Goal: Task Accomplishment & Management: Complete application form

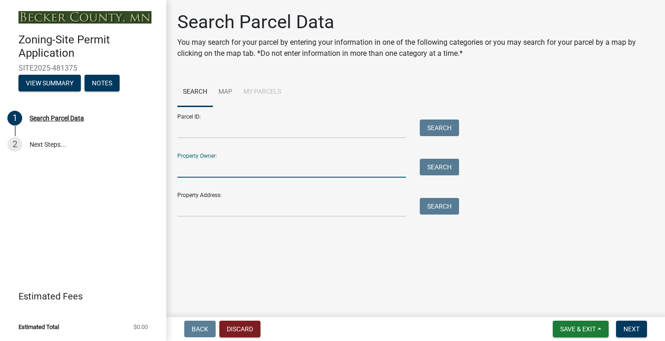
click at [204, 170] on input "Property Owner:" at bounding box center [291, 168] width 229 height 19
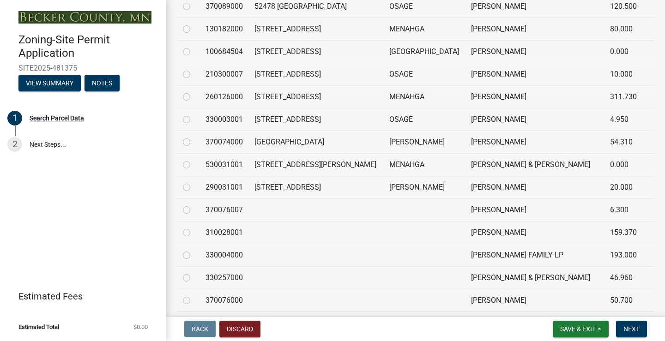
scroll to position [1894, 0]
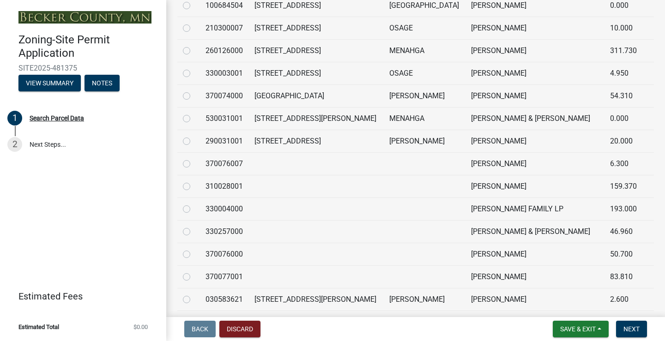
type input "[PERSON_NAME]"
click at [194, 158] on label at bounding box center [194, 158] width 0 height 0
click at [194, 164] on input "radio" at bounding box center [197, 161] width 6 height 6
radio input "true"
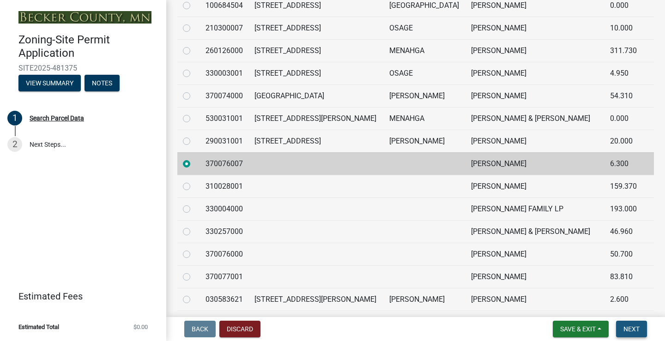
click at [628, 327] on span "Next" at bounding box center [632, 329] width 16 height 7
click at [632, 329] on span "Next" at bounding box center [632, 329] width 16 height 7
click at [635, 332] on span "Next" at bounding box center [632, 329] width 16 height 7
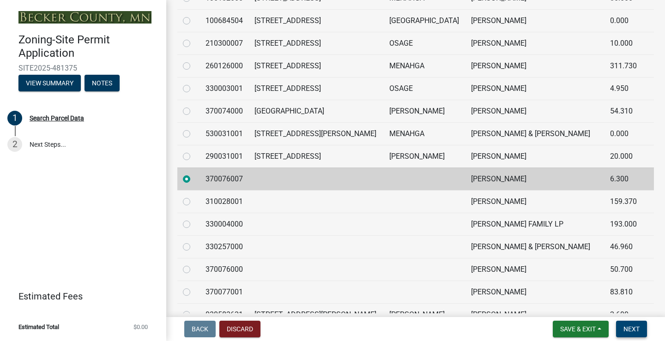
scroll to position [1848, 0]
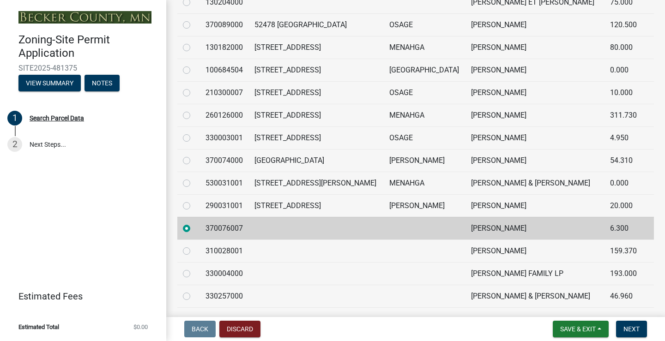
click at [194, 223] on label at bounding box center [194, 223] width 0 height 0
click at [194, 229] on input "radio" at bounding box center [197, 226] width 6 height 6
click at [234, 248] on td "310028001" at bounding box center [224, 251] width 49 height 23
click at [194, 246] on label at bounding box center [194, 246] width 0 height 0
click at [194, 252] on input "radio" at bounding box center [197, 249] width 6 height 6
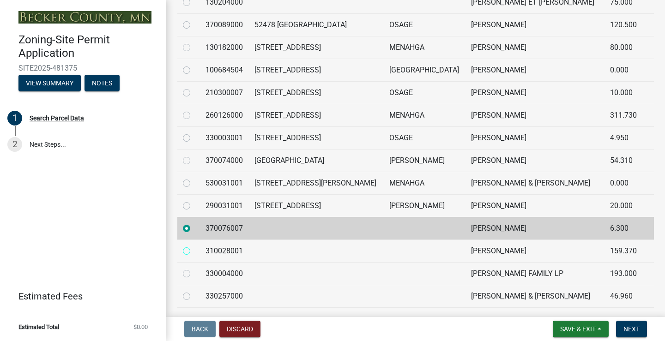
radio input "true"
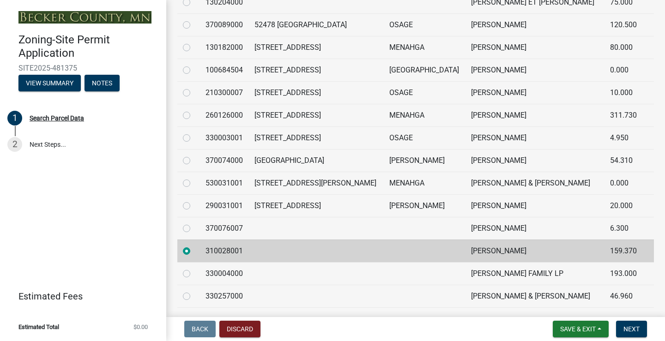
click at [194, 223] on label at bounding box center [194, 223] width 0 height 0
click at [194, 229] on input "radio" at bounding box center [197, 226] width 6 height 6
radio input "true"
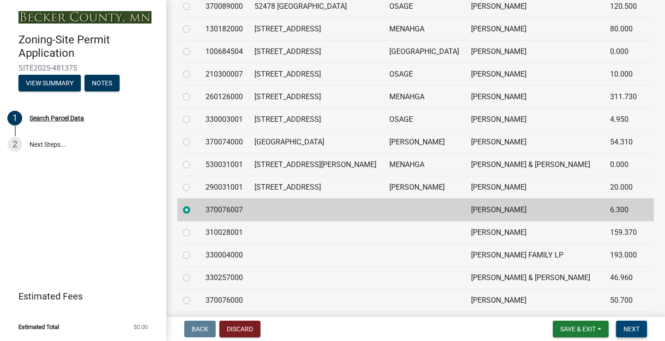
scroll to position [1830, 0]
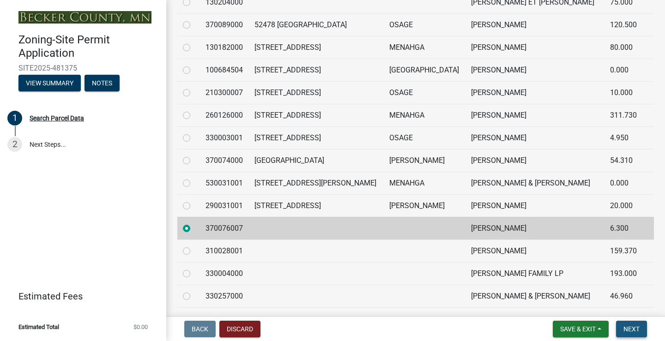
click at [629, 329] on span "Next" at bounding box center [632, 329] width 16 height 7
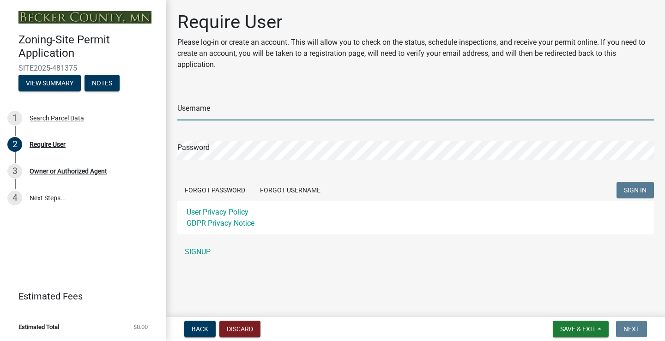
type input "jdaho"
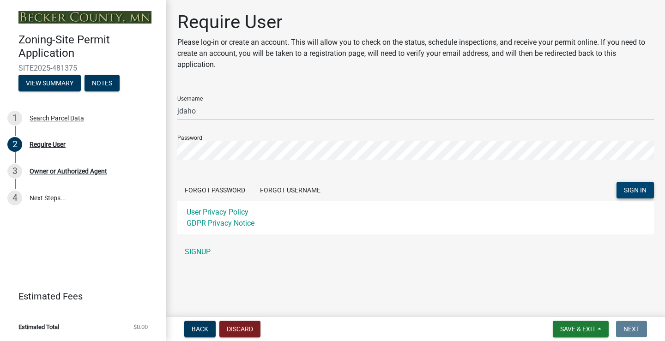
click at [642, 188] on span "SIGN IN" at bounding box center [635, 190] width 23 height 7
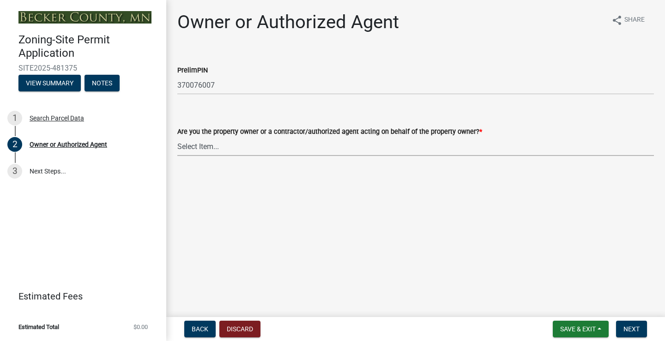
click at [195, 147] on select "Select Item... Property Owner Authorized Agent" at bounding box center [415, 146] width 477 height 19
click at [177, 137] on select "Select Item... Property Owner Authorized Agent" at bounding box center [415, 146] width 477 height 19
select select "3c674549-ed69-405f-b795-9fa3f7d47d9d"
click at [627, 328] on span "Next" at bounding box center [632, 329] width 16 height 7
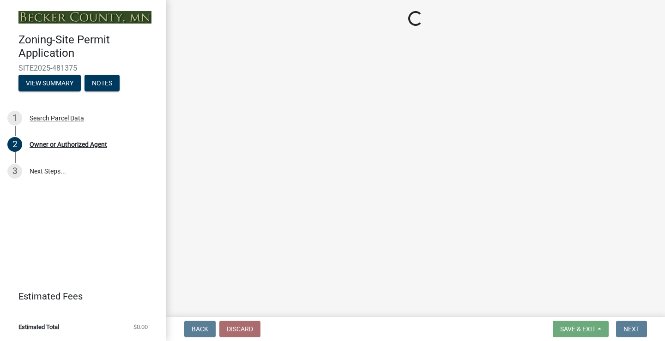
select select "e0bac768-2ea2-4177-9130-b80e31cc0551"
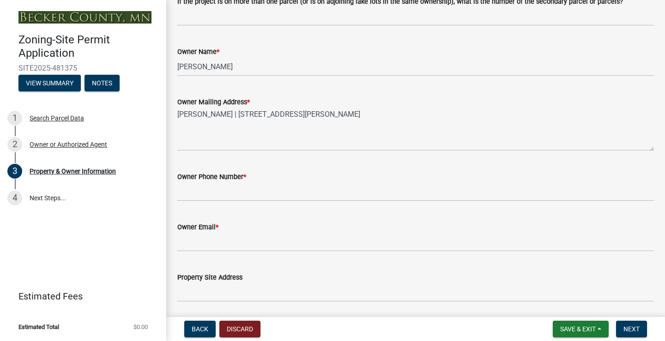
scroll to position [185, 0]
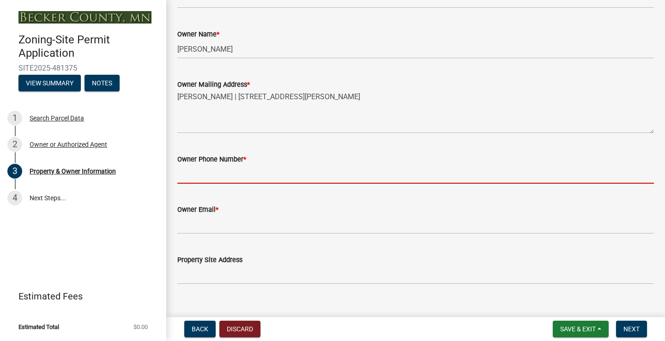
click at [199, 175] on input "Owner Phone Number *" at bounding box center [415, 174] width 477 height 19
type input "2188497234"
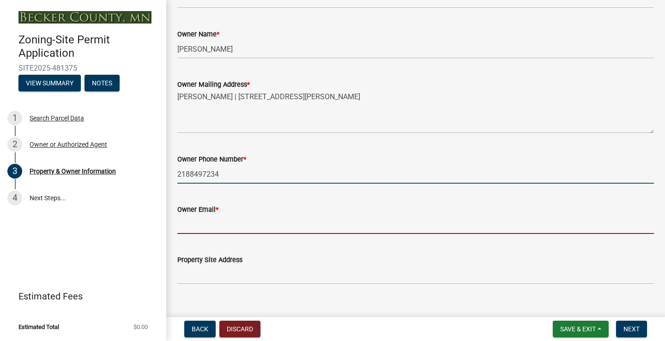
type input "[EMAIL_ADDRESS][DOMAIN_NAME]"
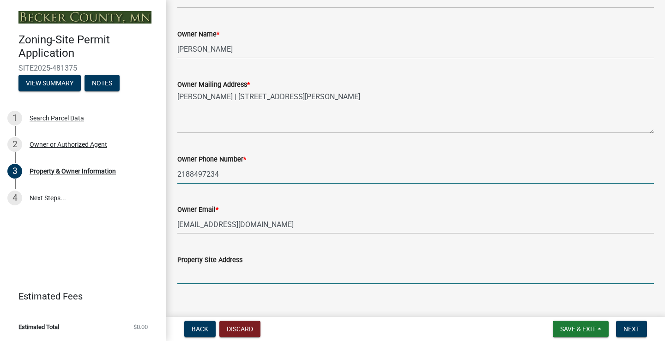
type input "[STREET_ADDRESS]"
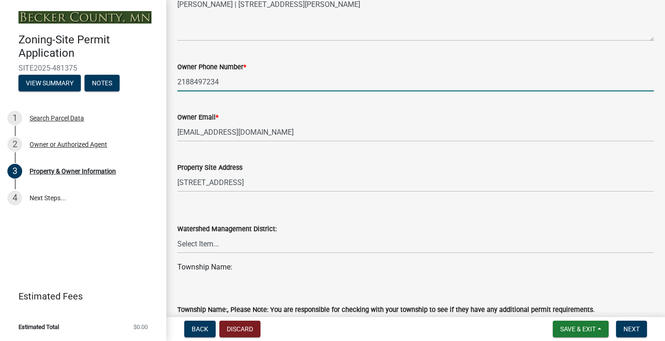
scroll to position [323, 0]
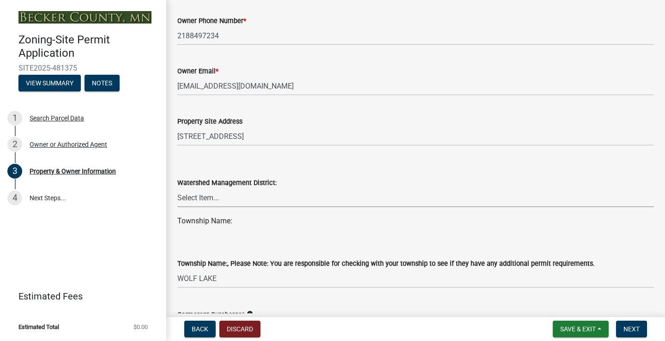
click at [248, 201] on select "Select Item... PELICAN RIVER WTRSHD BUFFALO WATERSHED CORMORANT WATERSHED WILD …" at bounding box center [415, 197] width 477 height 19
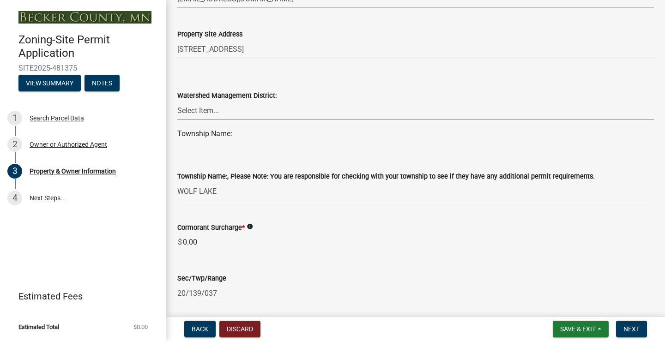
scroll to position [416, 0]
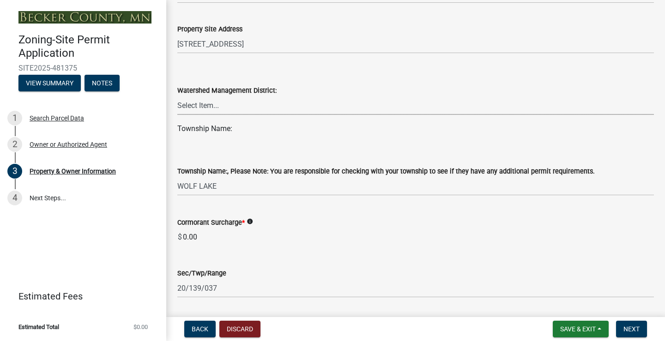
click at [238, 109] on select "Select Item... PELICAN RIVER WTRSHD BUFFALO WATERSHED CORMORANT WATERSHED WILD …" at bounding box center [415, 105] width 477 height 19
click at [214, 103] on select "Select Item... PELICAN RIVER WTRSHD BUFFALO WATERSHED CORMORANT WATERSHED WILD …" at bounding box center [415, 105] width 477 height 19
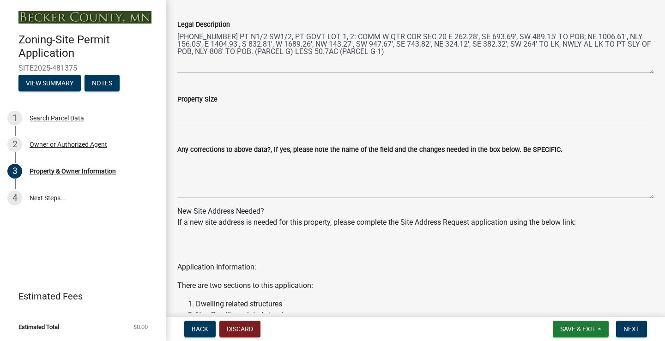
scroll to position [739, 0]
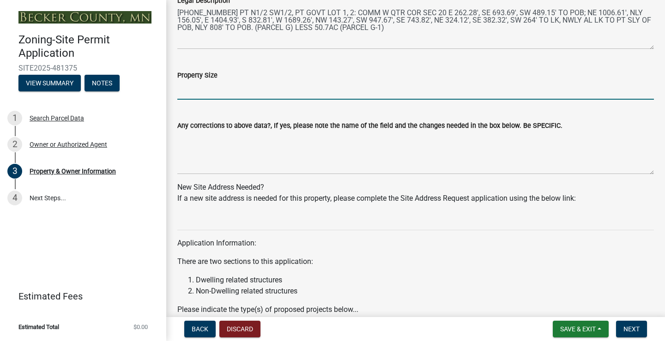
click at [233, 97] on input "Property Size" at bounding box center [415, 90] width 477 height 19
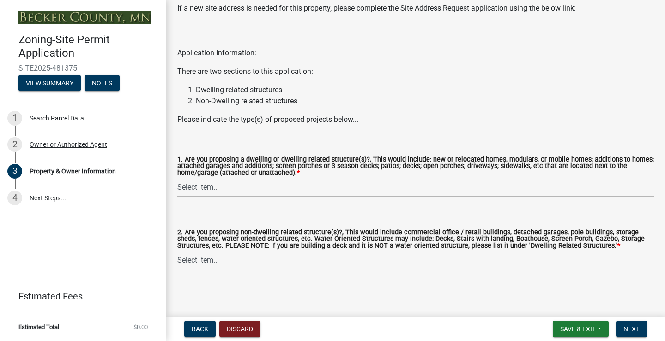
scroll to position [931, 0]
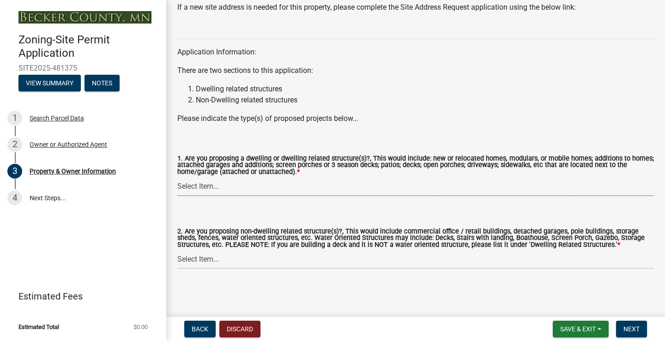
click at [201, 182] on select "Select Item... Yes No" at bounding box center [415, 186] width 477 height 19
click at [177, 177] on select "Select Item... Yes No" at bounding box center [415, 186] width 477 height 19
select select "f87eba17-8ed9-4ad8-aefc-fe36a3f3544b"
click at [224, 265] on select "Select Item... Yes No" at bounding box center [415, 259] width 477 height 19
click at [177, 250] on select "Select Item... Yes No" at bounding box center [415, 259] width 477 height 19
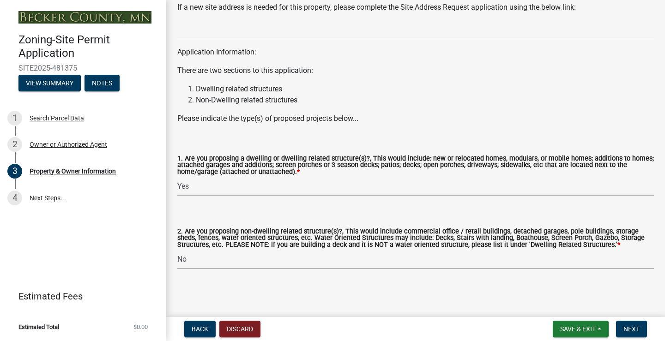
select select "393a978c-6bd5-4cb2-a6a0-db6feb8732b8"
click at [637, 332] on span "Next" at bounding box center [632, 329] width 16 height 7
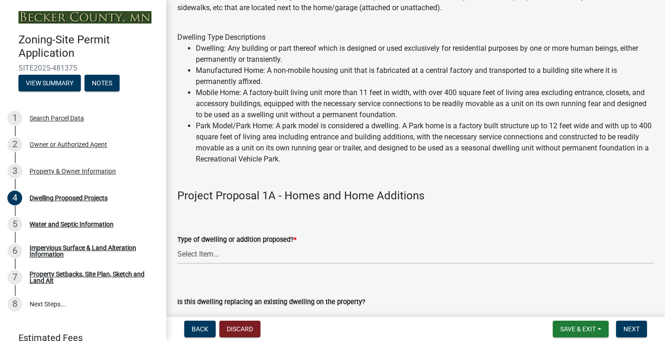
scroll to position [139, 0]
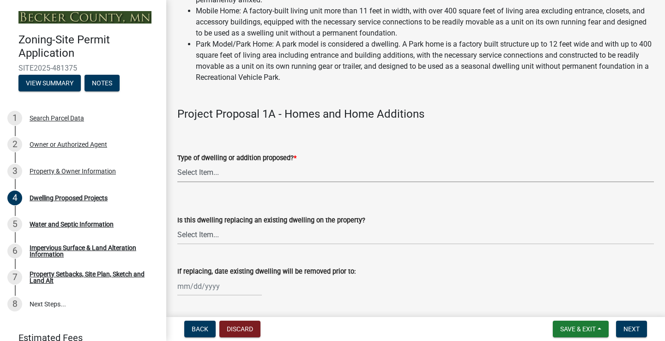
click at [245, 175] on select "Select Item... N/A - Not a dwelling New Home-Onsite Construction New Modular (E…" at bounding box center [415, 173] width 477 height 19
click at [325, 169] on select "Select Item... N/A - Not a dwelling New Home-Onsite Construction New Modular (E…" at bounding box center [415, 173] width 477 height 19
click at [601, 331] on button "Save & Exit" at bounding box center [581, 329] width 56 height 17
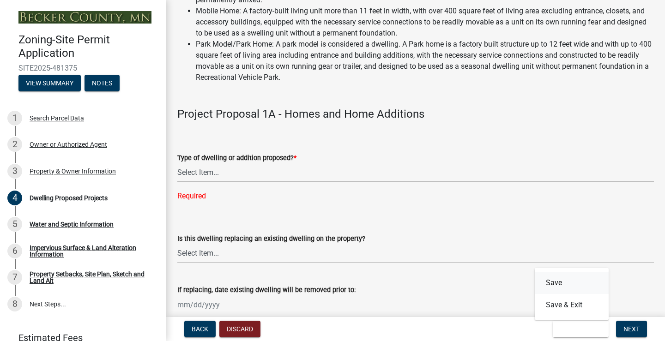
click at [561, 283] on button "Save" at bounding box center [572, 283] width 74 height 22
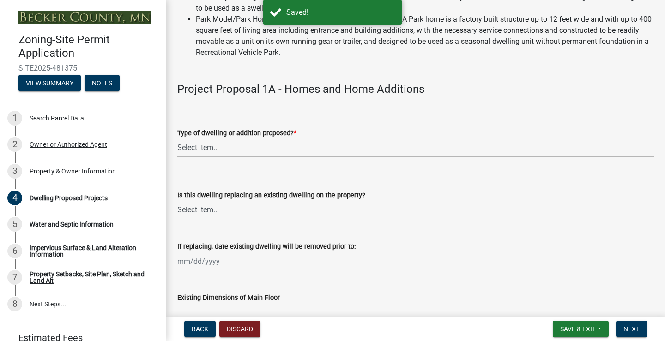
scroll to position [185, 0]
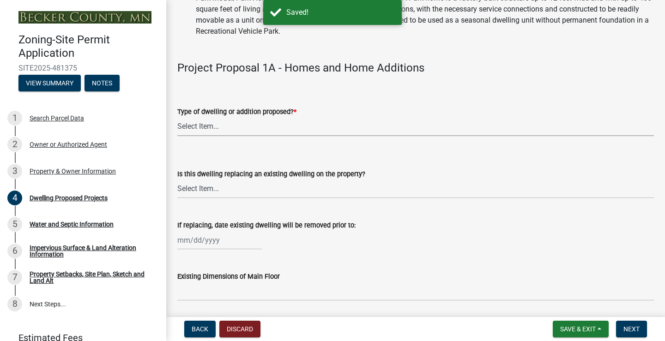
click at [236, 126] on select "Select Item... N/A - Not a dwelling New Home-Onsite Construction New Modular (E…" at bounding box center [415, 126] width 477 height 19
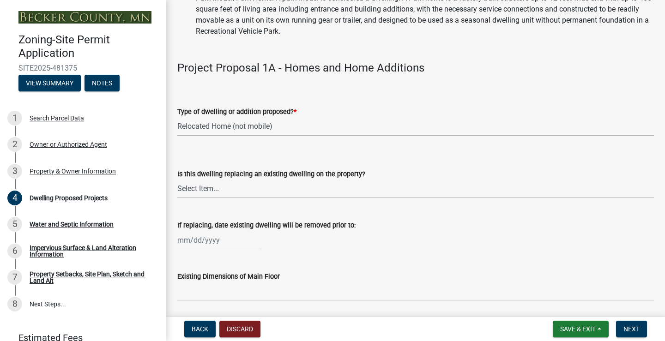
click at [177, 117] on select "Select Item... N/A - Not a dwelling New Home-Onsite Construction New Modular (E…" at bounding box center [415, 126] width 477 height 19
select select "bcd1727f-7fe8-49dd-a2ab-0f0ce19ff6a0"
click at [200, 191] on select "Select Item... N/A Yes No" at bounding box center [415, 189] width 477 height 19
click at [177, 180] on select "Select Item... N/A Yes No" at bounding box center [415, 189] width 477 height 19
select select "566f81cc-4b3f-4ecb-9f16-a2b313352c61"
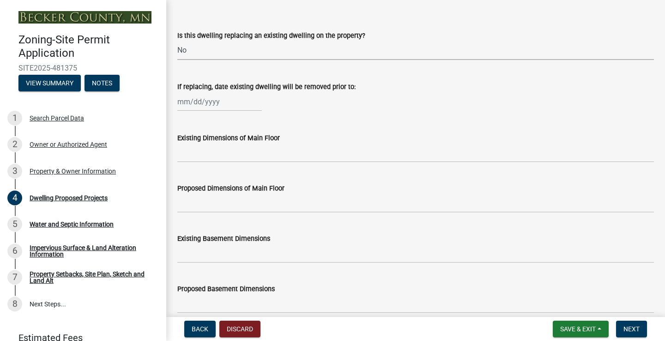
scroll to position [277, 0]
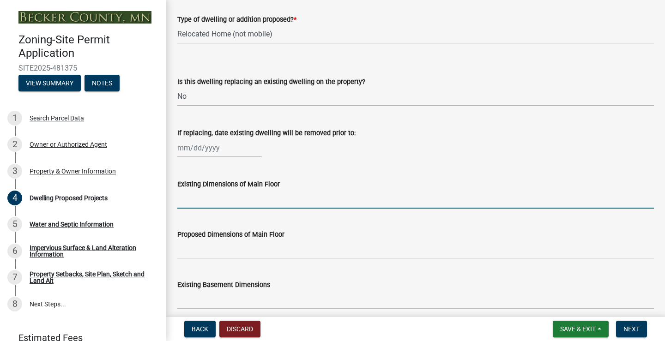
click at [236, 206] on input "Existing Dimensions of Main Floor" at bounding box center [415, 199] width 477 height 19
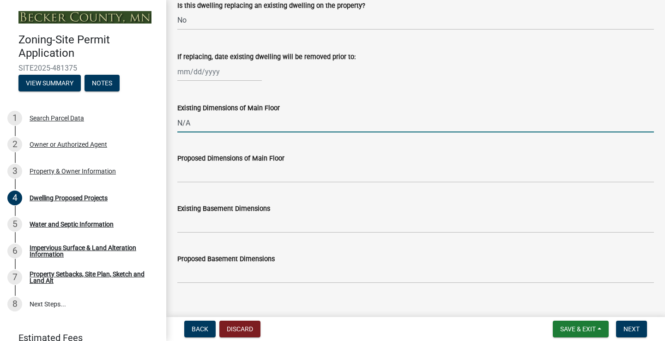
scroll to position [370, 0]
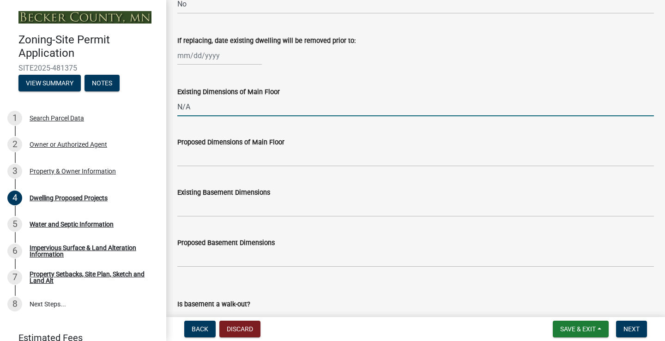
type input "N/A"
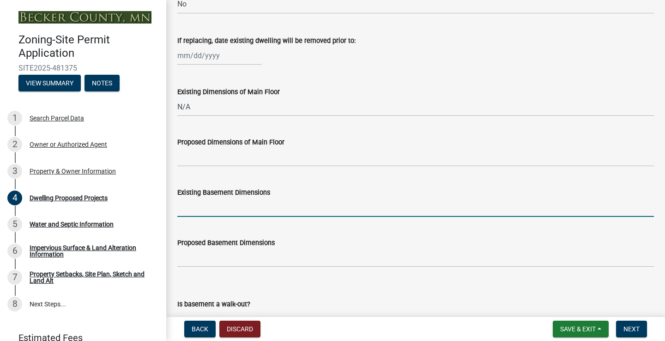
click at [211, 209] on input "Existing Basement Dimensions" at bounding box center [415, 207] width 477 height 19
type input "N/A"
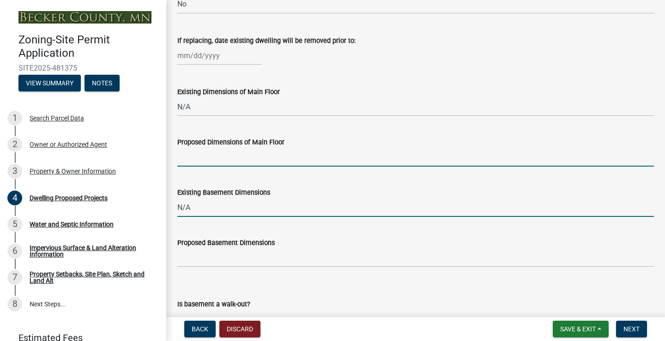
click at [212, 164] on input "Proposed Dimensions of Main Floor" at bounding box center [415, 157] width 477 height 19
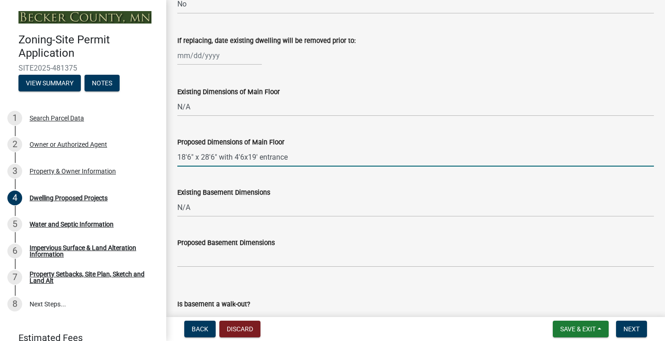
drag, startPoint x: 300, startPoint y: 156, endPoint x: 263, endPoint y: 159, distance: 37.1
click at [259, 158] on input "18'6" x 28'6" with 4'6x19' entrance" at bounding box center [415, 157] width 477 height 19
type input "18'6" x 28'6" with 4'6x19' bump out"
drag, startPoint x: 308, startPoint y: 158, endPoint x: 156, endPoint y: 165, distance: 152.2
click at [156, 165] on div "Zoning-Site Permit Application SITE2025-481375 View Summary Notes 1 Search Parc…" at bounding box center [332, 170] width 665 height 341
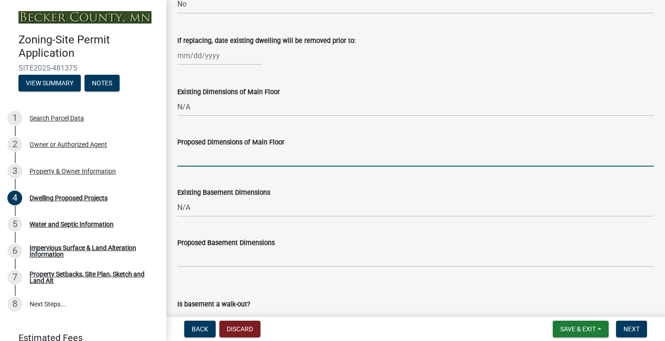
click at [212, 159] on input "Proposed Dimensions of Main Floor" at bounding box center [415, 157] width 477 height 19
type input "1"
paste input "18'6" x 28'6" with 4'6x19' bump out"
drag, startPoint x: 303, startPoint y: 156, endPoint x: 179, endPoint y: 161, distance: 123.5
click at [177, 163] on input "18'6" x 28'6" with 4'6x19' bump out" at bounding box center [415, 157] width 477 height 19
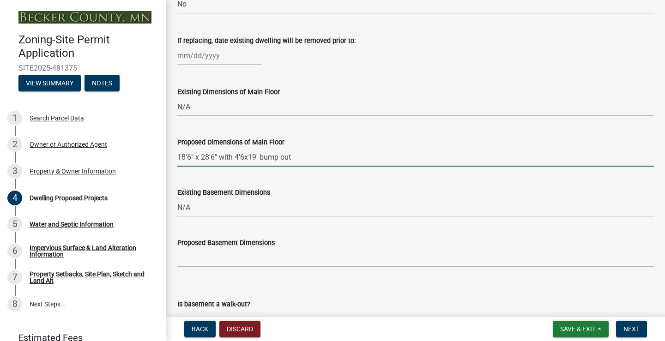
type input "18'6" x 28'6" with 4'6x19' bump out"
click at [199, 260] on input "Proposed Basement Dimensions" at bounding box center [415, 258] width 477 height 19
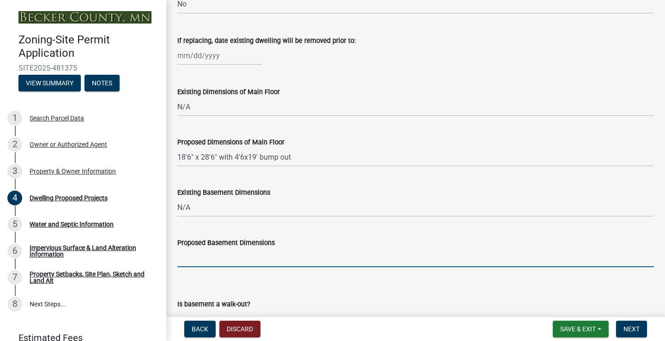
paste input "18'6" x 28'6" with 4'6x19' bump out"
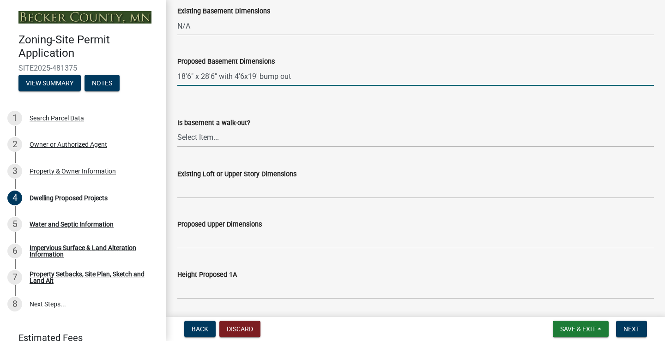
scroll to position [554, 0]
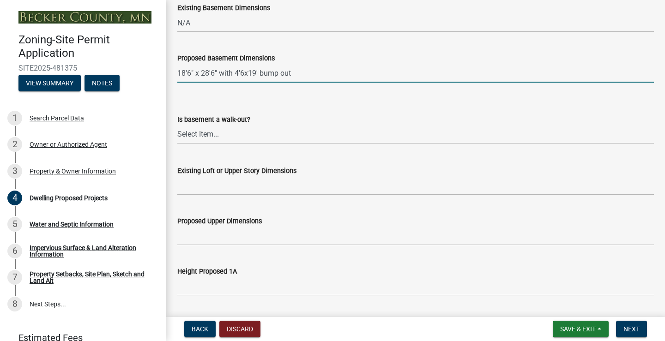
type input "18'6" x 28'6" with 4'6x19' bump out"
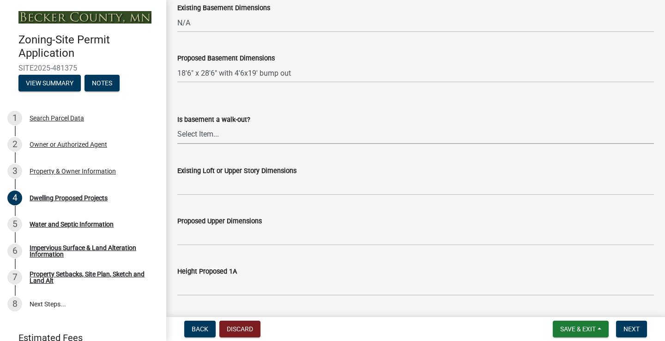
click at [202, 135] on select "Select Item... Yes No N/A" at bounding box center [415, 134] width 477 height 19
click at [177, 125] on select "Select Item... Yes No N/A" at bounding box center [415, 134] width 477 height 19
select select "03c1fec4-1fbe-4331-bc18-34e24145556f"
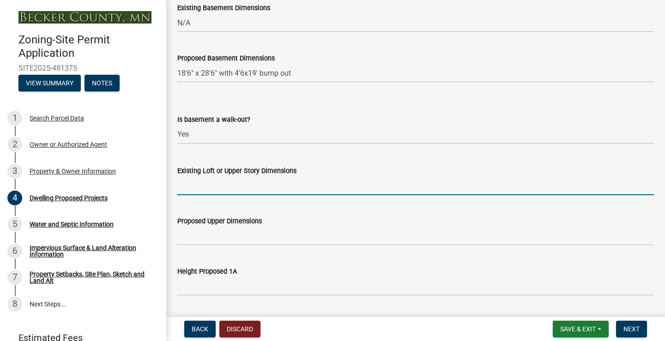
click at [209, 190] on input "Existing Loft or Upper Story Dimensions" at bounding box center [415, 185] width 477 height 19
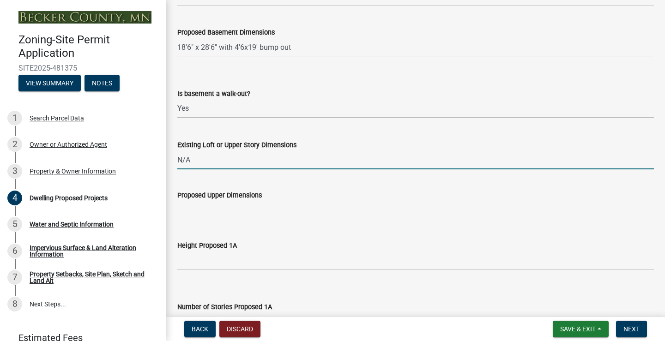
scroll to position [601, 0]
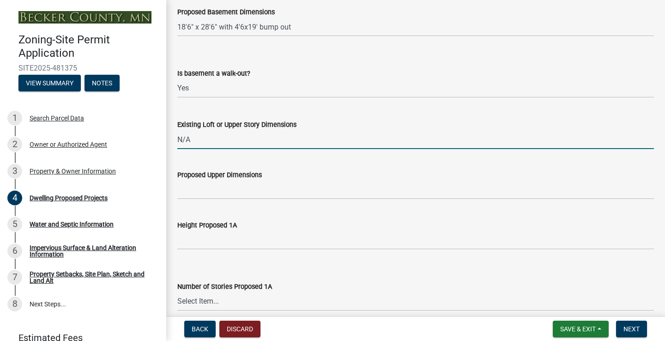
type input "N/A"
click at [244, 193] on input "Proposed Upper Dimensions" at bounding box center [415, 190] width 477 height 19
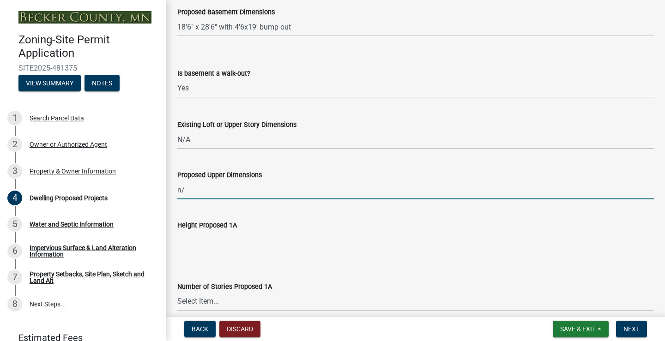
type input "n"
type input "N/A"
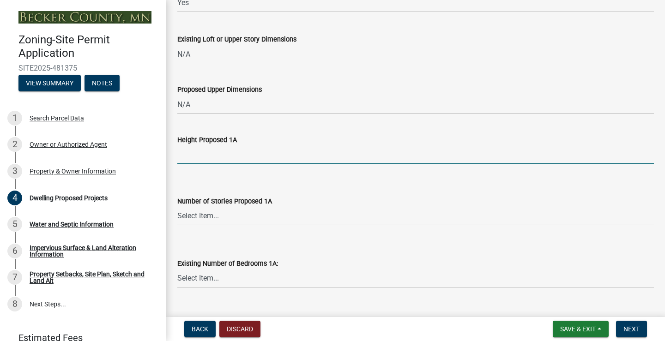
scroll to position [693, 0]
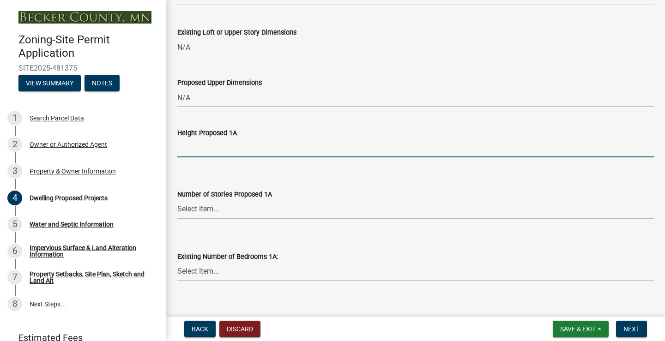
click at [238, 214] on select "Select Item... N/A 1 1.25 1.5 1.75 2 2.25 2.5" at bounding box center [415, 209] width 477 height 19
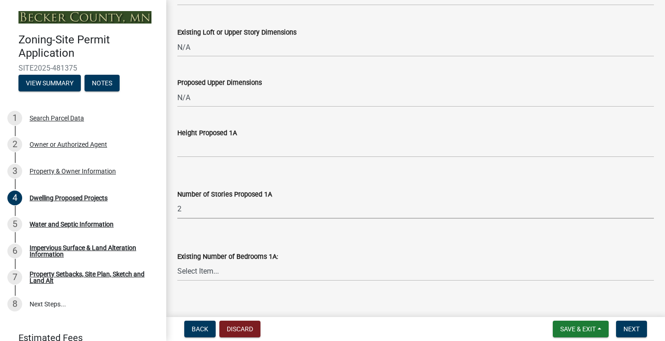
click at [177, 200] on select "Select Item... N/A 1 1.25 1.5 1.75 2 2.25 2.5" at bounding box center [415, 209] width 477 height 19
select select "e13aacd2-5b16-46a8-9c16-26b3d7b1c810"
click at [205, 211] on select "Select Item... N/A 1 1.25 1.5 1.75 2 2.25 2.5" at bounding box center [415, 209] width 477 height 19
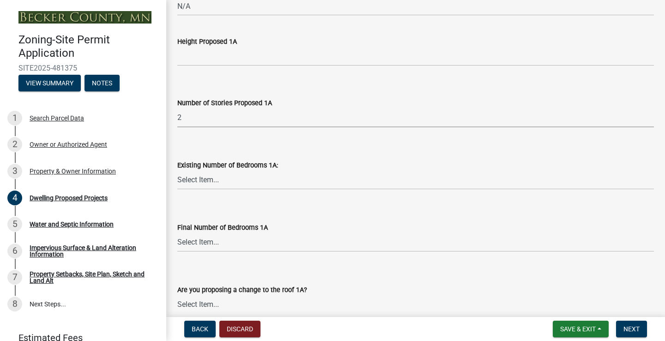
scroll to position [785, 0]
click at [201, 117] on select "Select Item... N/A 1 1.25 1.5 1.75 2 2.25 2.5" at bounding box center [415, 117] width 477 height 19
click at [177, 108] on select "Select Item... N/A 1 1.25 1.5 1.75 2 2.25 2.5" at bounding box center [415, 117] width 477 height 19
click at [226, 59] on input "Height Proposed 1A" at bounding box center [415, 55] width 477 height 19
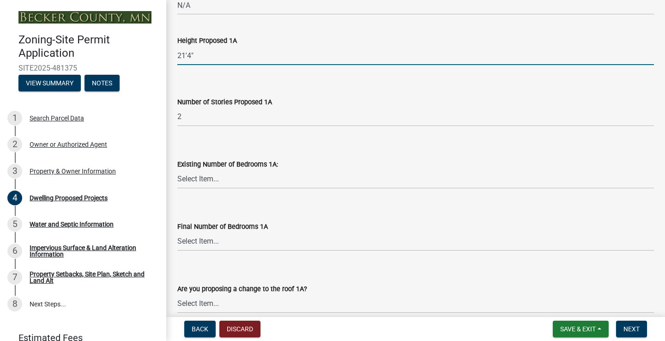
type input "21'4""
click at [209, 177] on select "Select Item... 0 1 2 3 4 5 6 7 8" at bounding box center [415, 179] width 477 height 19
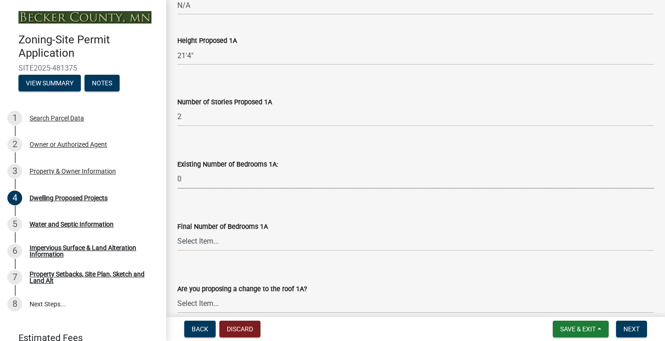
click at [177, 170] on select "Select Item... 0 1 2 3 4 5 6 7 8" at bounding box center [415, 179] width 477 height 19
select select "a045e8de-0125-48b5-a52c-0705e3235ca5"
click at [204, 242] on select "Select Item... 0 1 2 3 4 5 6 7 8" at bounding box center [415, 241] width 477 height 19
click at [177, 232] on select "Select Item... 0 1 2 3 4 5 6 7 8" at bounding box center [415, 241] width 477 height 19
select select "5a3ddd1e-2d3b-44b4-950c-cbdcbc00514f"
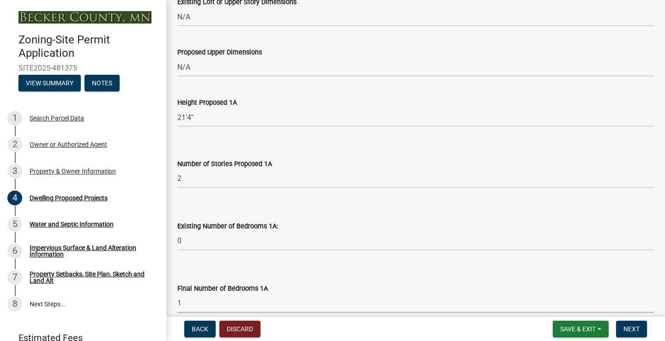
scroll to position [739, 0]
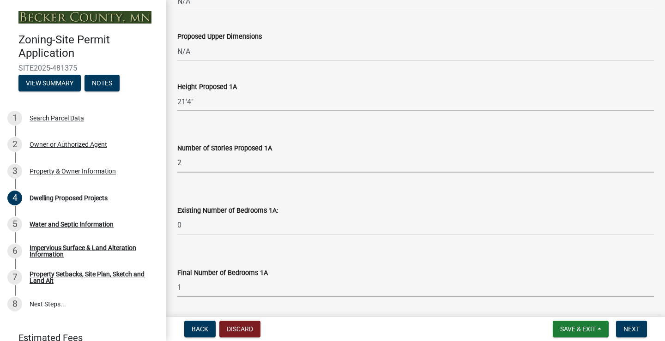
click at [232, 169] on select "Select Item... N/A 1 1.25 1.5 1.75 2 2.25 2.5" at bounding box center [415, 163] width 477 height 19
click at [177, 154] on select "Select Item... N/A 1 1.25 1.5 1.75 2 2.25 2.5" at bounding box center [415, 163] width 477 height 19
select select "4f5e2784-8c40-49a3-b0e9-8f1a3cbab4f4"
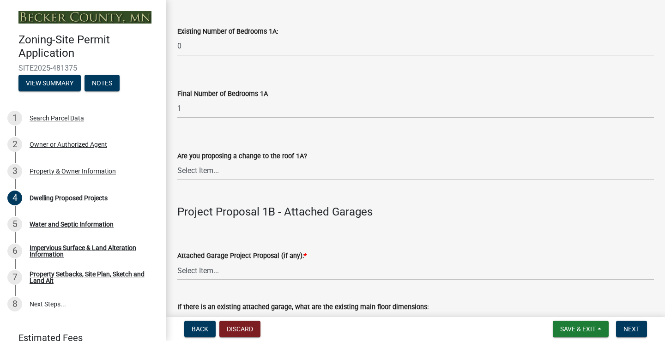
scroll to position [924, 0]
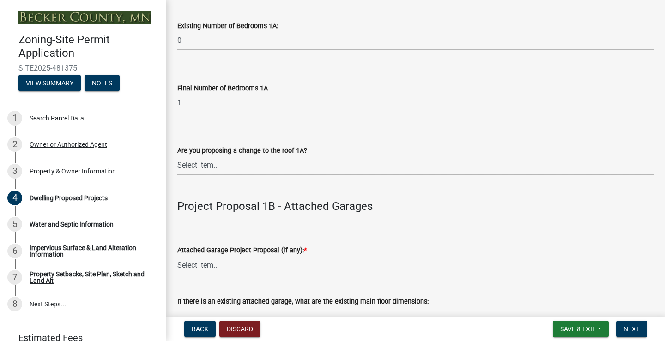
click at [232, 167] on select "Select Item... N/A Yes No" at bounding box center [415, 165] width 477 height 19
click at [177, 156] on select "Select Item... N/A Yes No" at bounding box center [415, 165] width 477 height 19
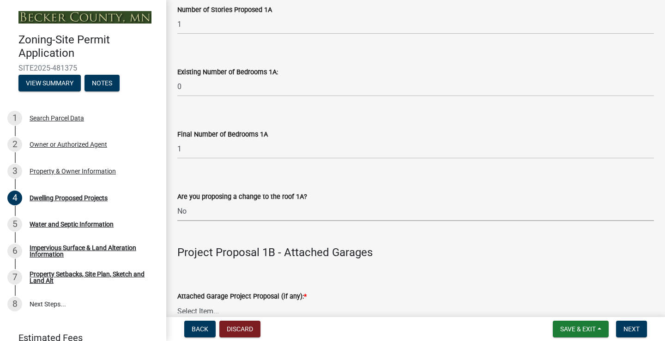
click at [208, 213] on select "Select Item... N/A Yes No" at bounding box center [415, 211] width 477 height 19
click at [177, 202] on select "Select Item... N/A Yes No" at bounding box center [415, 211] width 477 height 19
select select "c6a0a915-8859-4117-97a8-42e675f9bace"
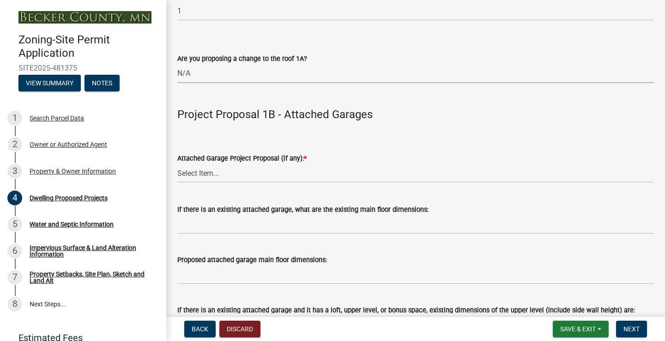
scroll to position [1016, 0]
click at [238, 179] on select "Select Item... N/A New Attached Garage Addition to Attached Garage" at bounding box center [415, 173] width 477 height 19
click at [177, 164] on select "Select Item... N/A New Attached Garage Addition to Attached Garage" at bounding box center [415, 173] width 477 height 19
select select "11c1c089-3b44-43c0-9549-3c9eeea2451f"
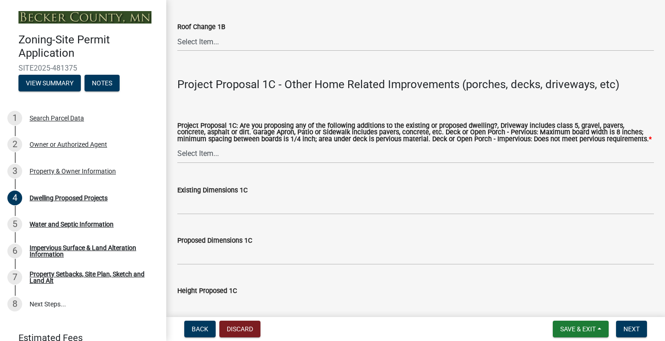
scroll to position [1709, 0]
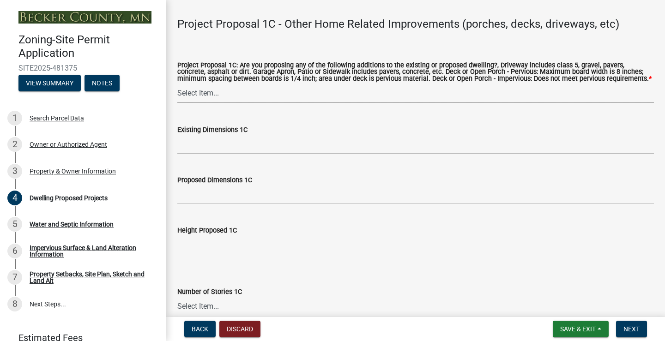
click at [252, 94] on select "Select Item... N/A Driveway Garage Apron Home Patio Sidewalk Deck - Pervious De…" at bounding box center [415, 93] width 477 height 19
click at [177, 84] on select "Select Item... N/A Driveway Garage Apron Home Patio Sidewalk Deck - Pervious De…" at bounding box center [415, 93] width 477 height 19
select select "b73c0820-a4c6-4370-a211-12dbb2d2833e"
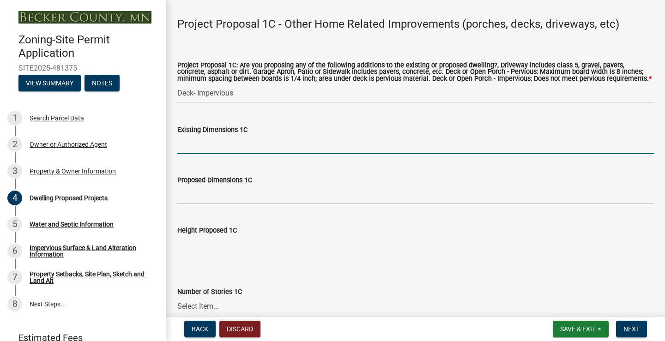
click at [230, 142] on input "Existing Dimensions 1C" at bounding box center [415, 144] width 477 height 19
type input "N/A"
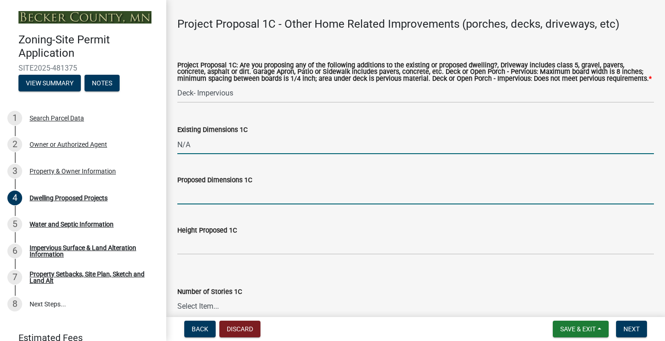
click at [201, 200] on input "Proposed Dimensions 1C" at bounding box center [415, 195] width 477 height 19
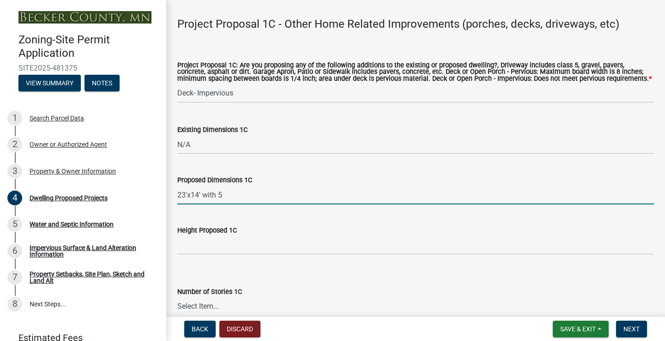
click at [182, 195] on input "23'x14' with 5" at bounding box center [415, 195] width 477 height 19
click at [258, 196] on input "28'x14' with 5" at bounding box center [415, 195] width 477 height 19
click at [203, 197] on input "28'x14' with 5'x19' walk with" at bounding box center [415, 195] width 477 height 19
click at [295, 194] on input "28'x14' deck with 5'x19' walk with" at bounding box center [415, 195] width 477 height 19
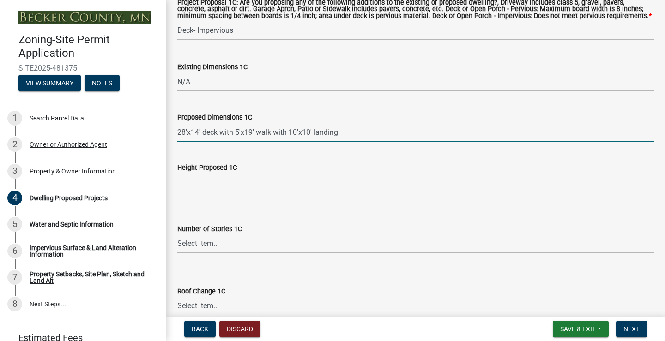
scroll to position [1756, 0]
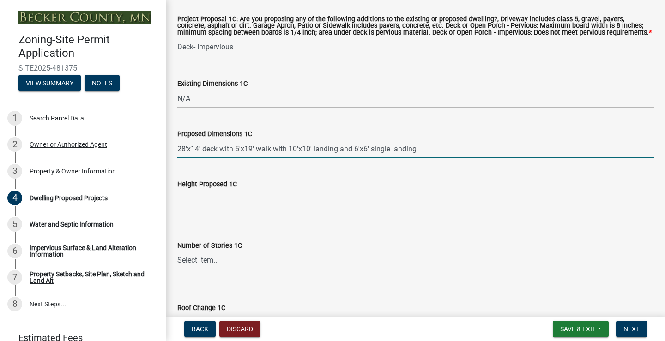
click at [355, 150] on input "28'x14' deck with 5'x19' walk with 10'x10' landing and 6'x6' single landing" at bounding box center [415, 149] width 477 height 19
click at [362, 153] on input "28'x14' deck with 5'x19' walk with 10'x10' landing and 6'x6' single landing" at bounding box center [415, 149] width 477 height 19
click at [355, 153] on input "28'x14' deck with 5'x19' walk with 10'x10' landing and 6'x6' single landing" at bounding box center [415, 149] width 477 height 19
drag, startPoint x: 372, startPoint y: 149, endPoint x: 353, endPoint y: 152, distance: 20.1
click at [353, 152] on input "28'x14' deck with 5'x19' walk with 10'x10' landing and 20'x6' single landing" at bounding box center [415, 149] width 477 height 19
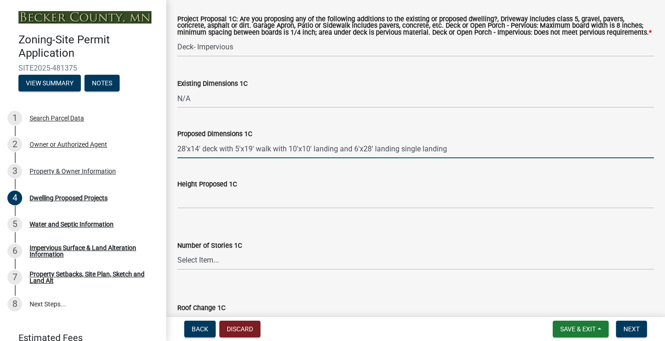
drag, startPoint x: 458, startPoint y: 150, endPoint x: 399, endPoint y: 158, distance: 59.7
click at [399, 158] on input "28'x14' deck with 5'x19' walk with 10'x10' landing and 6'x28' landing single la…" at bounding box center [415, 149] width 477 height 19
drag, startPoint x: 353, startPoint y: 149, endPoint x: 350, endPoint y: 171, distance: 22.3
click at [353, 151] on input "28'x14' deck with 5'x19' walk with 10'x10' landing and 6'x28' landing" at bounding box center [415, 149] width 477 height 19
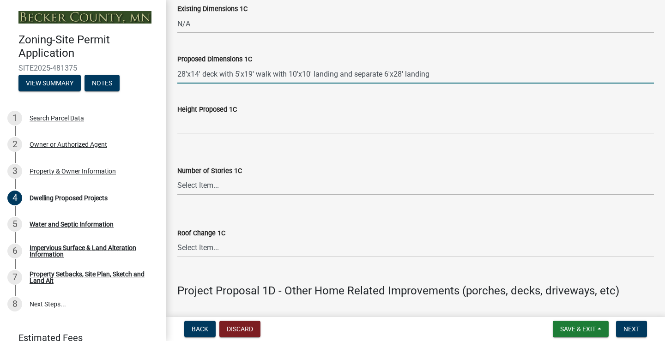
scroll to position [1848, 0]
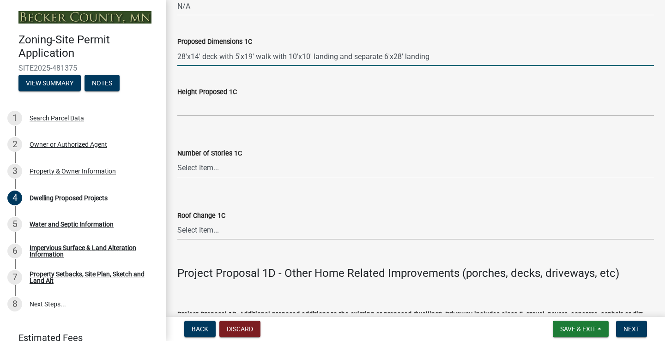
type input "28'x14' deck with 5'x19' walk with 10'x10' landing and separate 6'x28' landing"
click at [213, 116] on input "Height Proposed 1C" at bounding box center [415, 106] width 477 height 19
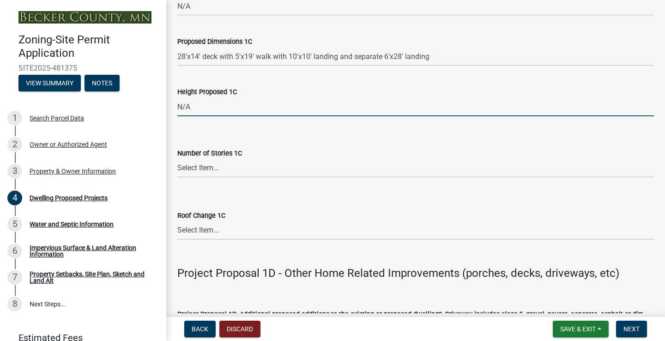
scroll to position [1894, 0]
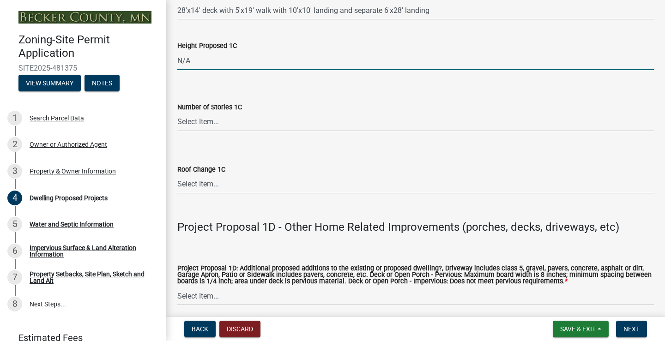
type input "N/A"
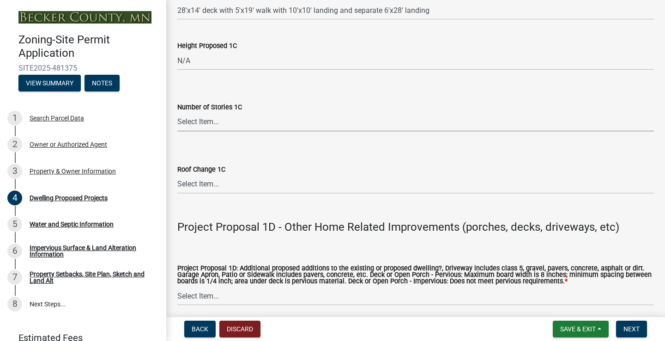
click at [224, 124] on select "Select Item... N\A 1 1.25 1.5 1.75 2 2.25 2.5" at bounding box center [415, 122] width 477 height 19
click at [177, 113] on select "Select Item... N\A 1 1.25 1.5 1.75 2 2.25 2.5" at bounding box center [415, 122] width 477 height 19
select select "8e4dc0e1-7dfa-4afc-85b9-5ad40795f204"
click at [199, 185] on select "Select Item... N/A Yes No" at bounding box center [415, 184] width 477 height 19
click at [177, 175] on select "Select Item... N/A Yes No" at bounding box center [415, 184] width 477 height 19
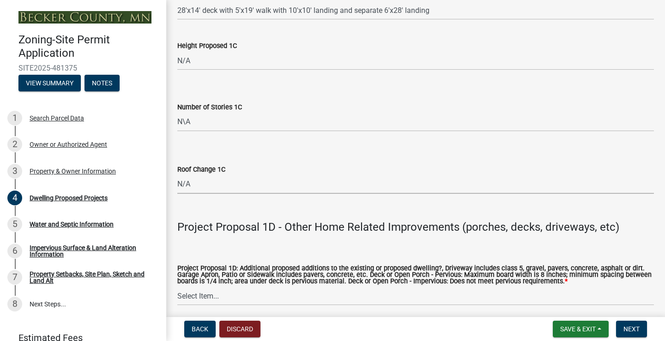
select select "107cbe59-677b-44f2-96fc-816b282ebb79"
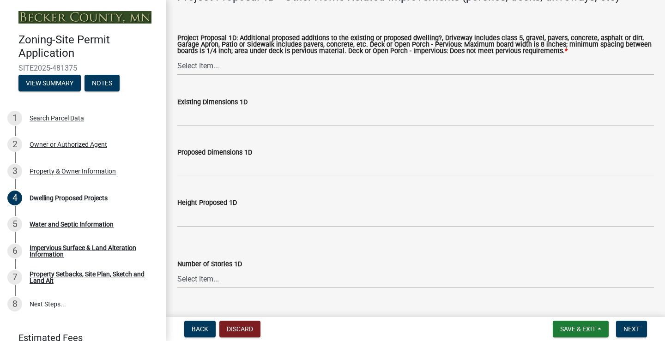
scroll to position [2125, 0]
click at [220, 67] on select "Select Item... N/A Driveway Garage Apron Home Patio Sidewalk Deck - Pervious De…" at bounding box center [415, 65] width 477 height 19
click at [177, 57] on select "Select Item... N/A Driveway Garage Apron Home Patio Sidewalk Deck - Pervious De…" at bounding box center [415, 65] width 477 height 19
select select "ab9119d1-7da9-49c4-9fac-8c142204c89d"
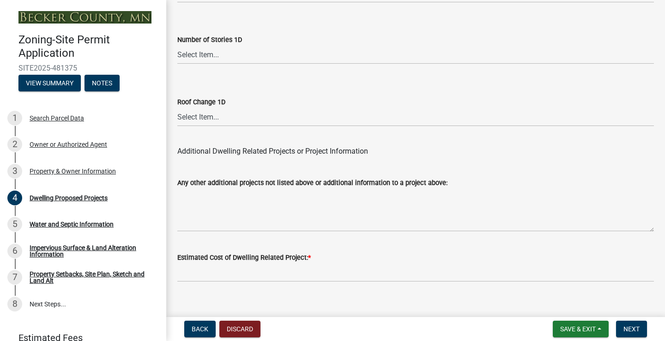
scroll to position [2363, 0]
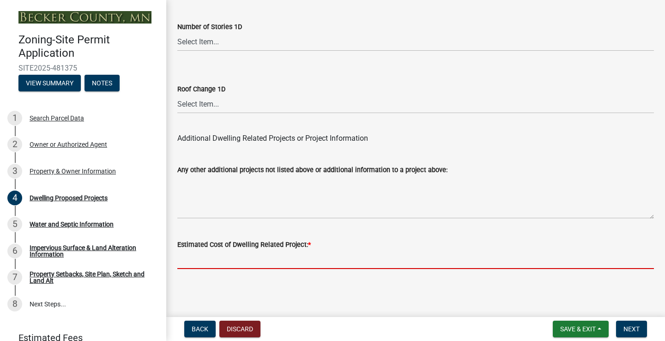
click at [255, 262] on input "text" at bounding box center [415, 259] width 477 height 19
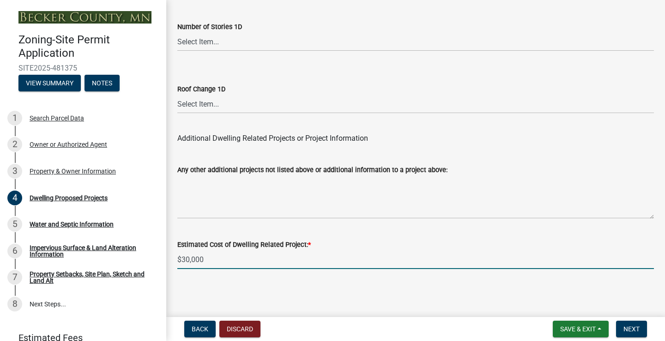
click at [183, 262] on input "$30,000" at bounding box center [415, 259] width 477 height 19
type input "40000"
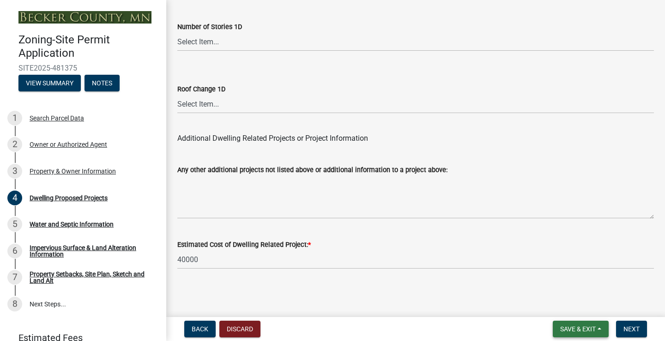
click at [573, 328] on span "Save & Exit" at bounding box center [578, 329] width 36 height 7
click at [567, 283] on button "Save" at bounding box center [572, 283] width 74 height 22
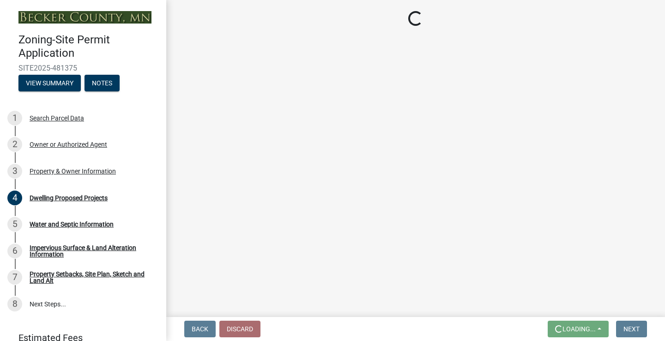
scroll to position [0, 0]
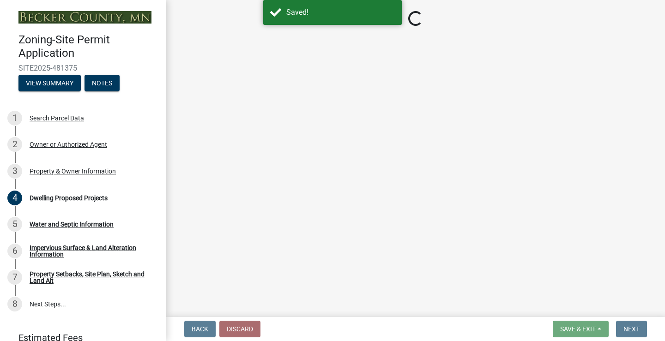
select select "bcd1727f-7fe8-49dd-a2ab-0f0ce19ff6a0"
select select "566f81cc-4b3f-4ecb-9f16-a2b313352c61"
select select "03c1fec4-1fbe-4331-bc18-34e24145556f"
select select "4f5e2784-8c40-49a3-b0e9-8f1a3cbab4f4"
select select "a045e8de-0125-48b5-a52c-0705e3235ca5"
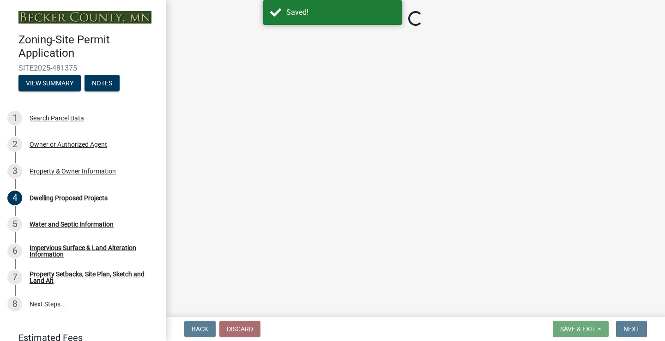
select select "5a3ddd1e-2d3b-44b4-950c-cbdcbc00514f"
select select "c6a0a915-8859-4117-97a8-42e675f9bace"
select select "11c1c089-3b44-43c0-9549-3c9eeea2451f"
select select "b73c0820-a4c6-4370-a211-12dbb2d2833e"
select select "8e4dc0e1-7dfa-4afc-85b9-5ad40795f204"
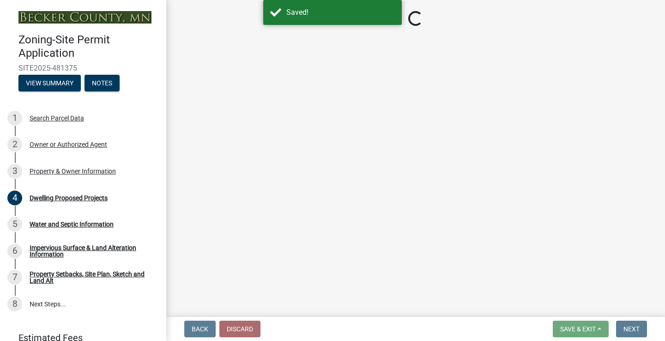
select select "107cbe59-677b-44f2-96fc-816b282ebb79"
select select "ab9119d1-7da9-49c4-9fac-8c142204c89d"
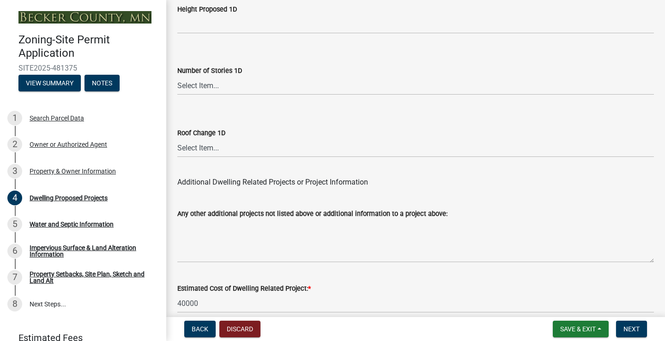
scroll to position [2363, 0]
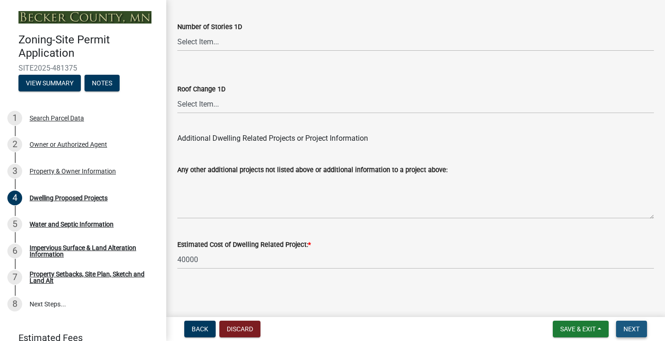
click at [636, 329] on span "Next" at bounding box center [632, 329] width 16 height 7
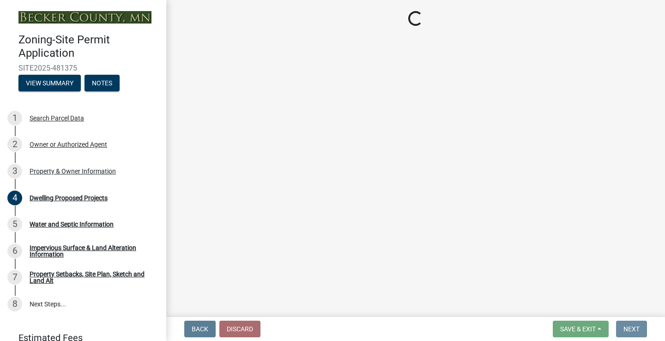
scroll to position [0, 0]
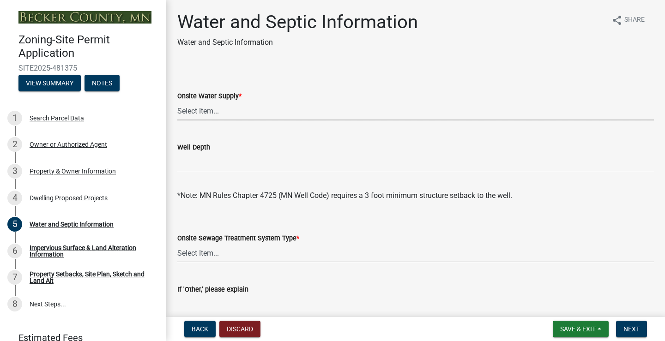
click at [204, 107] on select "Select Item... Well New Well to be Installed Attached to City Water System No o…" at bounding box center [415, 111] width 477 height 19
click at [177, 102] on select "Select Item... Well New Well to be Installed Attached to City Water System No o…" at bounding box center [415, 111] width 477 height 19
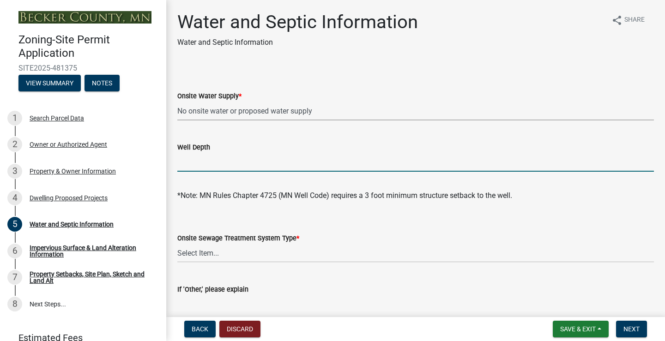
click at [208, 164] on input "Well Depth" at bounding box center [415, 162] width 477 height 19
click at [219, 114] on select "Select Item... Well New Well to be Installed Attached to City Water System No o…" at bounding box center [415, 111] width 477 height 19
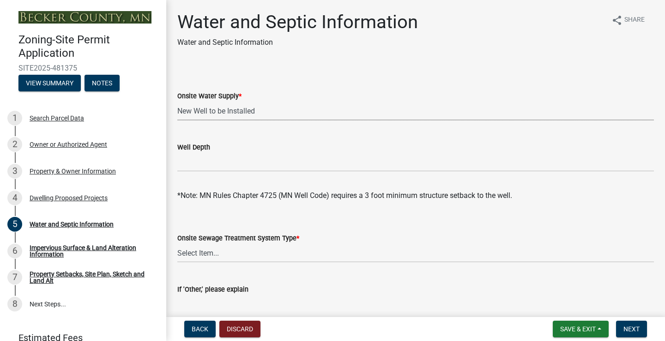
click at [177, 102] on select "Select Item... Well New Well to be Installed Attached to City Water System No o…" at bounding box center [415, 111] width 477 height 19
select select "295c6ba3-00c2-4229-aea3-8b4be6316de8"
click at [230, 162] on input "Well Depth" at bounding box center [415, 162] width 477 height 19
click at [238, 111] on select "Select Item... Well New Well to be Installed Attached to City Water System No o…" at bounding box center [415, 111] width 477 height 19
click at [344, 95] on div "Onsite Water Supply *" at bounding box center [415, 96] width 477 height 11
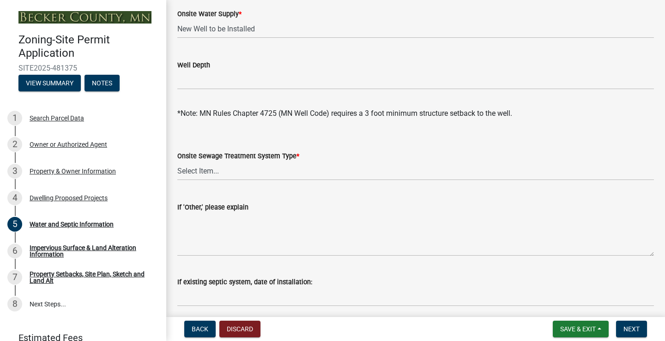
scroll to position [92, 0]
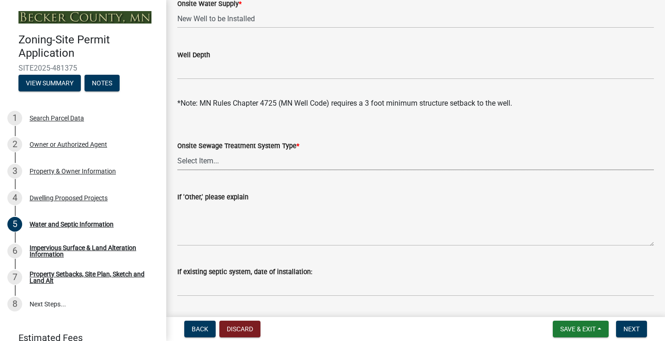
click at [254, 159] on select "Select Item... No existing or proposed septic Proposed New or Corrected Septic …" at bounding box center [415, 161] width 477 height 19
click at [177, 152] on select "Select Item... No existing or proposed septic Proposed New or Corrected Septic …" at bounding box center [415, 161] width 477 height 19
select select "bb0103e2-6f27-4335-a860-183be8d3b6e1"
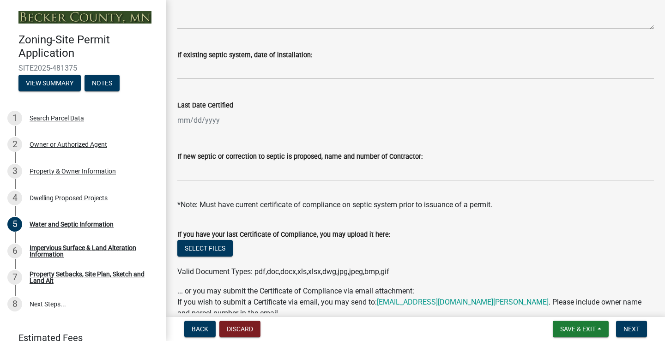
scroll to position [359, 0]
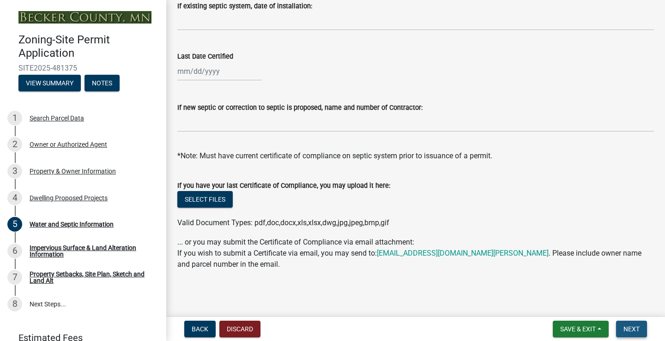
click at [635, 329] on span "Next" at bounding box center [632, 329] width 16 height 7
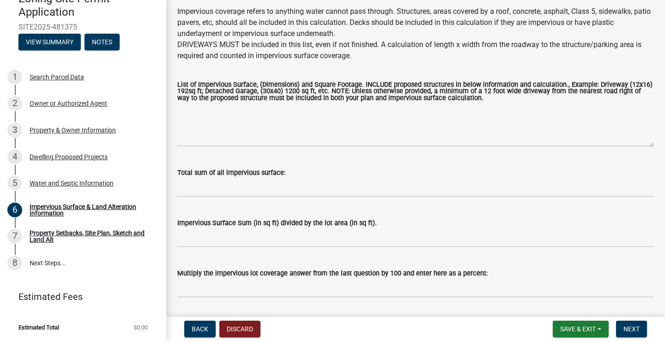
scroll to position [89, 0]
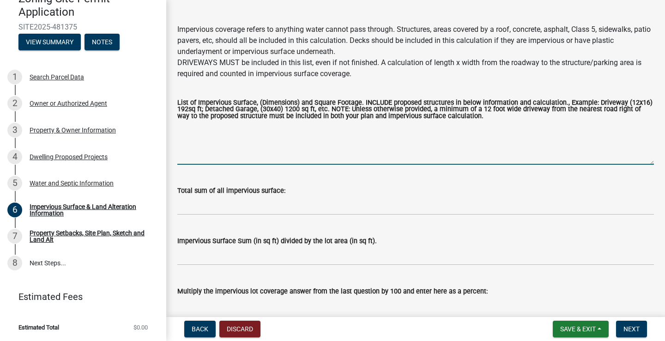
click at [214, 153] on textarea "List of Impervious Surface, (Dimensions) and Square Footage. INCLUDE proposed s…" at bounding box center [415, 143] width 477 height 43
click at [214, 126] on textarea "Driveway - 15'x300' Parking Lot - 30'x60' Structure" at bounding box center [415, 143] width 477 height 43
click at [245, 127] on textarea "Driveway - (15'x300' Parking Lot - 30'x60' Structure" at bounding box center [415, 143] width 477 height 43
click at [223, 135] on textarea "Driveway - (15'x300') Parking Lot - 30'x60' Structure" at bounding box center [415, 143] width 477 height 43
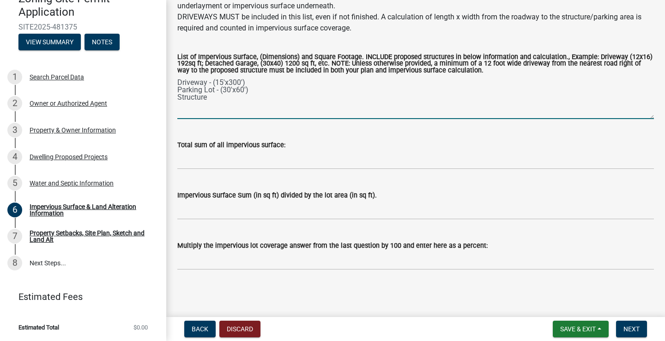
click at [214, 99] on textarea "Driveway - (15'x300') Parking Lot - (30'x60') Structure" at bounding box center [415, 97] width 477 height 43
type textarea "Driveway - (15'x300') Parking Lot - (30'x60') Structure - (18'6"x28'6", 4'6"x19…"
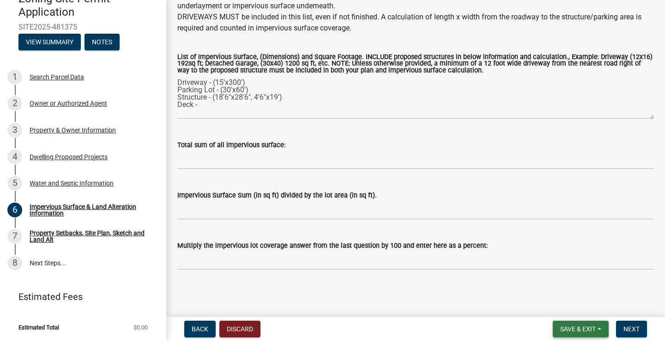
click at [582, 328] on span "Save & Exit" at bounding box center [578, 329] width 36 height 7
click at [558, 280] on button "Save" at bounding box center [572, 283] width 74 height 22
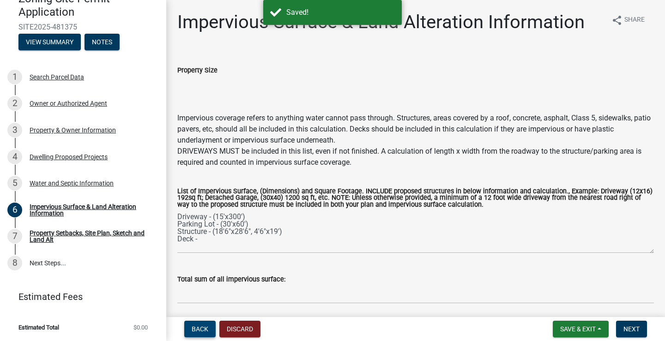
click at [195, 325] on button "Back" at bounding box center [199, 329] width 31 height 17
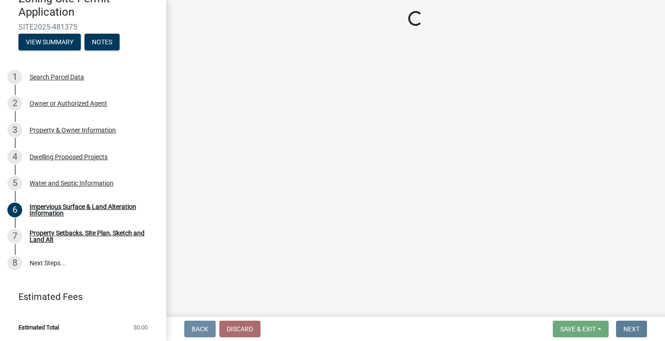
select select "295c6ba3-00c2-4229-aea3-8b4be6316de8"
select select "bb0103e2-6f27-4335-a860-183be8d3b6e1"
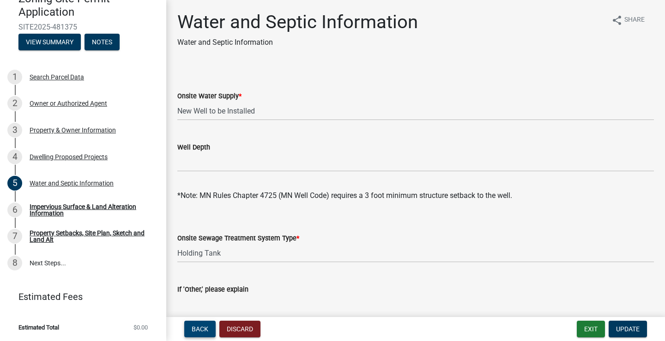
click at [194, 327] on span "Back" at bounding box center [200, 329] width 17 height 7
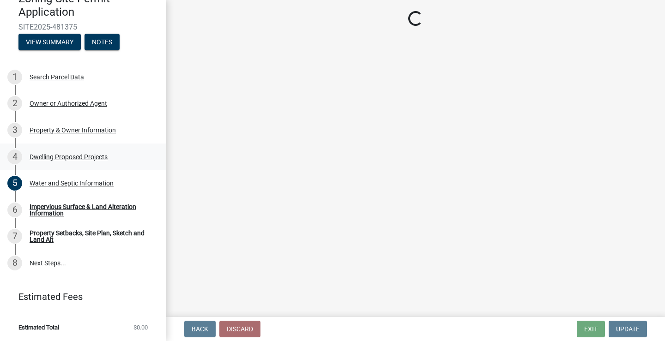
select select "bcd1727f-7fe8-49dd-a2ab-0f0ce19ff6a0"
select select "566f81cc-4b3f-4ecb-9f16-a2b313352c61"
select select "03c1fec4-1fbe-4331-bc18-34e24145556f"
select select "4f5e2784-8c40-49a3-b0e9-8f1a3cbab4f4"
select select "a045e8de-0125-48b5-a52c-0705e3235ca5"
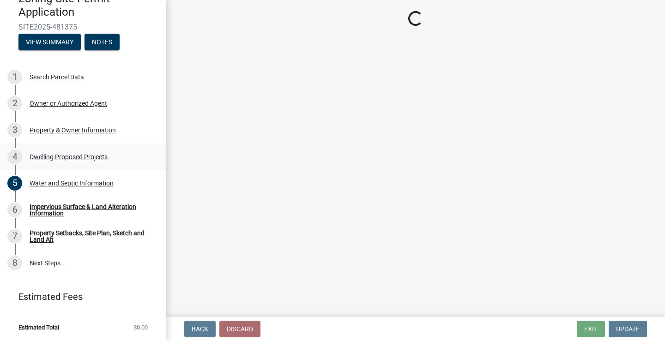
select select "5a3ddd1e-2d3b-44b4-950c-cbdcbc00514f"
select select "c6a0a915-8859-4117-97a8-42e675f9bace"
select select "11c1c089-3b44-43c0-9549-3c9eeea2451f"
select select "b73c0820-a4c6-4370-a211-12dbb2d2833e"
select select "8e4dc0e1-7dfa-4afc-85b9-5ad40795f204"
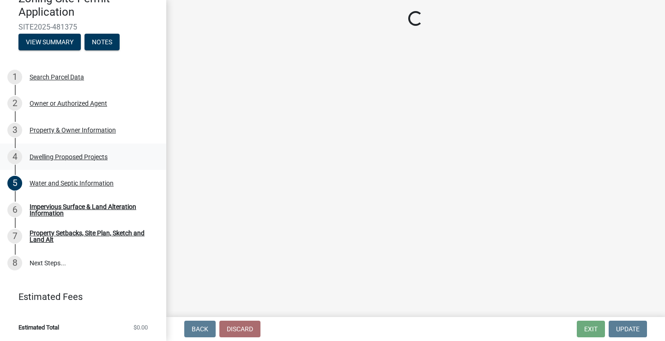
select select "107cbe59-677b-44f2-96fc-816b282ebb79"
select select "ab9119d1-7da9-49c4-9fac-8c142204c89d"
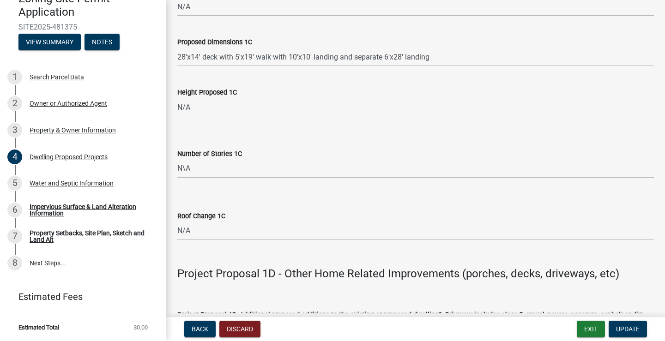
scroll to position [1848, 0]
drag, startPoint x: 433, startPoint y: 54, endPoint x: 170, endPoint y: 49, distance: 263.4
click at [49, 207] on div "Impervious Surface & Land Alteration Information" at bounding box center [91, 210] width 122 height 13
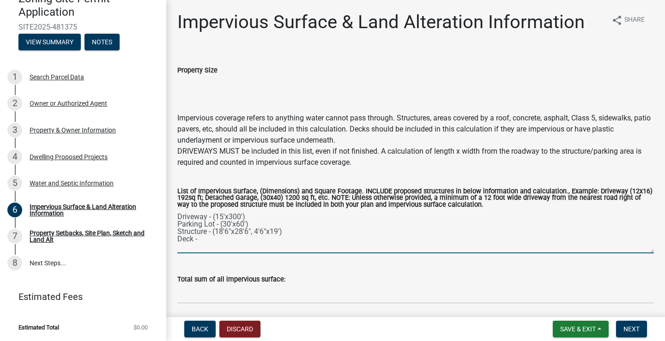
click at [211, 237] on textarea "Driveway - (15'x300') Parking Lot - (30'x60') Structure - (18'6"x28'6", 4'6"x19…" at bounding box center [415, 231] width 477 height 43
paste textarea "28'x14' deck with 5'x19' walk with 10'x10' landing and separate 6'x28' landing"
click at [200, 242] on textarea "Driveway - (15'x300') Parking Lot - (30'x60') Structure - (18'6"x28'6", 4'6"x19…" at bounding box center [415, 231] width 477 height 43
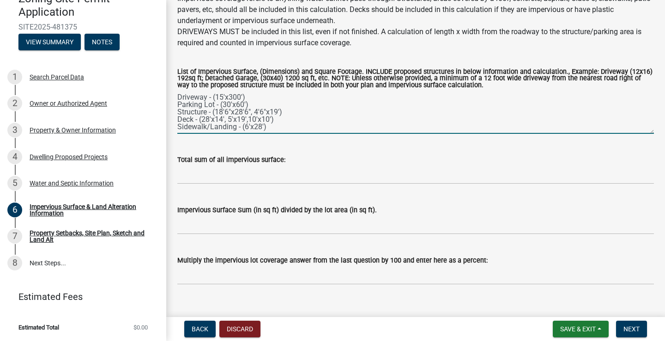
scroll to position [135, 0]
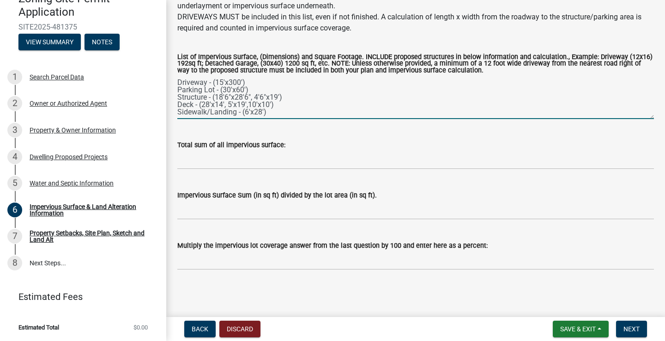
type textarea "Driveway - (15'x300') Parking Lot - (30'x60') Structure - (18'6"x28'6", 4'6"x19…"
click at [303, 144] on div "Total sum of all impervious surface:" at bounding box center [415, 145] width 477 height 11
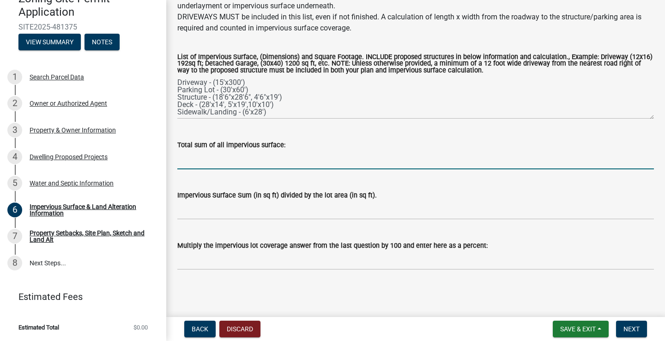
click at [238, 159] on input "Total sum of all impervious surface:" at bounding box center [415, 160] width 477 height 19
type input "7667.75 sq ft"
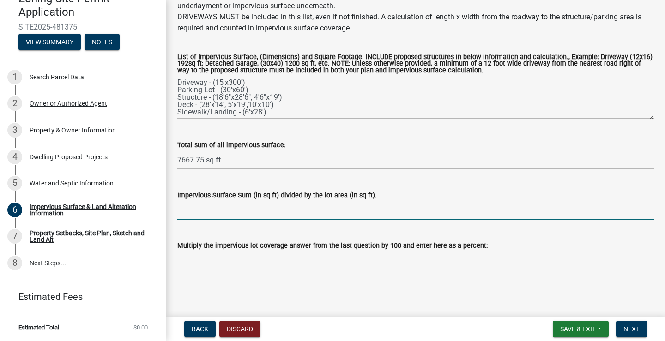
click at [204, 214] on input "Impervious Surface Sum (in sq ft) divided by the lot area (in sq ft)." at bounding box center [415, 210] width 477 height 19
type input "n"
type input "N/A"
drag, startPoint x: 210, startPoint y: 210, endPoint x: 168, endPoint y: 210, distance: 42.0
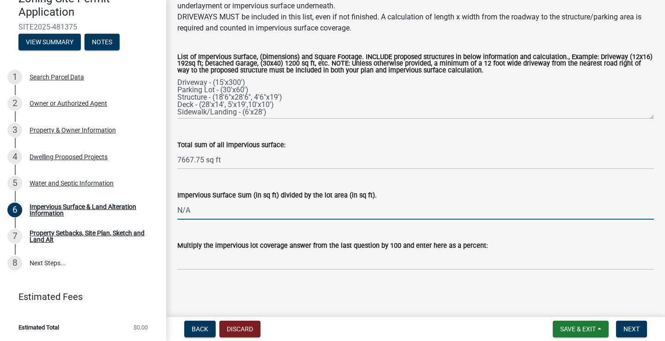
click at [168, 210] on div "Impervious Surface & Land Alteration Information share Share Property Size Impe…" at bounding box center [415, 81] width 499 height 409
type input "7,667.75/274,428=.02794"
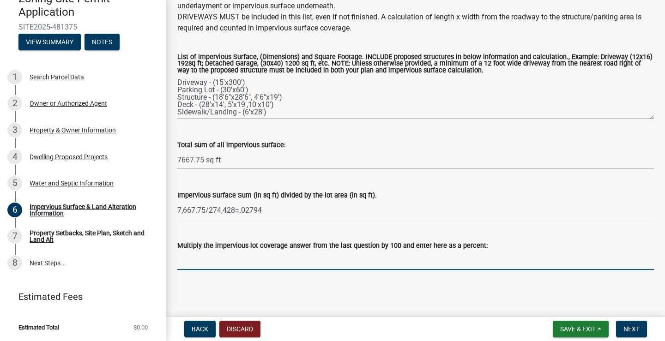
click at [234, 261] on input "Multiply the impervious lot coverage answer from the last question by 100 and e…" at bounding box center [415, 260] width 477 height 19
type input "2.794%"
click at [585, 331] on span "Save & Exit" at bounding box center [578, 329] width 36 height 7
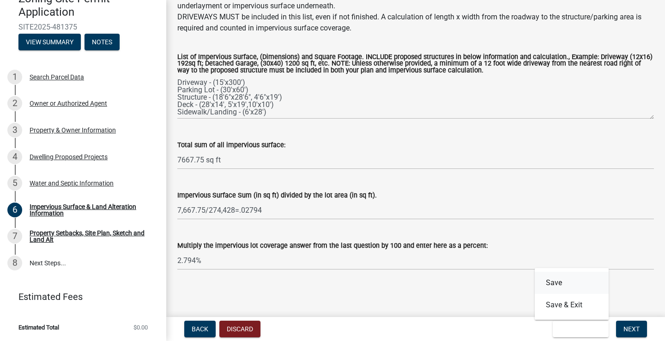
click at [555, 283] on button "Save" at bounding box center [572, 283] width 74 height 22
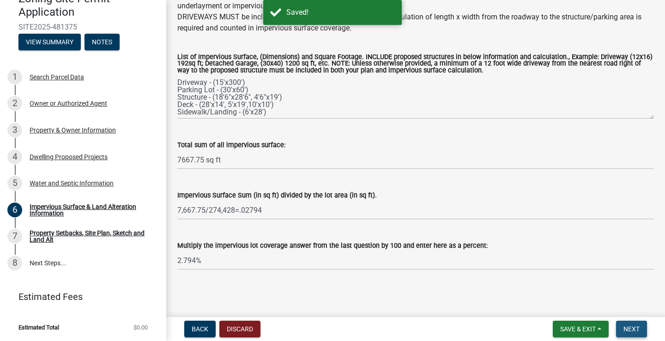
click at [626, 330] on span "Next" at bounding box center [632, 329] width 16 height 7
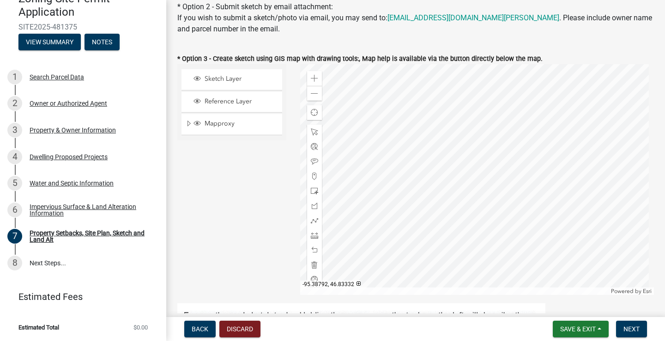
scroll to position [323, 0]
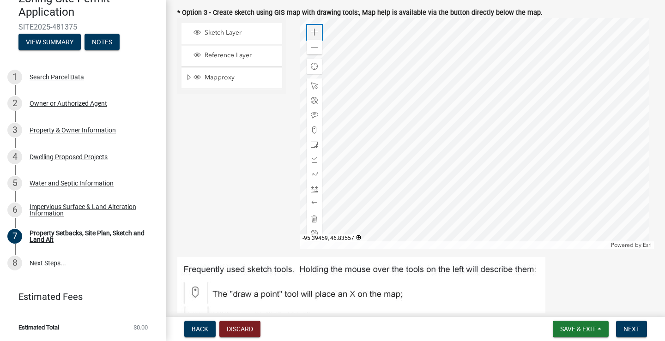
click at [315, 36] on span at bounding box center [314, 32] width 7 height 7
click at [489, 144] on div at bounding box center [477, 133] width 354 height 231
click at [315, 164] on span at bounding box center [314, 159] width 7 height 7
click at [462, 64] on div at bounding box center [477, 133] width 354 height 231
click at [481, 133] on div at bounding box center [477, 133] width 354 height 231
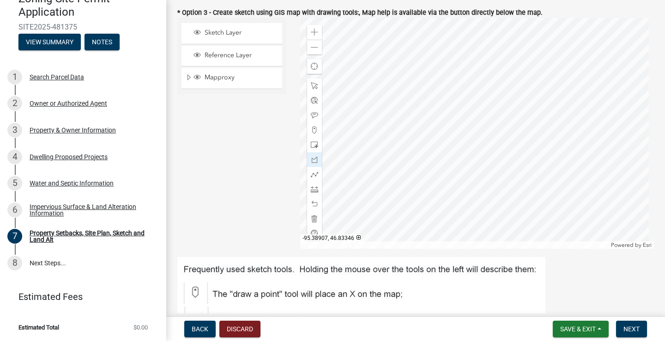
click at [492, 140] on div at bounding box center [477, 133] width 354 height 231
click at [493, 156] on div at bounding box center [477, 133] width 354 height 231
click at [464, 140] on div at bounding box center [477, 133] width 354 height 231
click at [469, 131] on div at bounding box center [477, 133] width 354 height 231
click at [474, 131] on div at bounding box center [477, 133] width 354 height 231
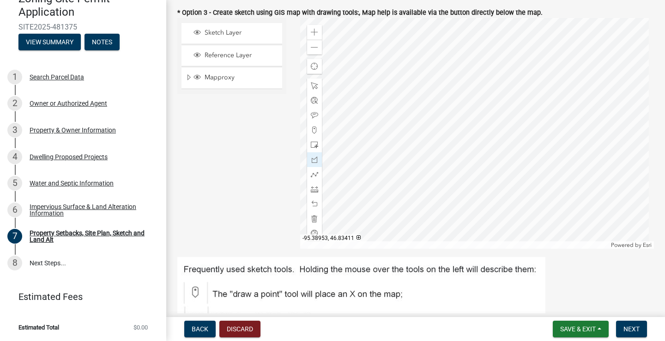
click at [458, 70] on div at bounding box center [477, 133] width 354 height 231
click at [462, 65] on div at bounding box center [477, 133] width 354 height 231
click at [220, 60] on span "Reference Layer" at bounding box center [240, 55] width 77 height 8
click at [477, 140] on div at bounding box center [477, 133] width 354 height 231
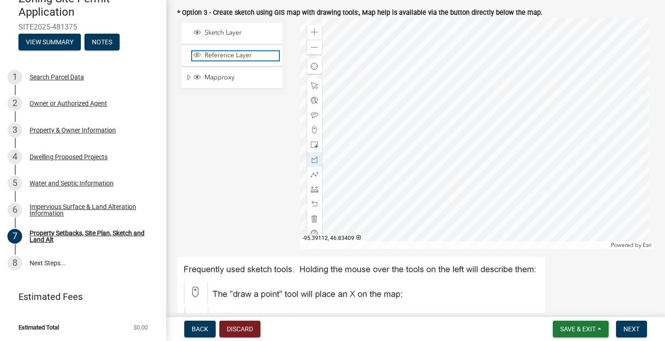
click at [240, 60] on span "Reference Layer" at bounding box center [240, 55] width 77 height 8
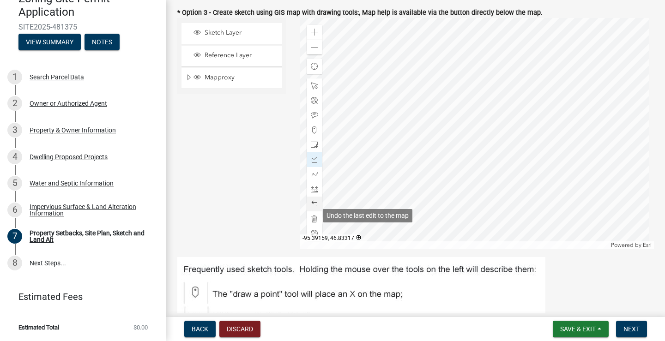
click at [316, 208] on span at bounding box center [314, 204] width 7 height 7
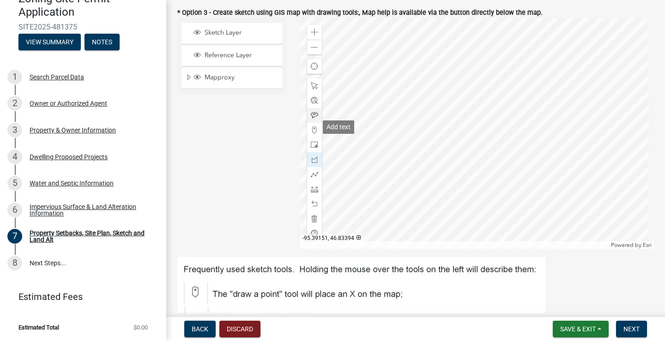
click at [313, 119] on span at bounding box center [314, 115] width 7 height 7
click at [479, 135] on div at bounding box center [477, 133] width 354 height 231
click at [312, 193] on span at bounding box center [314, 189] width 7 height 7
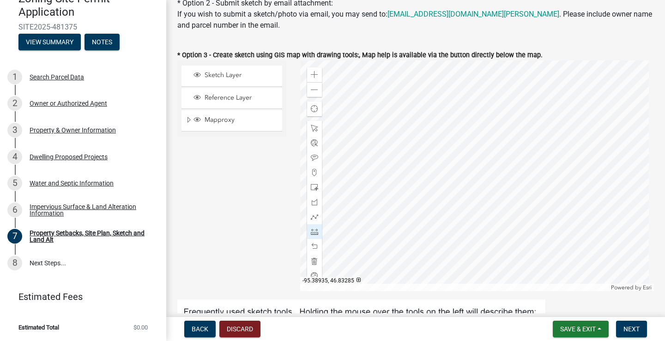
scroll to position [277, 0]
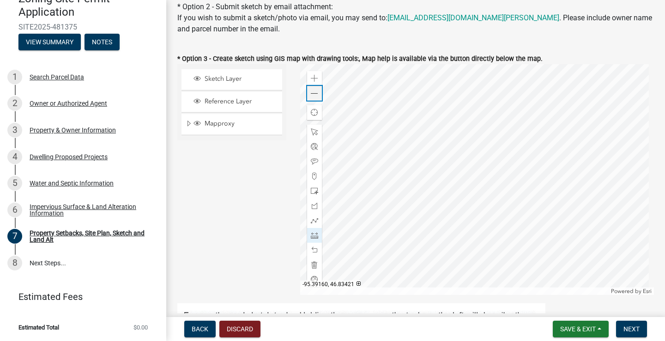
click at [311, 97] on span at bounding box center [314, 93] width 7 height 7
click at [312, 82] on span at bounding box center [314, 78] width 7 height 7
click at [312, 239] on span at bounding box center [314, 235] width 7 height 7
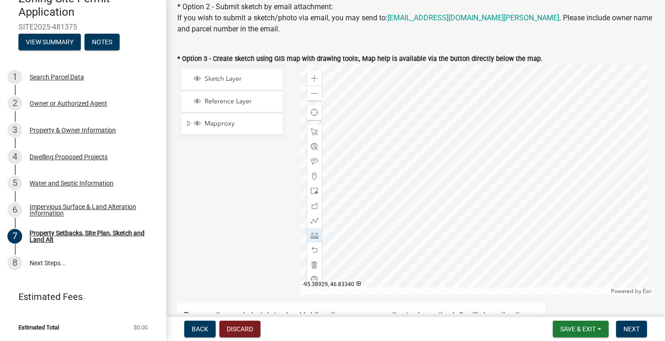
click at [476, 194] on div at bounding box center [477, 179] width 354 height 231
click at [472, 204] on div at bounding box center [477, 179] width 354 height 231
click at [312, 254] on span at bounding box center [314, 250] width 7 height 7
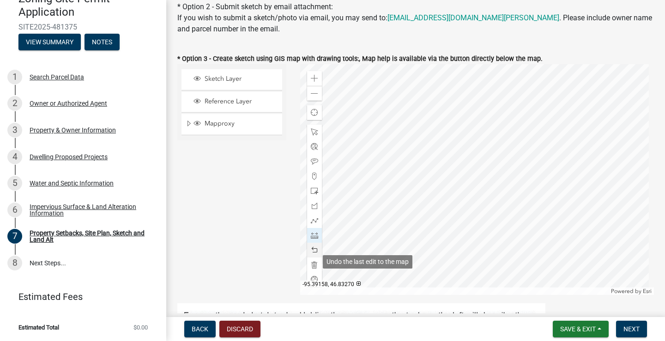
click at [312, 254] on span at bounding box center [314, 250] width 7 height 7
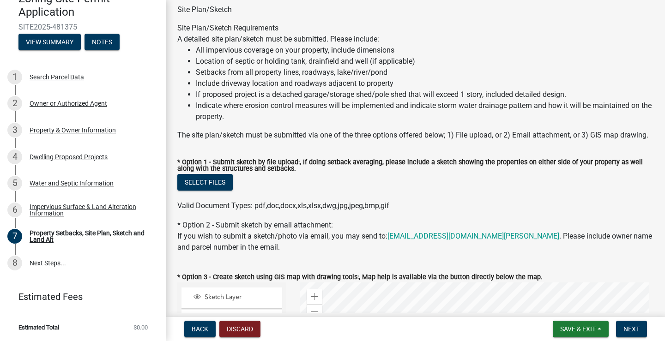
scroll to position [0, 0]
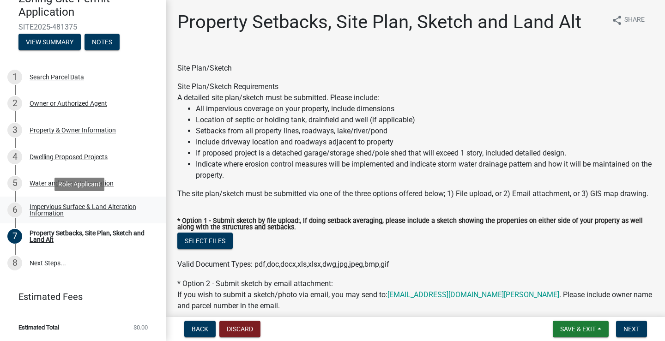
click at [69, 200] on link "6 Impervious Surface & Land Alteration Information" at bounding box center [83, 210] width 166 height 27
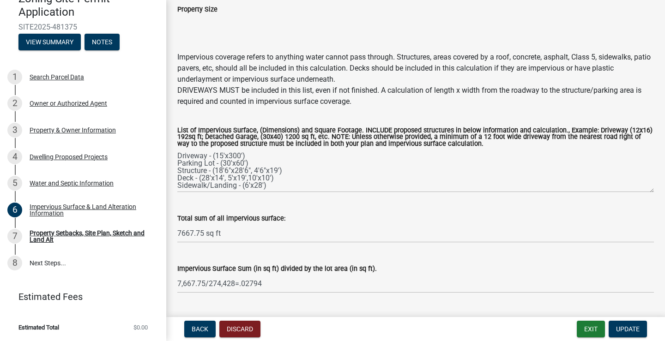
scroll to position [135, 0]
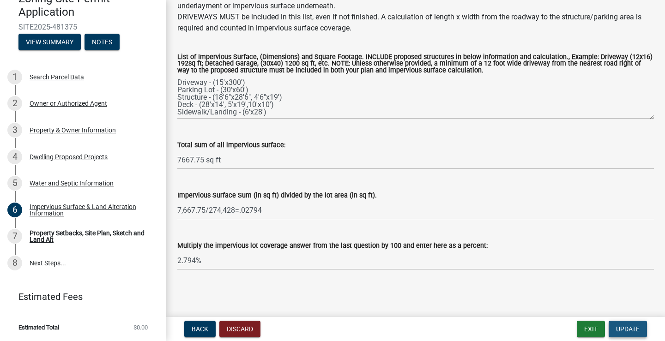
click at [631, 326] on span "Update" at bounding box center [628, 329] width 24 height 7
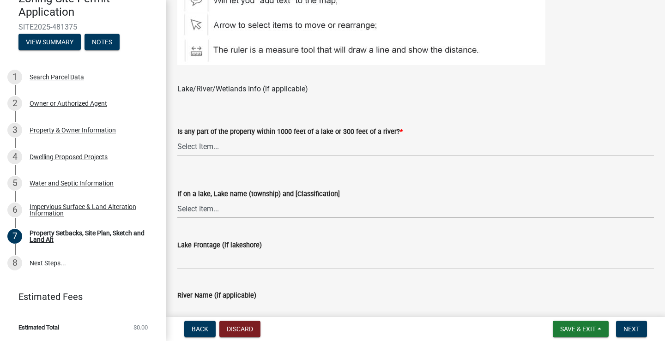
scroll to position [647, 0]
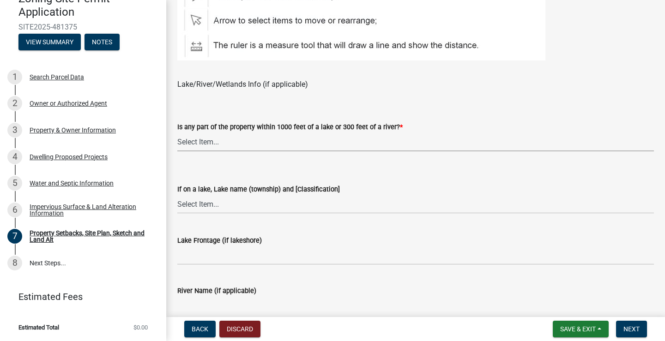
click at [228, 152] on select "Select Item... Shoreland-Riparian (Property is bordering a lake, river or strea…" at bounding box center [415, 142] width 477 height 19
click at [177, 144] on select "Select Item... Shoreland-Riparian (Property is bordering a lake, river or strea…" at bounding box center [415, 142] width 477 height 19
select select "7b13c63f-e699-4112-b373-98fbd28ec536"
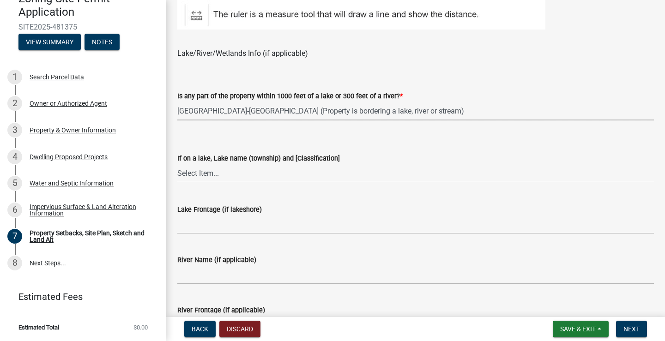
scroll to position [693, 0]
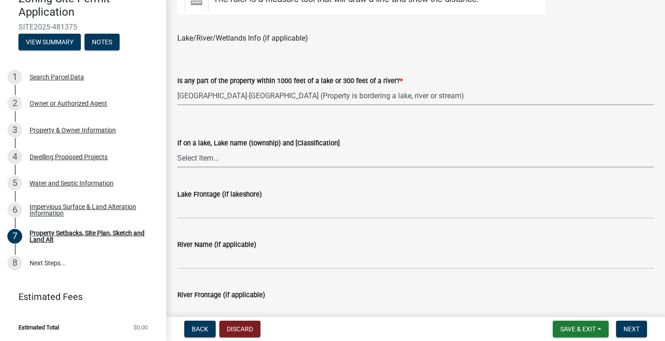
click at [234, 168] on select "Select Item... [GEOGRAPHIC_DATA] is not listed below [GEOGRAPHIC_DATA] ([GEOGRA…" at bounding box center [415, 158] width 477 height 19
click at [177, 160] on select "Select Item... [GEOGRAPHIC_DATA] is not listed below [GEOGRAPHIC_DATA] ([GEOGRA…" at bounding box center [415, 158] width 477 height 19
select select "6fb38e55-b1d4-4490-a69c-4f13ab4051e6"
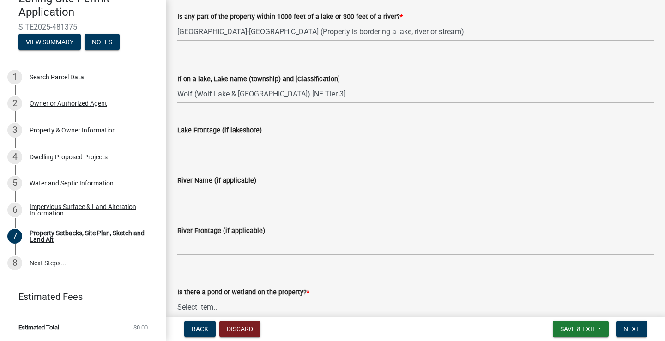
scroll to position [785, 0]
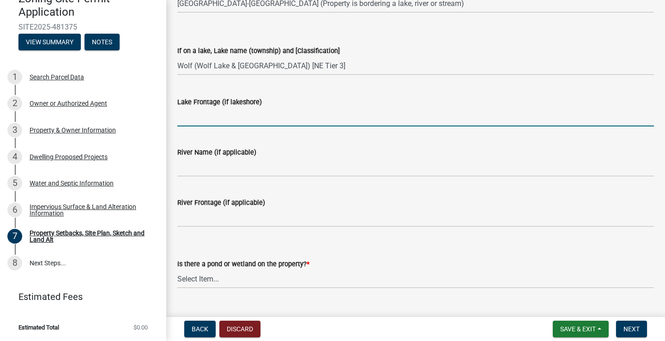
click at [212, 127] on input "Lake Frontage (if lakeshore)" at bounding box center [415, 117] width 477 height 19
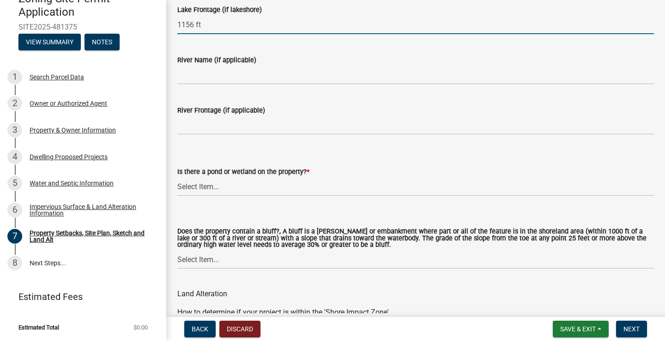
scroll to position [924, 0]
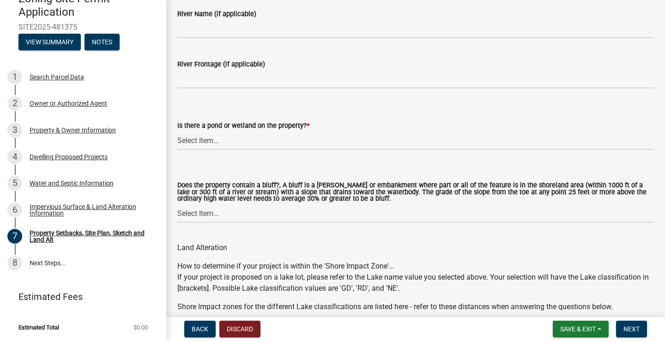
type input "1156 ft"
click at [237, 150] on select "Select Item... Yes No" at bounding box center [415, 140] width 477 height 19
click at [377, 147] on select "Select Item... Yes No" at bounding box center [415, 140] width 477 height 19
click at [338, 217] on div "Does the property contain a bluff?, A bluff is a [PERSON_NAME] or embankment wh…" at bounding box center [415, 202] width 477 height 41
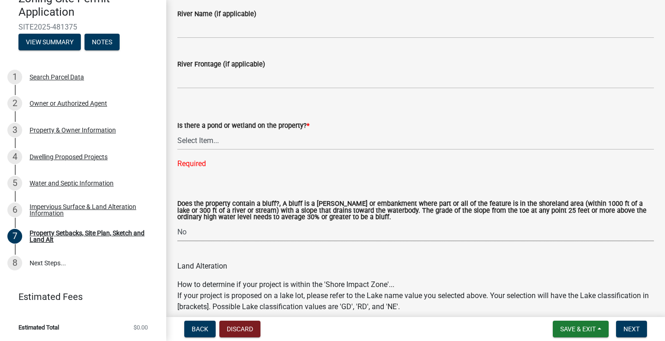
click at [177, 235] on select "Select Item... Yes No" at bounding box center [415, 232] width 477 height 19
click at [326, 242] on select "Select Item... Yes No" at bounding box center [415, 232] width 477 height 19
click at [177, 235] on select "Select Item... Yes No" at bounding box center [415, 232] width 477 height 19
select select "b9185151-7fec-488a-a719-f11a93338dbd"
click at [255, 150] on select "Select Item... Yes No" at bounding box center [415, 140] width 477 height 19
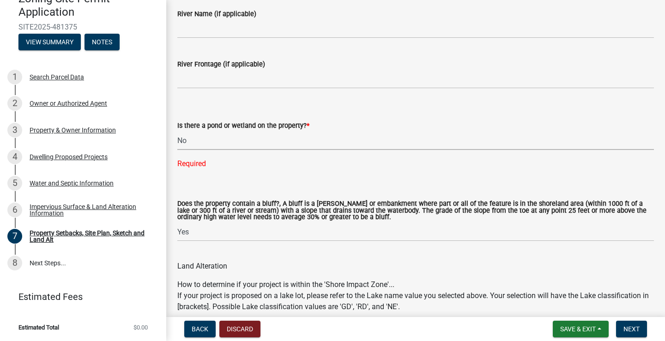
click at [177, 143] on select "Select Item... Yes No" at bounding box center [415, 140] width 477 height 19
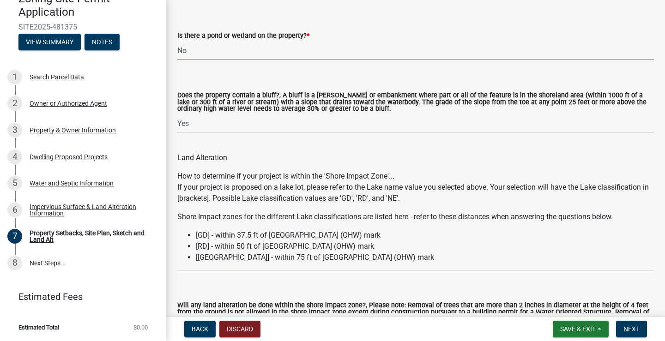
scroll to position [1016, 0]
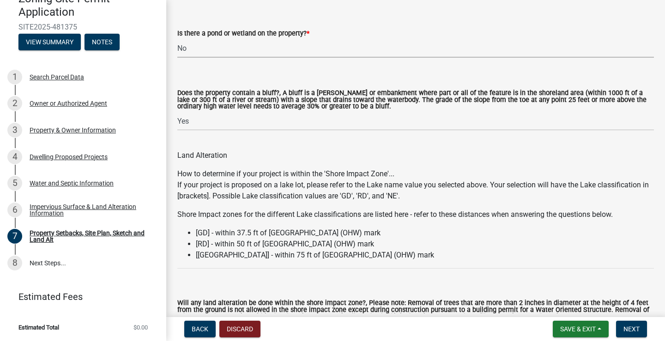
click at [243, 58] on select "Select Item... Yes No" at bounding box center [415, 48] width 477 height 19
click at [177, 50] on select "Select Item... Yes No" at bounding box center [415, 48] width 477 height 19
select select "fd58f24c-a096-4195-863e-b494ea1fd324"
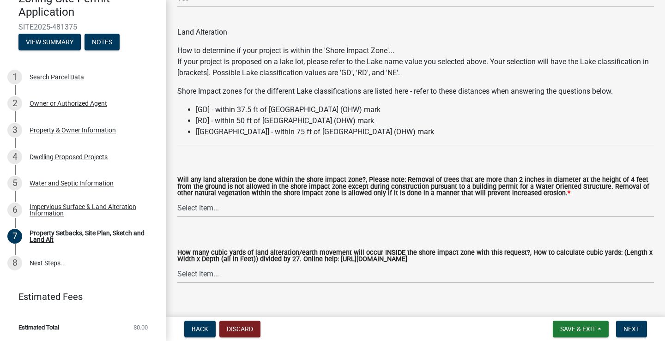
scroll to position [1155, 0]
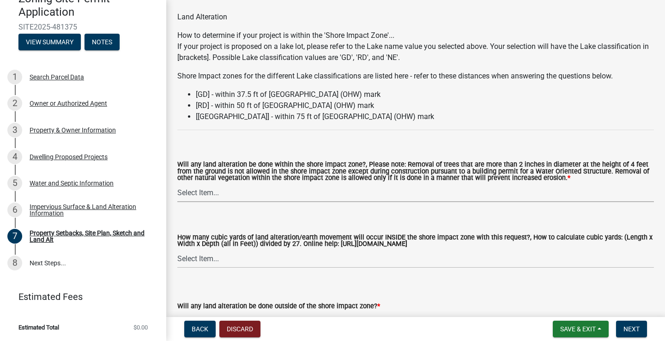
click at [203, 202] on select "Select Item... Yes No N/A" at bounding box center [415, 192] width 477 height 19
click at [177, 196] on select "Select Item... Yes No N/A" at bounding box center [415, 192] width 477 height 19
select select "e8ab2dc3-aa3f-46f3-9b4a-37eb25ad84af"
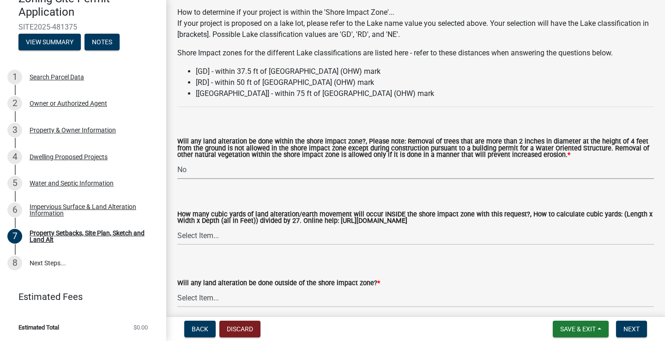
scroll to position [1201, 0]
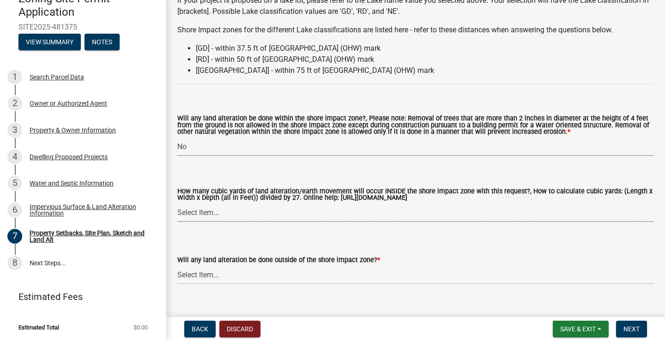
click at [231, 222] on select "Select Item... None 10 Cubic Yards or less 11-50 Cubic Yards Over 50 Cubic Yards" at bounding box center [415, 212] width 477 height 19
click at [177, 216] on select "Select Item... None 10 Cubic Yards or less 11-50 Cubic Yards Over 50 Cubic Yards" at bounding box center [415, 212] width 477 height 19
select select "27b2a8b4-abf6-463e-8c0c-7c5d2b4fe26f"
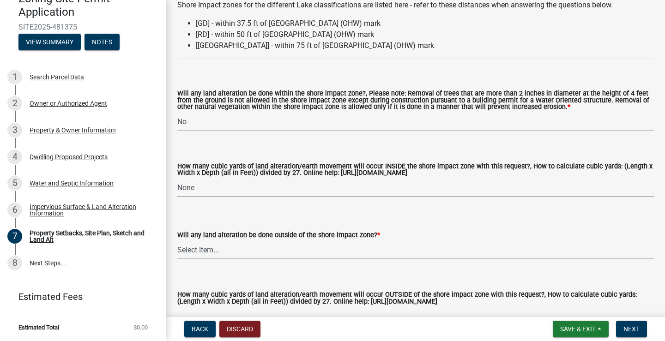
scroll to position [1247, 0]
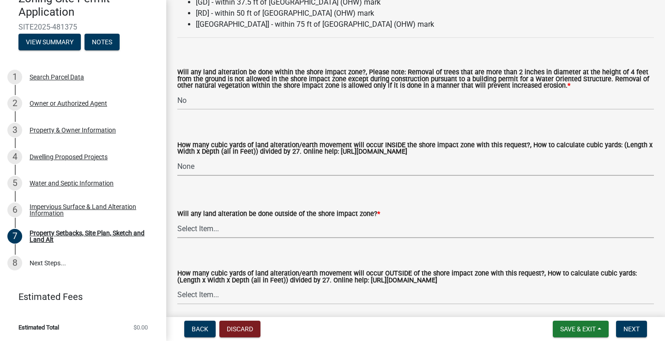
click at [267, 238] on select "Select Item... Yes No N/A" at bounding box center [415, 228] width 477 height 19
click at [177, 232] on select "Select Item... Yes No N/A" at bounding box center [415, 228] width 477 height 19
select select "5ad4ab64-b44e-481c-9000-9e5907aa74e1"
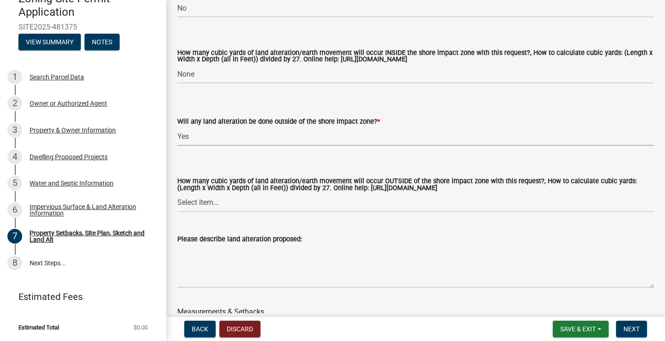
click at [402, 192] on label "How many cubic yards of land alteration/earth movement will occur OUTSIDE of th…" at bounding box center [415, 184] width 477 height 13
click at [402, 201] on select "Select Item... None 10 Cubic Yards or less 11-50 Cubic Yards Over 50 Cubic Yards" at bounding box center [415, 203] width 477 height 19
drag, startPoint x: 536, startPoint y: 201, endPoint x: 365, endPoint y: 204, distance: 171.0
click at [365, 192] on label "How many cubic yards of land alteration/earth movement will occur OUTSIDE of th…" at bounding box center [415, 184] width 477 height 13
copy label "[URL][DOMAIN_NAME]"
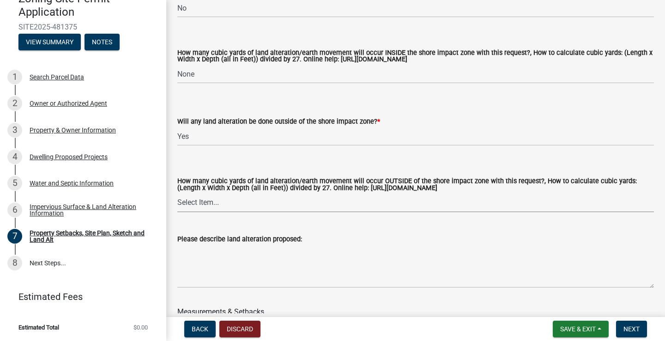
click at [255, 213] on select "Select Item... None 10 Cubic Yards or less 11-50 Cubic Yards Over 50 Cubic Yards" at bounding box center [415, 203] width 477 height 19
click at [177, 207] on select "Select Item... None 10 Cubic Yards or less 11-50 Cubic Yards Over 50 Cubic Yards" at bounding box center [415, 203] width 477 height 19
select select "e019de12-4845-45f2-ad10-5fb76eee0e55"
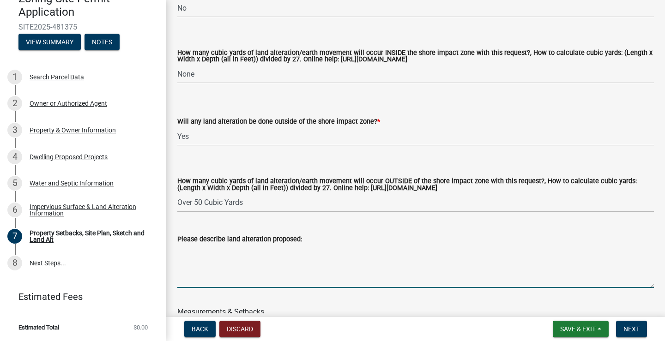
click at [228, 288] on textarea "Please describe land alteration proposed:" at bounding box center [415, 266] width 477 height 43
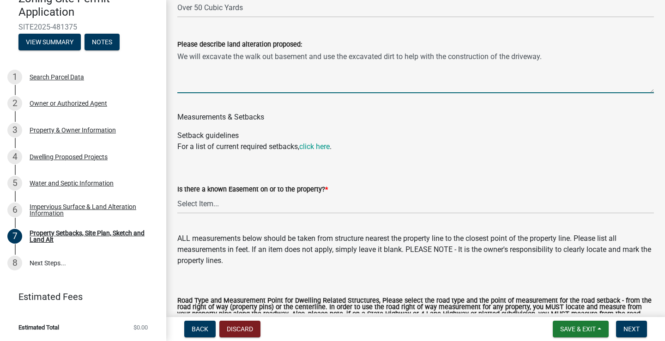
scroll to position [1571, 0]
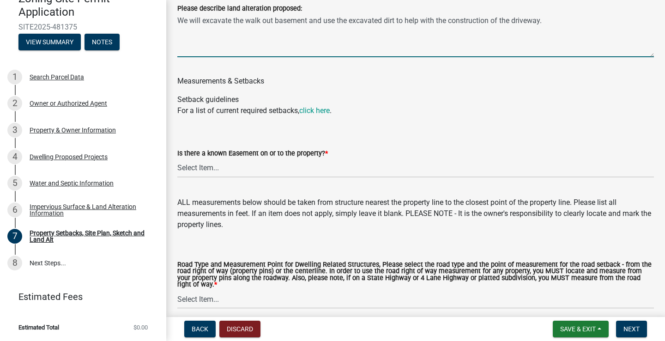
type textarea "We will excavate the walk out basement and use the excavated dirt to help with …"
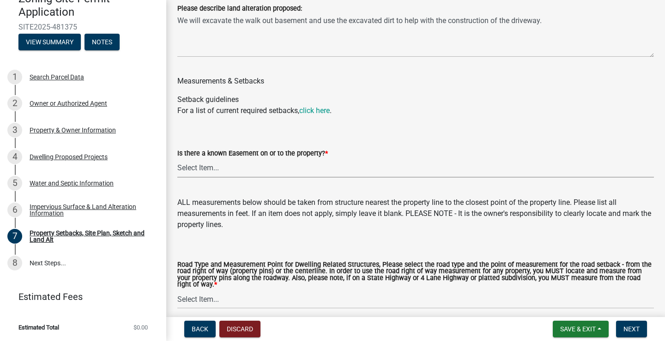
click at [258, 178] on select "Select Item... Yes No" at bounding box center [415, 168] width 477 height 19
click at [177, 172] on select "Select Item... Yes No" at bounding box center [415, 168] width 477 height 19
select select "288143c3-cc30-40f5-bb2a-2522511345b2"
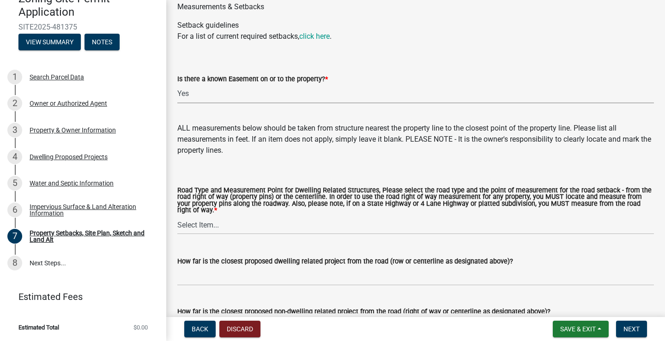
scroll to position [1663, 0]
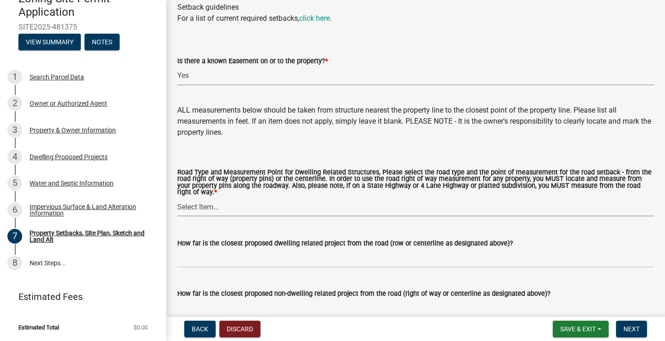
click at [228, 217] on select "Select Item... Private Easement - Right of Way Private Easement - Centerline Pu…" at bounding box center [415, 207] width 477 height 19
click at [223, 217] on select "Select Item... Private Easement - Right of Way Private Easement - Centerline Pu…" at bounding box center [415, 207] width 477 height 19
click at [227, 217] on select "Select Item... Private Easement - Right of Way Private Easement - Centerline Pu…" at bounding box center [415, 207] width 477 height 19
click at [177, 212] on select "Select Item... Private Easement - Right of Way Private Easement - Centerline Pu…" at bounding box center [415, 207] width 477 height 19
click at [227, 217] on select "Select Item... Private Easement - Right of Way Private Easement - Centerline Pu…" at bounding box center [415, 207] width 477 height 19
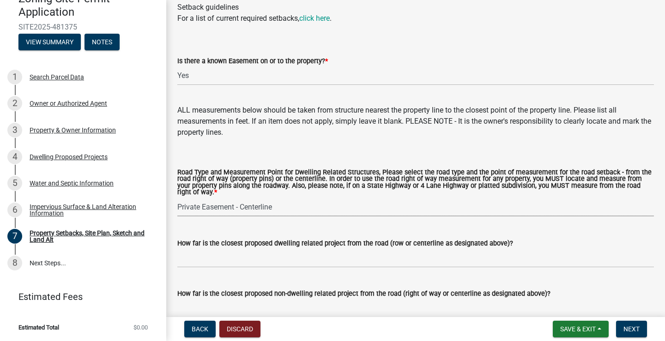
click at [177, 212] on select "Select Item... Private Easement - Right of Way Private Easement - Centerline Pu…" at bounding box center [415, 207] width 477 height 19
select select "1c6b2b2e-439c-462d-bb45-b31f31c95a9c"
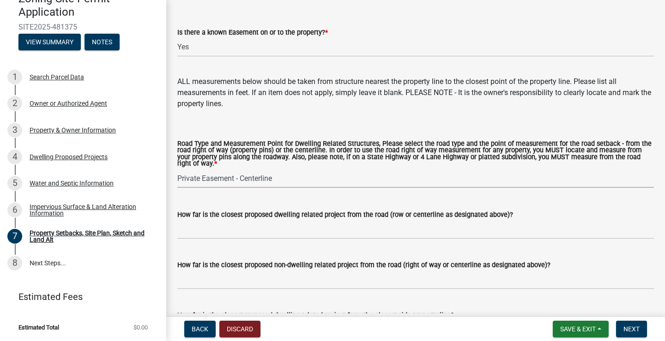
scroll to position [1709, 0]
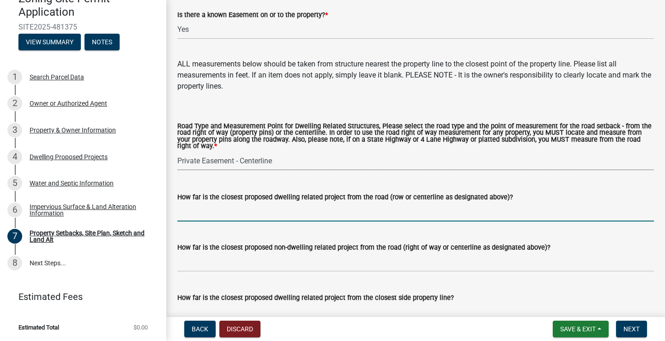
click at [229, 222] on input "How far is the closest proposed dwelling related project from the road (row or …" at bounding box center [415, 212] width 477 height 19
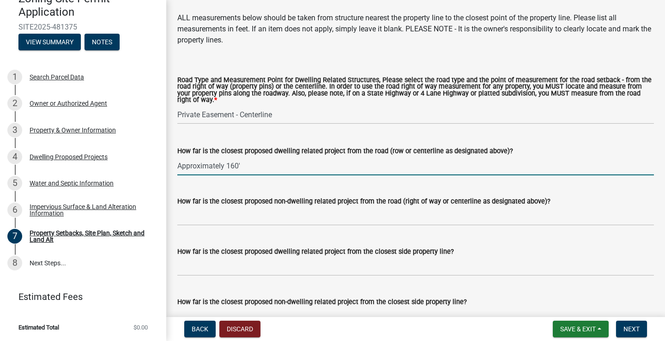
type input "Approximately 160'"
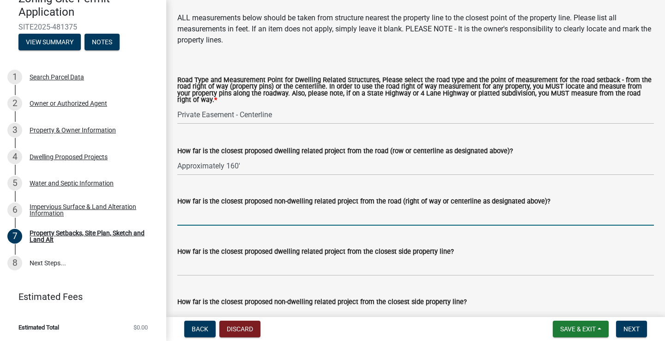
click at [217, 226] on input "How far is the closest proposed non-dwelling related project from the road (rig…" at bounding box center [415, 216] width 477 height 19
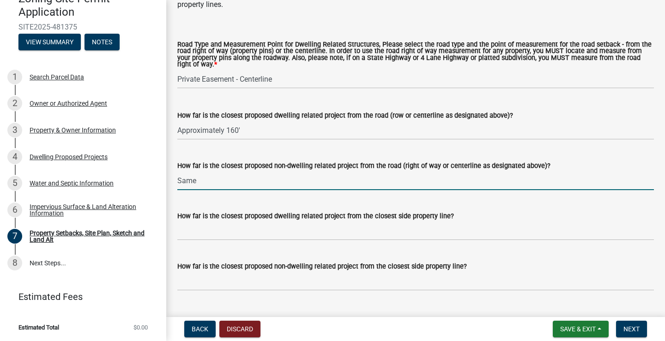
scroll to position [1802, 0]
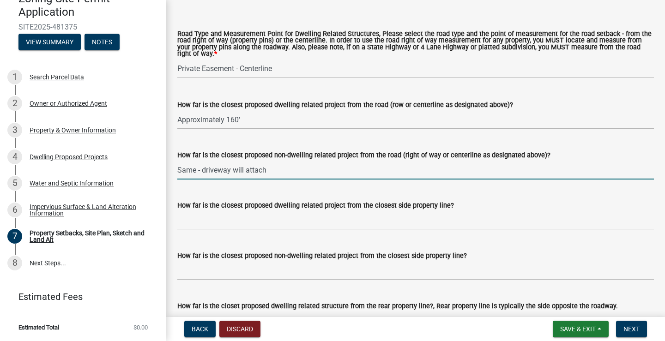
click at [201, 180] on input "Same - driveway will attach" at bounding box center [415, 170] width 477 height 19
drag, startPoint x: 296, startPoint y: 182, endPoint x: 173, endPoint y: 195, distance: 123.6
type input "Driveway will attach to easement"
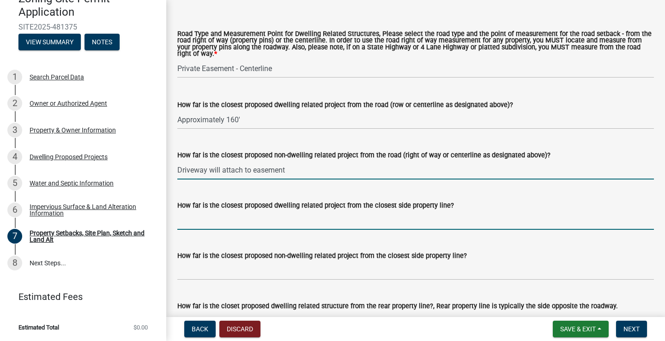
click at [225, 230] on input "How far is the closest proposed dwelling related project from the closest side …" at bounding box center [415, 220] width 477 height 19
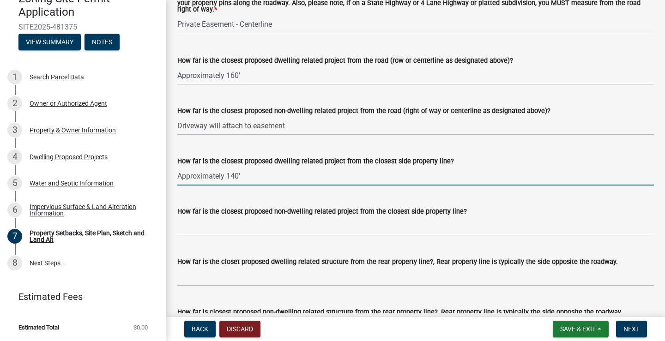
scroll to position [1894, 0]
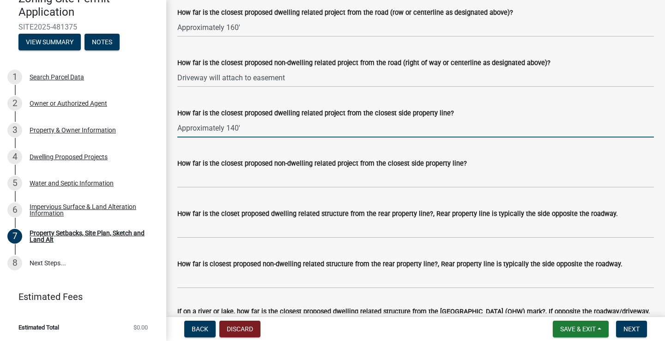
type input "Approximately 140'"
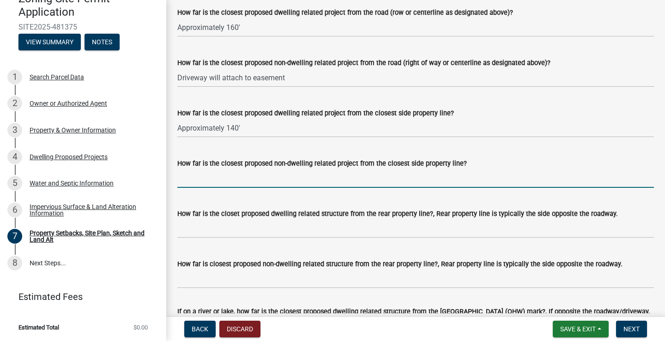
click at [262, 188] on input "How far is the closest proposed non-dwelling related project from the closest s…" at bounding box center [415, 178] width 477 height 19
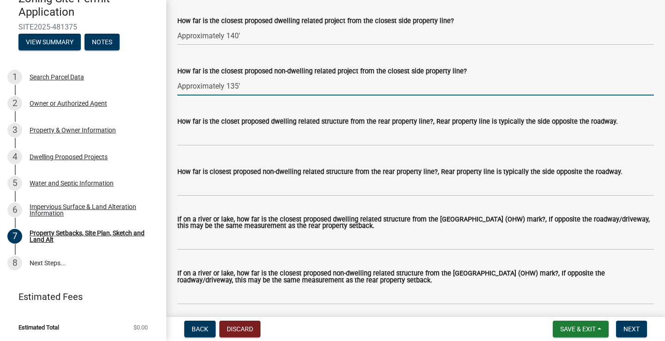
scroll to position [1940, 0]
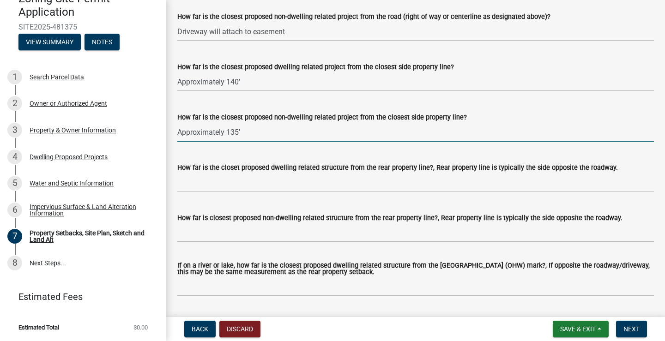
type input "Approximately 135'"
drag, startPoint x: 249, startPoint y: 147, endPoint x: 180, endPoint y: 151, distance: 69.4
click at [180, 142] on input "Approximately 135'" at bounding box center [415, 132] width 477 height 19
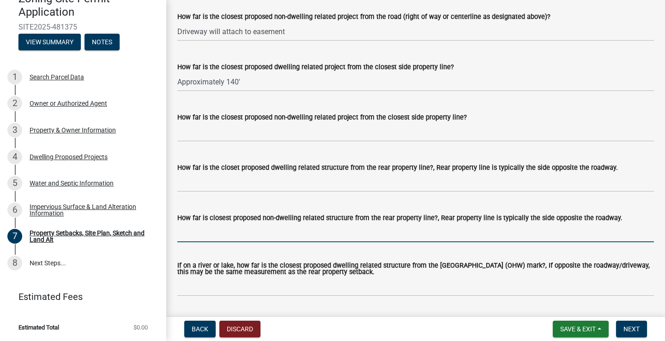
click at [231, 243] on input "How far is closest proposed non-dwelling related structure from the rear proper…" at bounding box center [415, 233] width 477 height 19
drag, startPoint x: 231, startPoint y: 250, endPoint x: 201, endPoint y: 253, distance: 29.7
click at [201, 243] on input "How far is closest proposed non-dwelling related structure from the rear proper…" at bounding box center [415, 233] width 477 height 19
paste input "Approximately 135'"
type input "Approximately 135'"
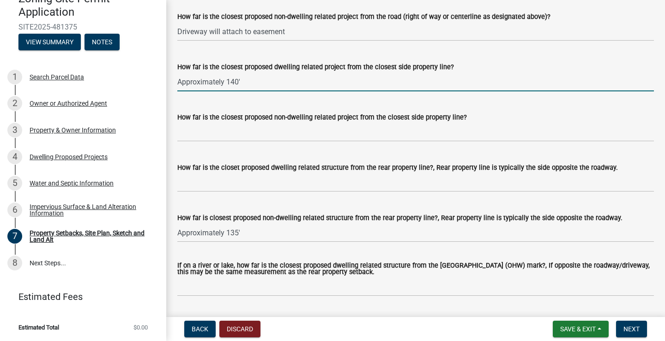
drag, startPoint x: 247, startPoint y: 96, endPoint x: 175, endPoint y: 96, distance: 72.1
click at [175, 91] on div "How far is the closest proposed dwelling related project from the closest side …" at bounding box center [415, 70] width 491 height 43
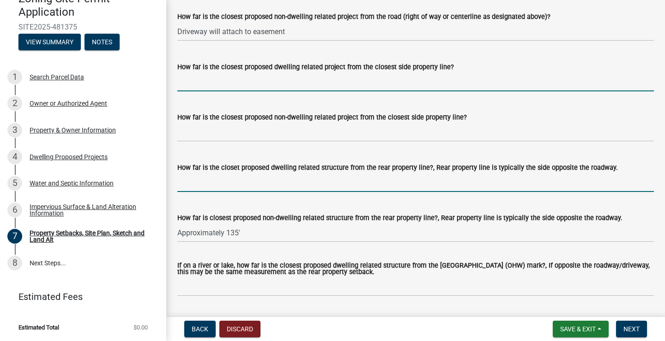
click at [224, 192] on input "How far is the closet proposed dwelling related structure from the rear propert…" at bounding box center [415, 182] width 477 height 19
paste input "Approximately 140'"
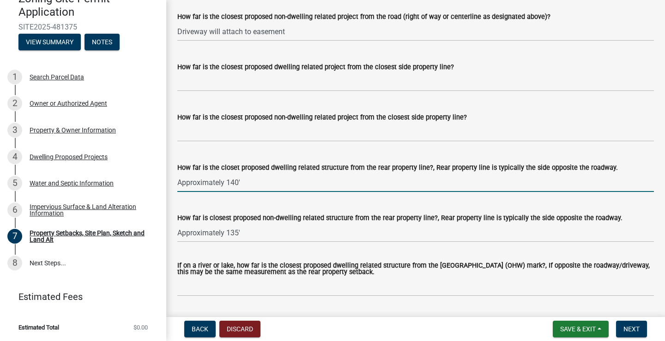
type input "Approximately 140'"
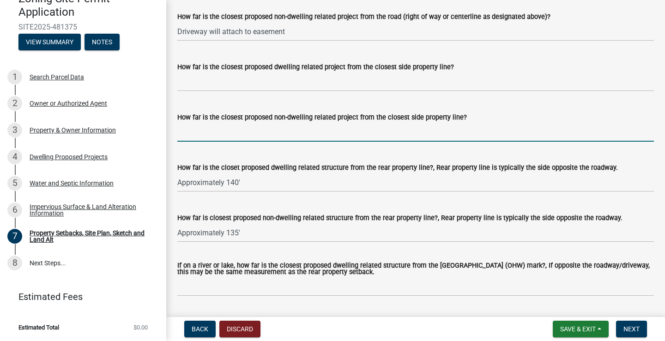
click at [217, 142] on input "How far is the closest proposed non-dwelling related project from the closest s…" at bounding box center [415, 132] width 477 height 19
type input "Approximately 200'"
drag, startPoint x: 254, startPoint y: 149, endPoint x: 176, endPoint y: 147, distance: 77.6
click at [176, 142] on div "How far is the closest proposed non-dwelling related project from the closest s…" at bounding box center [415, 120] width 491 height 43
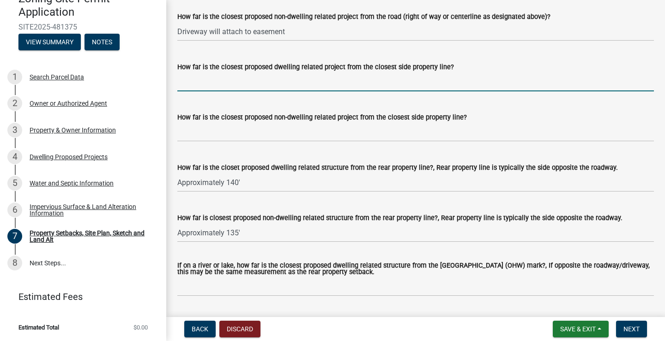
click at [205, 91] on input "How far is the closest proposed dwelling related project from the closest side …" at bounding box center [415, 82] width 477 height 19
paste input "Approximately 200'"
type input "Approximately 200'"
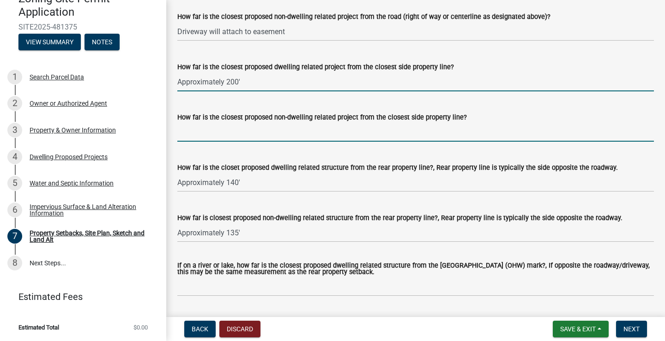
click at [230, 142] on input "How far is the closest proposed non-dwelling related project from the closest s…" at bounding box center [415, 132] width 477 height 19
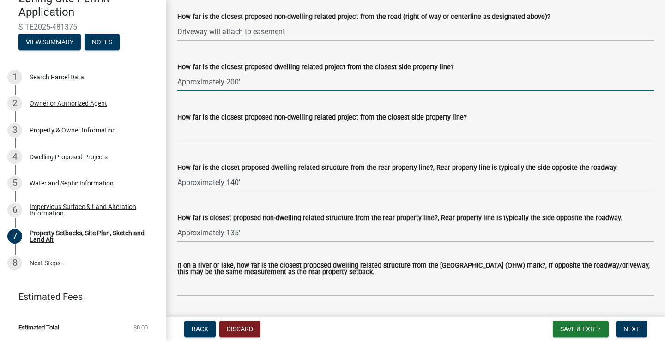
drag, startPoint x: 249, startPoint y: 94, endPoint x: 226, endPoint y: 97, distance: 23.3
click at [226, 91] on input "Approximately 200'" at bounding box center [415, 82] width 477 height 19
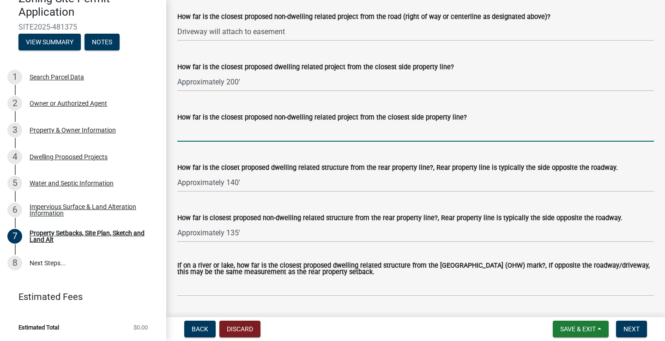
click at [223, 142] on input "How far is the closest proposed non-dwelling related project from the closest s…" at bounding box center [415, 132] width 477 height 19
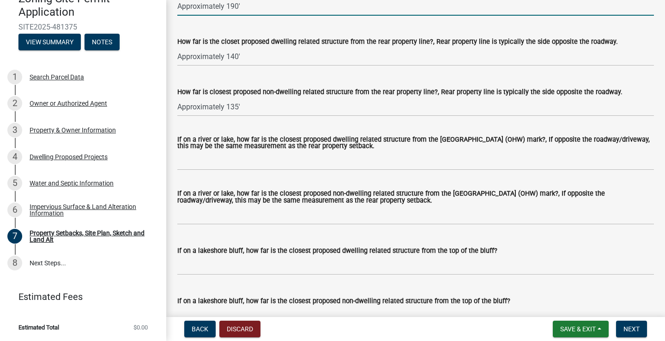
scroll to position [2079, 0]
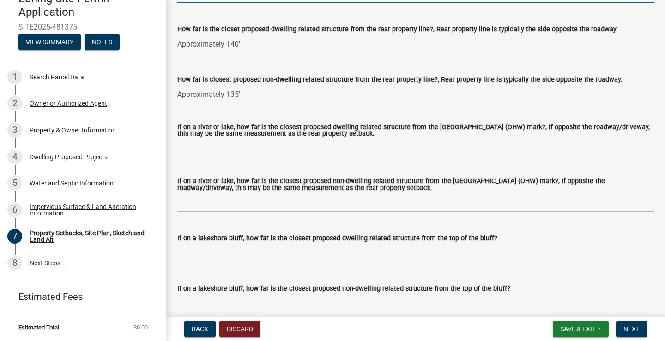
type input "Approximately 190'"
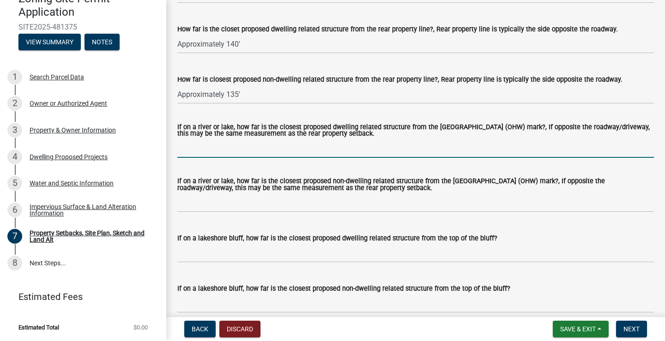
click at [380, 158] on input "If on a river or lake, how far is the closest proposed dwelling related structu…" at bounding box center [415, 148] width 477 height 19
drag, startPoint x: 200, startPoint y: 164, endPoint x: 182, endPoint y: 166, distance: 17.7
click at [182, 158] on input "100'" at bounding box center [415, 148] width 477 height 19
type input "114'"
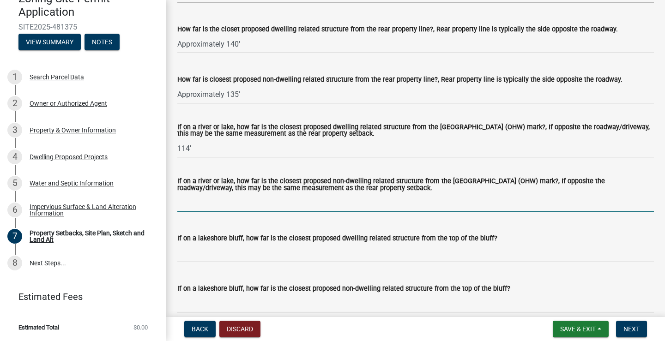
click at [215, 213] on input "If on a river or lake, how far is the closest proposed non-dwelling related str…" at bounding box center [415, 203] width 477 height 19
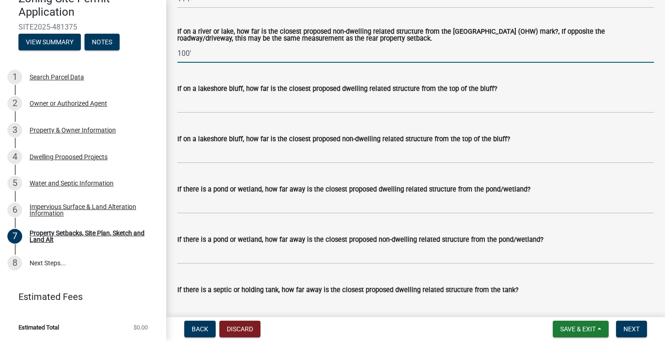
scroll to position [2264, 0]
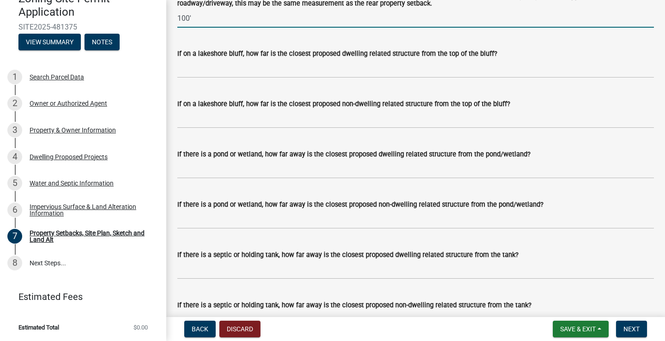
type input "100'"
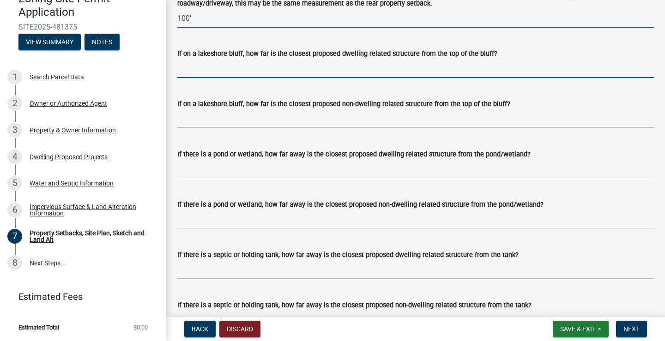
click at [209, 78] on input "If on a lakeshore bluff, how far is the closest proposed dwelling related struc…" at bounding box center [415, 68] width 477 height 19
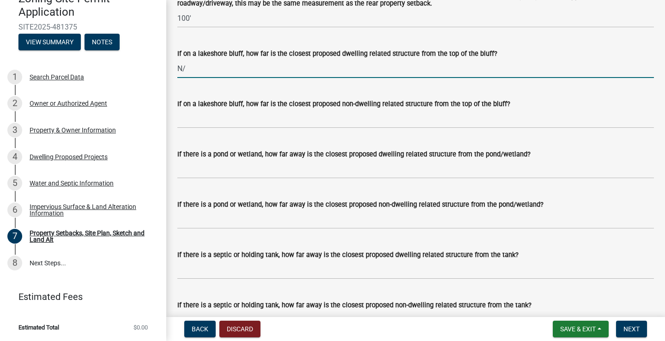
type input "N/A"
drag, startPoint x: 212, startPoint y: 85, endPoint x: 167, endPoint y: 84, distance: 44.8
click at [225, 78] on input "If on a lakeshore bluff, how far is the closest proposed dwelling related struc…" at bounding box center [415, 68] width 477 height 19
type input "300'"
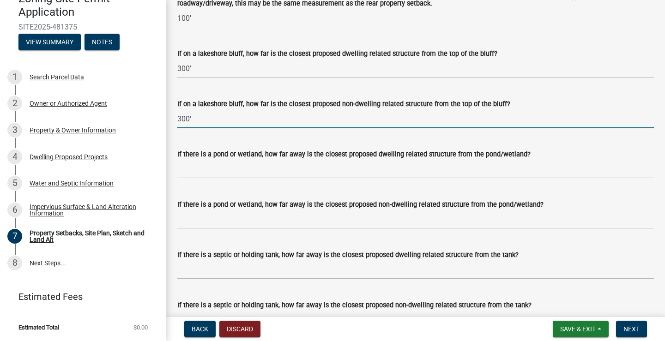
type input "300'"
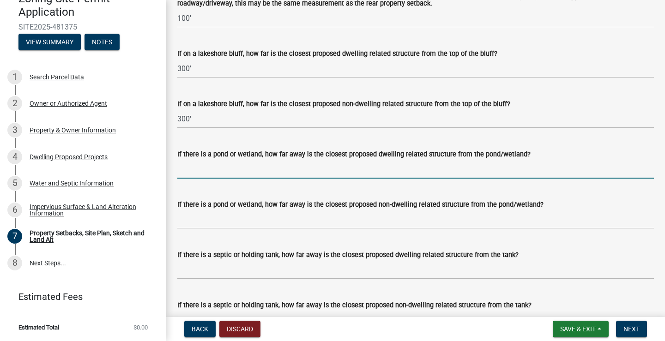
click at [218, 179] on input "If there is a pond or wetland, how far away is the closest proposed dwelling re…" at bounding box center [415, 169] width 477 height 19
type input "400'"
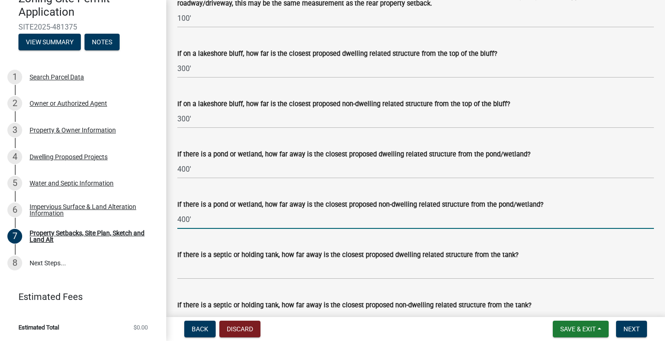
type input "400'"
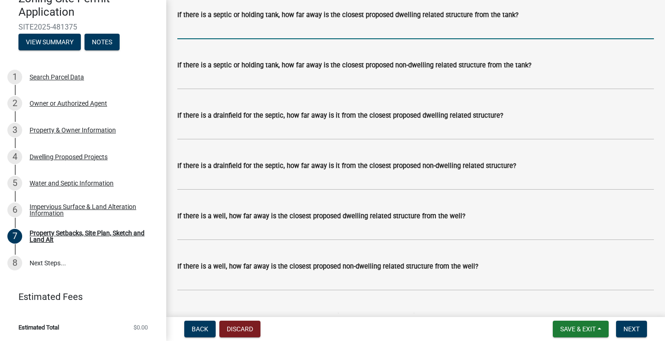
scroll to position [2449, 0]
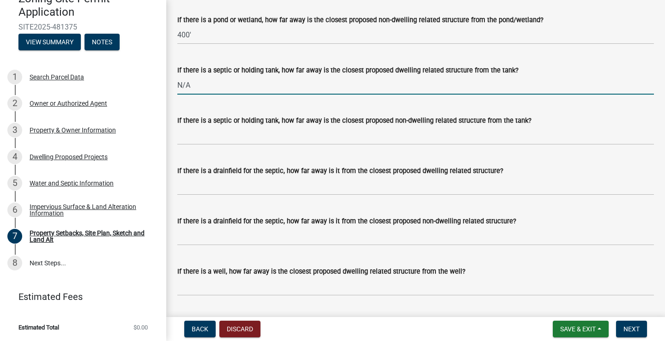
type input "N/A"
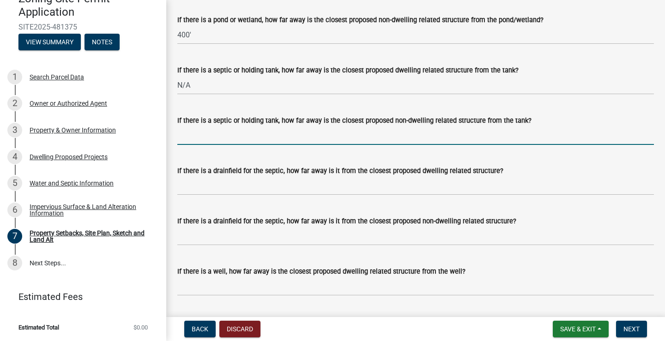
click at [203, 145] on input "If there is a septic or holding tank, how far away is the closest proposed non-…" at bounding box center [415, 135] width 477 height 19
type input "n"
type input "N/A"
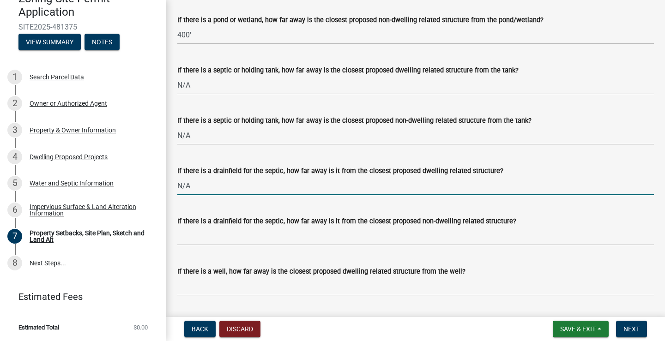
type input "N/A"
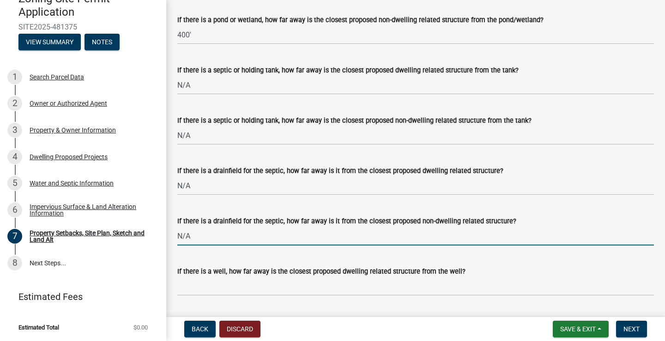
type input "N/A"
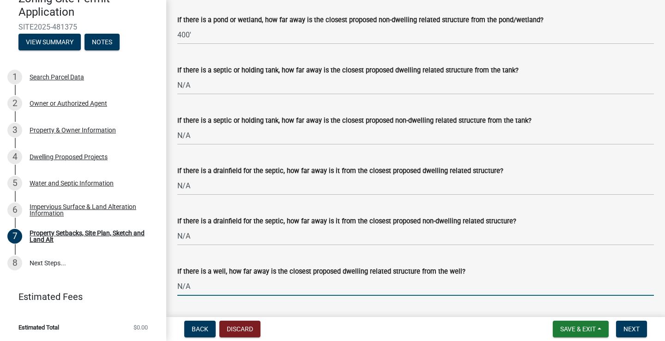
type input "N/A"
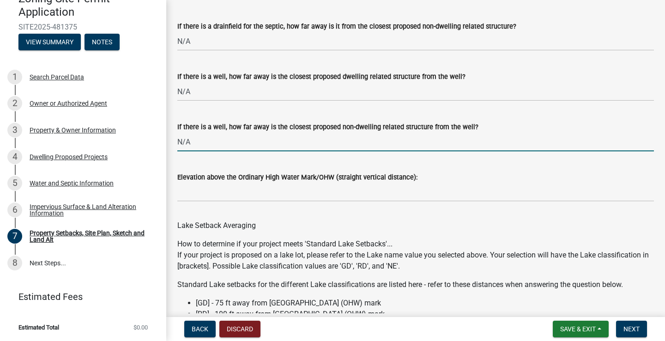
type input "N/A"
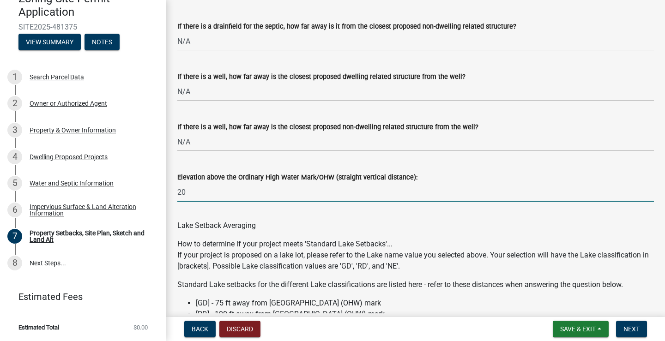
type input "2"
type input "U"
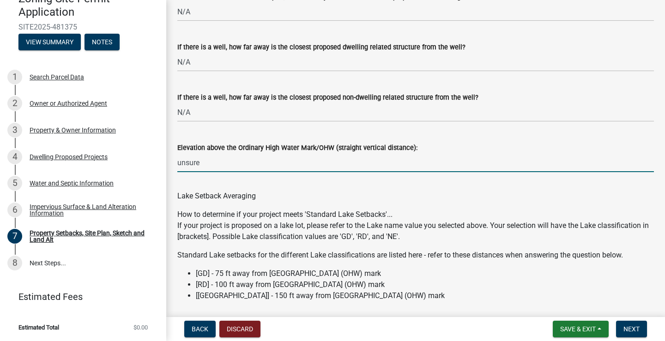
scroll to position [2782, 0]
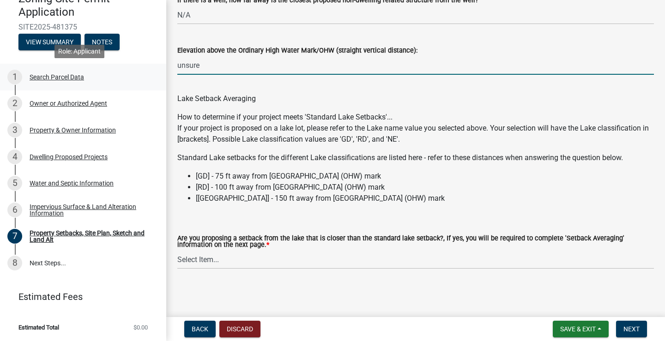
drag, startPoint x: 239, startPoint y: 69, endPoint x: 129, endPoint y: 73, distance: 110.0
click at [129, 73] on div "Zoning-Site Permit Application SITE2025-481375 View Summary Notes 1 Search Parc…" at bounding box center [332, 170] width 665 height 341
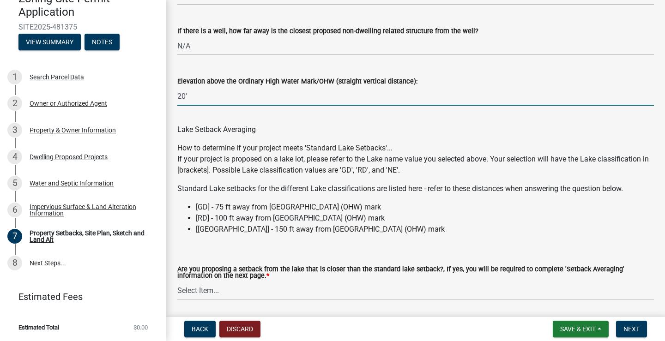
scroll to position [2786, 0]
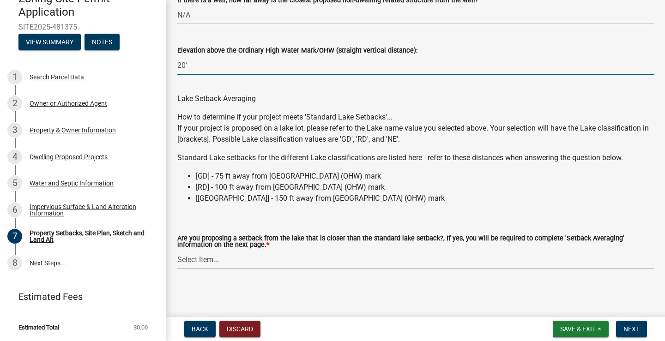
type input "20'"
click at [216, 262] on select "Select Item... Yes No N/A" at bounding box center [415, 259] width 477 height 19
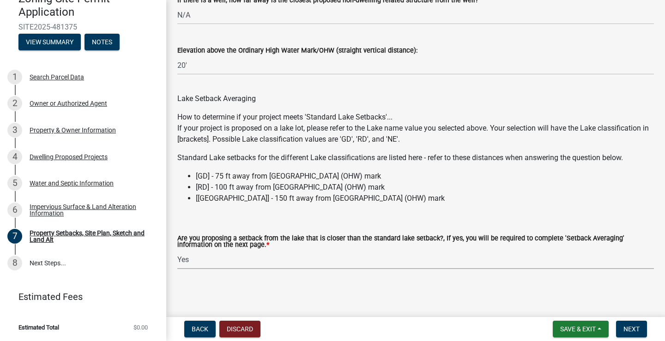
click at [177, 250] on select "Select Item... Yes No N/A" at bounding box center [415, 259] width 477 height 19
select select "f51aecae-0421-4f67-bd2d-0cff8a85c7cd"
click at [639, 329] on span "Next" at bounding box center [632, 329] width 16 height 7
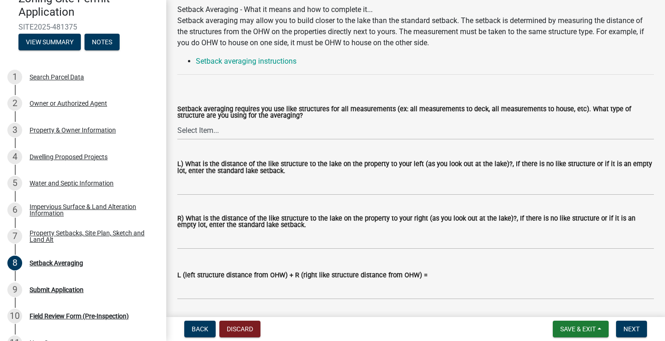
scroll to position [92, 0]
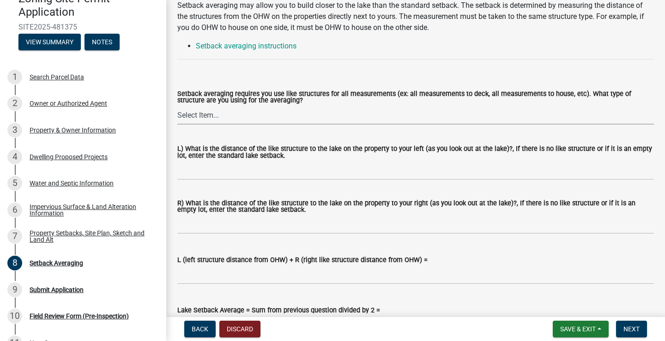
click at [231, 120] on select "Select Item... Deck to Deck House to House Garage to Garage Patio to Patio Shed…" at bounding box center [415, 115] width 477 height 19
click at [177, 106] on select "Select Item... Deck to Deck House to House Garage to Garage Patio to Patio Shed…" at bounding box center [415, 115] width 477 height 19
select select "70fc3eed-c290-49f8-b486-944f1c82b935"
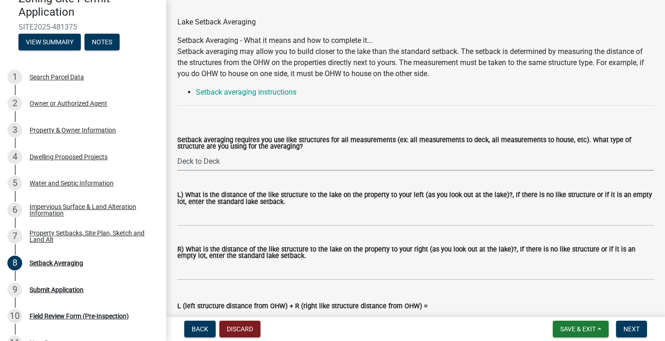
click at [238, 163] on select "Select Item... Deck to Deck House to House Garage to Garage Patio to Patio Shed…" at bounding box center [415, 161] width 477 height 19
click at [177, 152] on select "Select Item... Deck to Deck House to House Garage to Garage Patio to Patio Shed…" at bounding box center [415, 161] width 477 height 19
click at [222, 218] on input "L) What is the distance of the like structure to the lake on the property to yo…" at bounding box center [415, 216] width 477 height 19
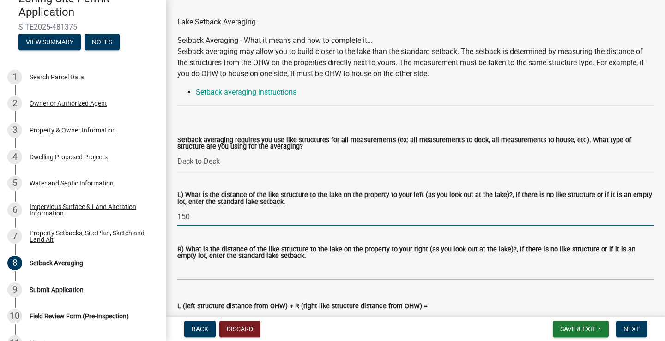
type input "150"
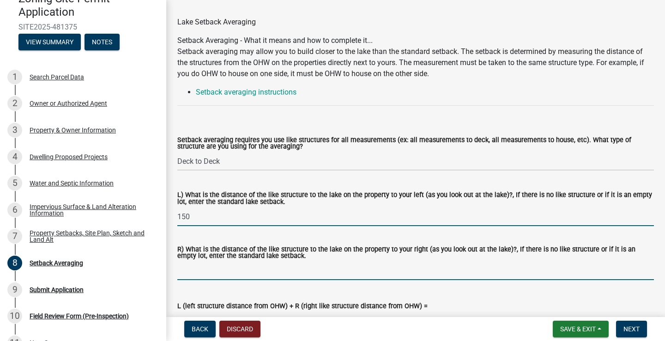
click at [238, 275] on input "R) What is the distance of the like structure to the lake on the property to yo…" at bounding box center [415, 270] width 477 height 19
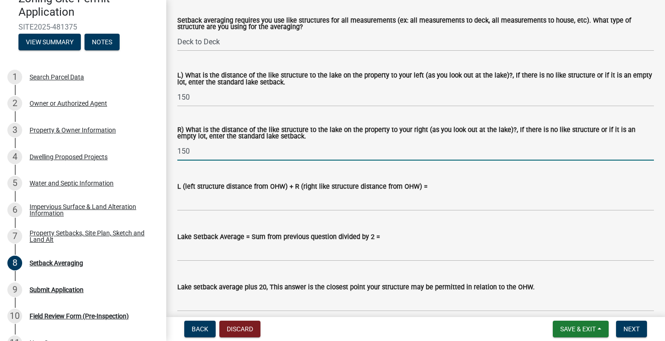
scroll to position [185, 0]
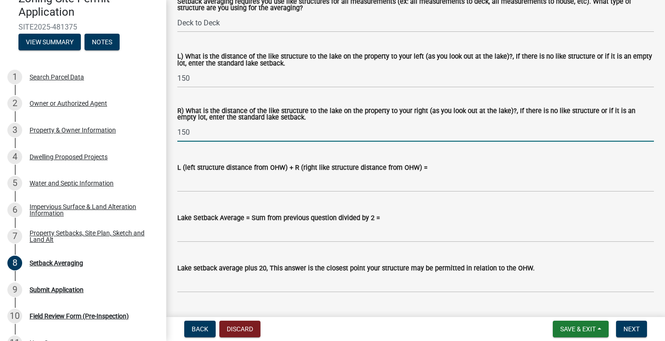
type input "150"
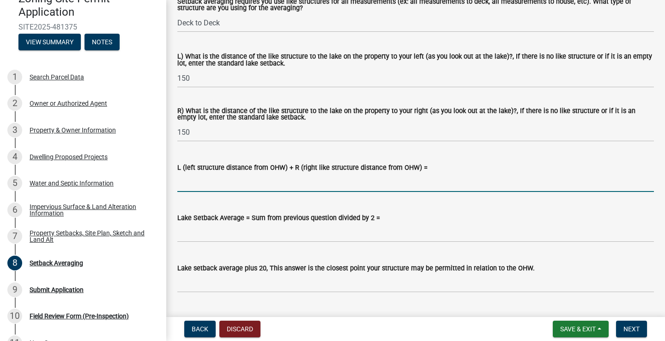
click at [256, 188] on input "L (left structure distance from OHW) + R (right like structure distance from OH…" at bounding box center [415, 182] width 477 height 19
type input "300"
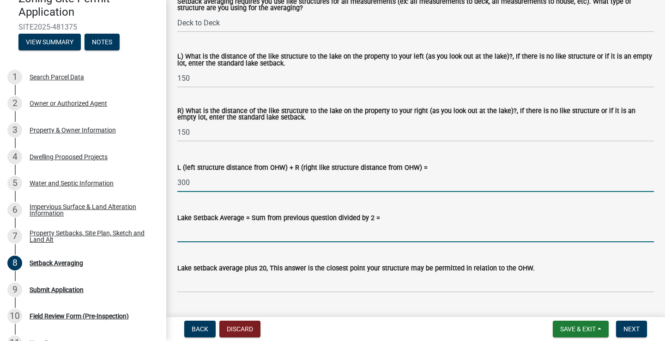
click at [235, 237] on input "Lake Setback Average = Sum from previous question divided by 2 =" at bounding box center [415, 233] width 477 height 19
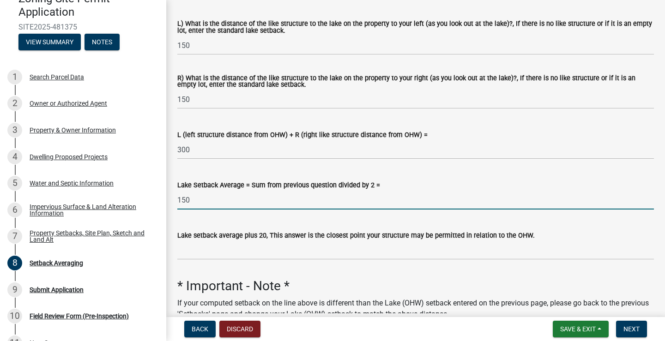
scroll to position [231, 0]
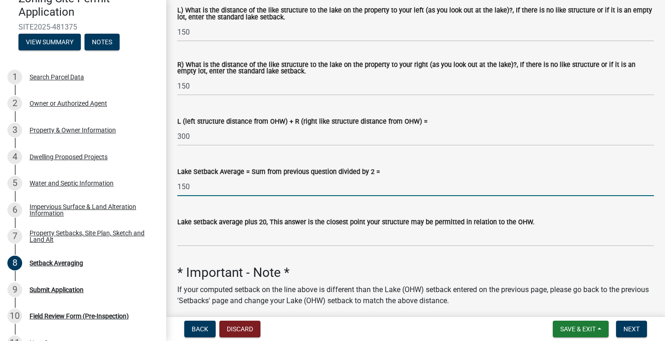
type input "150"
click at [218, 238] on input "Lake setback average plus 20, This answer is the closest point your structure m…" at bounding box center [415, 237] width 477 height 19
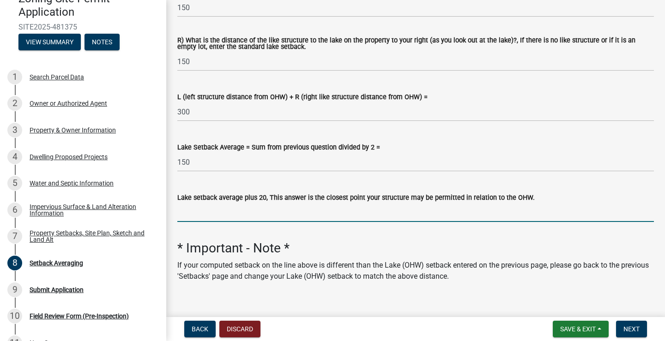
scroll to position [269, 0]
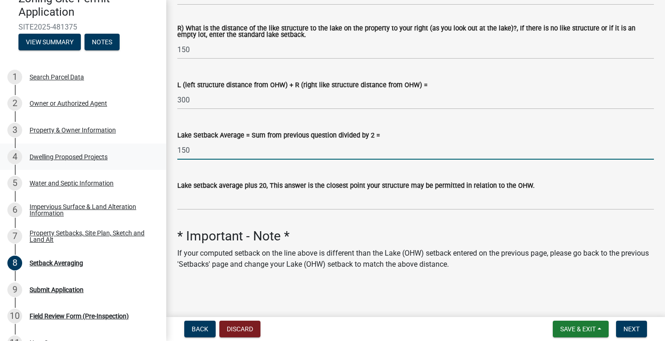
drag, startPoint x: 201, startPoint y: 146, endPoint x: 145, endPoint y: 150, distance: 56.0
click at [162, 146] on div "Zoning-Site Permit Application SITE2025-481375 View Summary Notes 1 Search Parc…" at bounding box center [332, 170] width 665 height 341
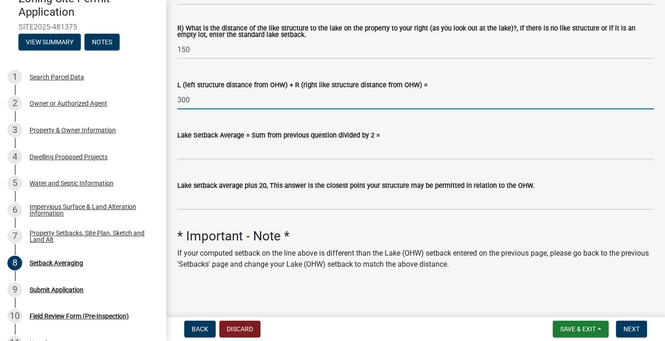
drag, startPoint x: 210, startPoint y: 102, endPoint x: 176, endPoint y: 99, distance: 34.3
click at [176, 99] on div "L (left structure distance from OHW) + R (right like structure distance from OH…" at bounding box center [415, 88] width 491 height 43
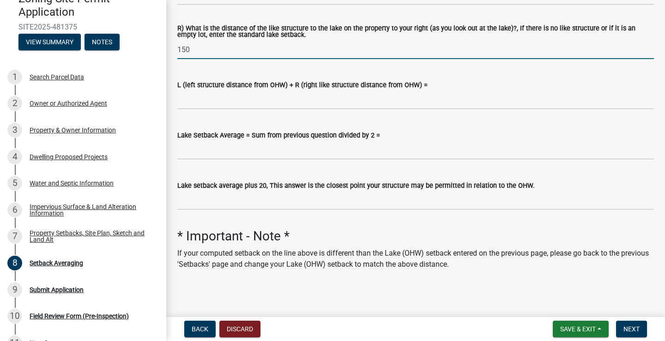
drag, startPoint x: 204, startPoint y: 50, endPoint x: 192, endPoint y: 52, distance: 12.2
click at [163, 50] on div "Zoning-Site Permit Application SITE2025-481375 View Summary Notes 1 Search Parc…" at bounding box center [332, 170] width 665 height 341
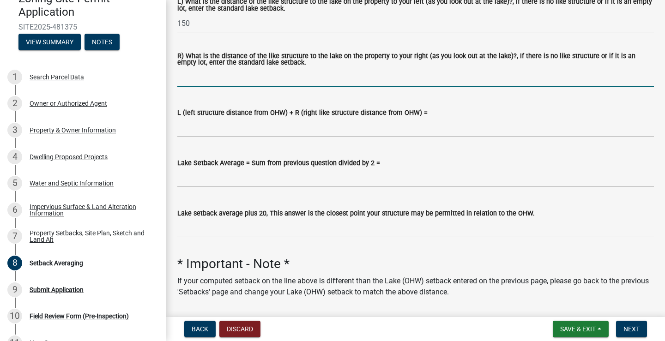
scroll to position [176, 0]
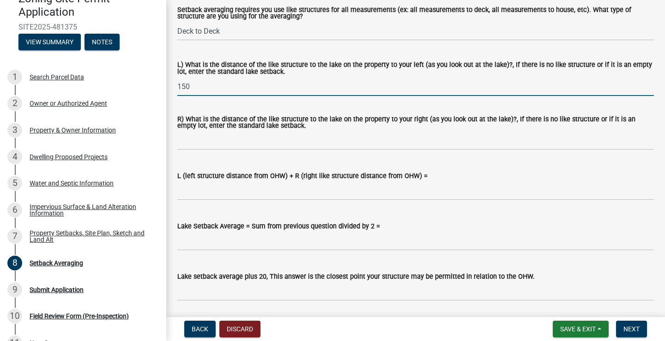
drag, startPoint x: 202, startPoint y: 85, endPoint x: 174, endPoint y: 87, distance: 27.9
click at [175, 87] on div "L) What is the distance of the like structure to the lake on the property to yo…" at bounding box center [415, 72] width 491 height 47
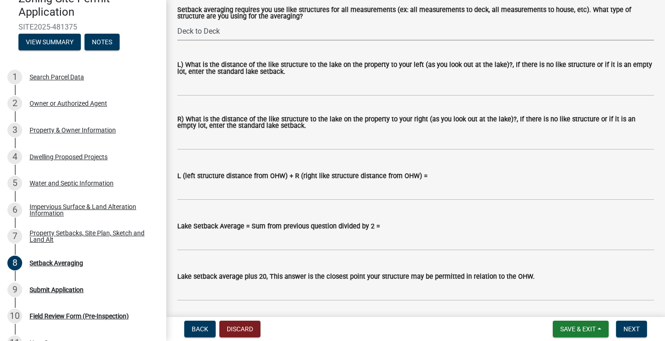
drag, startPoint x: 236, startPoint y: 29, endPoint x: 151, endPoint y: 30, distance: 85.0
click at [149, 31] on div "Zoning-Site Permit Application SITE2025-481375 View Summary Notes 1 Search Parc…" at bounding box center [332, 170] width 665 height 341
click at [231, 32] on select "Select Item... Deck to Deck House to House Garage to Garage Patio to Patio Shed…" at bounding box center [415, 31] width 477 height 19
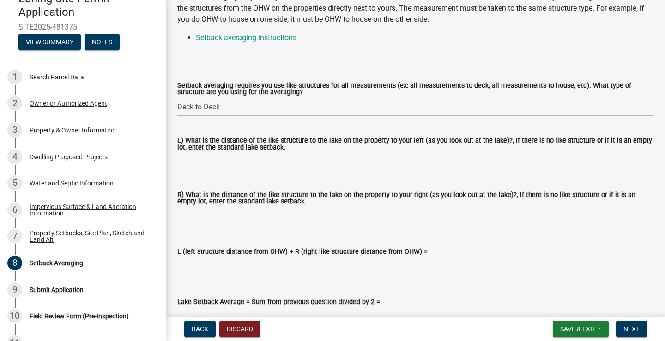
scroll to position [38, 0]
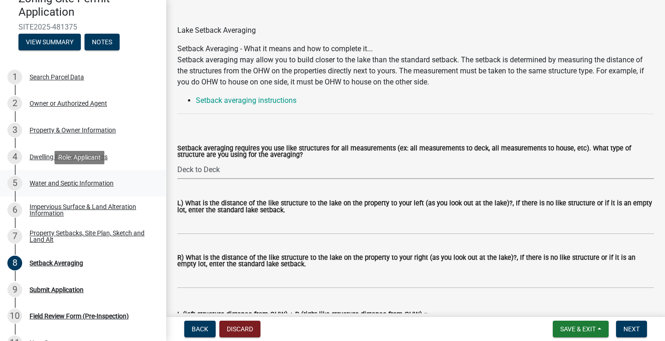
drag, startPoint x: 223, startPoint y: 174, endPoint x: 147, endPoint y: 176, distance: 76.3
click at [148, 176] on div "Zoning-Site Permit Application SITE2025-481375 View Summary Notes 1 Search Parc…" at bounding box center [332, 170] width 665 height 341
click at [207, 326] on span "Back" at bounding box center [200, 329] width 17 height 7
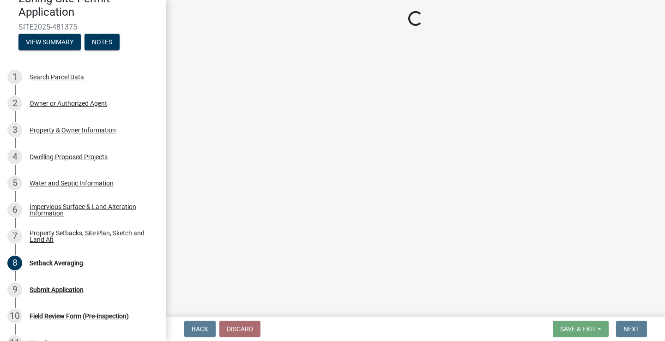
select select "7b13c63f-e699-4112-b373-98fbd28ec536"
select select "6fb38e55-b1d4-4490-a69c-4f13ab4051e6"
select select "fd58f24c-a096-4195-863e-b494ea1fd324"
select select "b9185151-7fec-488a-a719-f11a93338dbd"
select select "e8ab2dc3-aa3f-46f3-9b4a-37eb25ad84af"
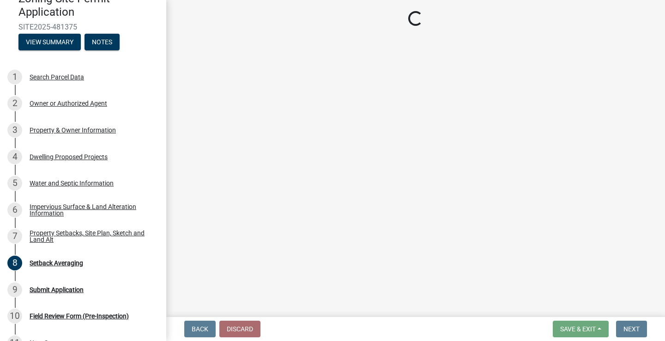
select select "27b2a8b4-abf6-463e-8c0c-7c5d2b4fe26f"
select select "5ad4ab64-b44e-481c-9000-9e5907aa74e1"
select select "e019de12-4845-45f2-ad10-5fb76eee0e55"
select select "288143c3-cc30-40f5-bb2a-2522511345b2"
select select "1c6b2b2e-439c-462d-bb45-b31f31c95a9c"
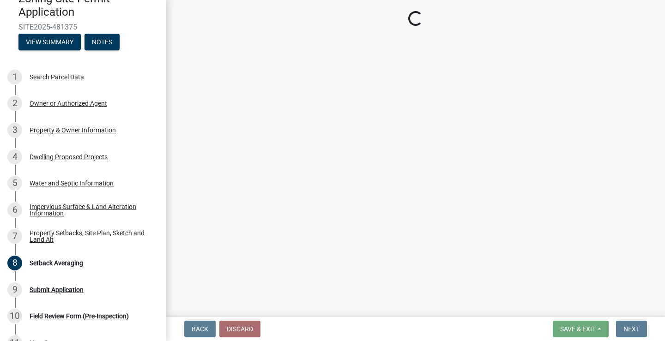
select select "f51aecae-0421-4f67-bd2d-0cff8a85c7cd"
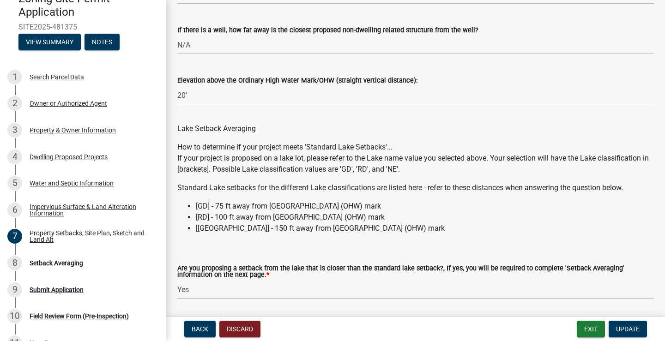
scroll to position [2786, 0]
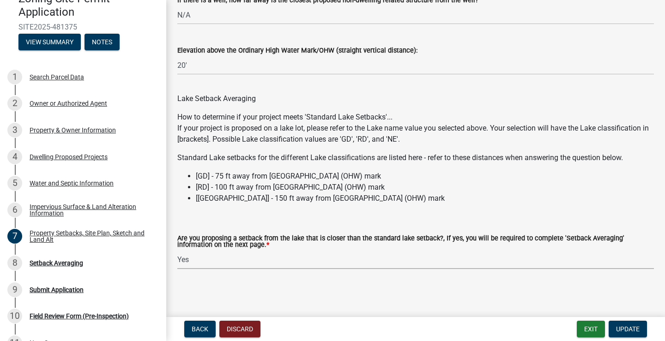
click at [239, 262] on select "Select Item... Yes No N/A" at bounding box center [415, 259] width 477 height 19
click at [177, 250] on select "Select Item... Yes No N/A" at bounding box center [415, 259] width 477 height 19
click at [627, 333] on span "Update" at bounding box center [628, 329] width 24 height 7
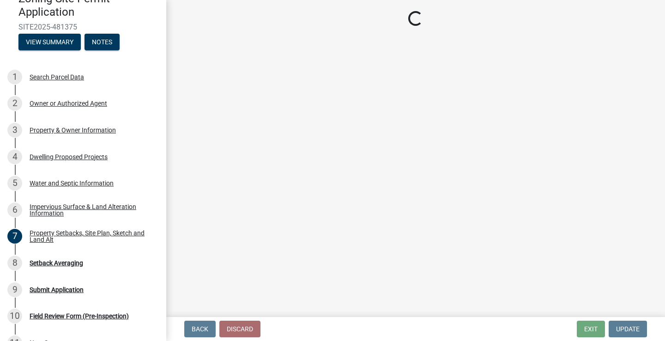
scroll to position [0, 0]
select select "70fc3eed-c290-49f8-b486-944f1c82b935"
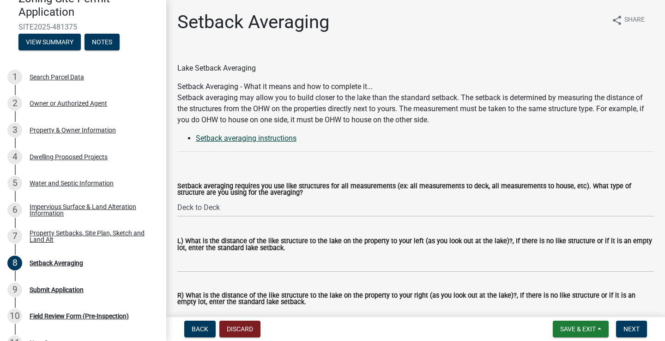
click at [240, 138] on link "Setback averaging instructions" at bounding box center [246, 138] width 101 height 9
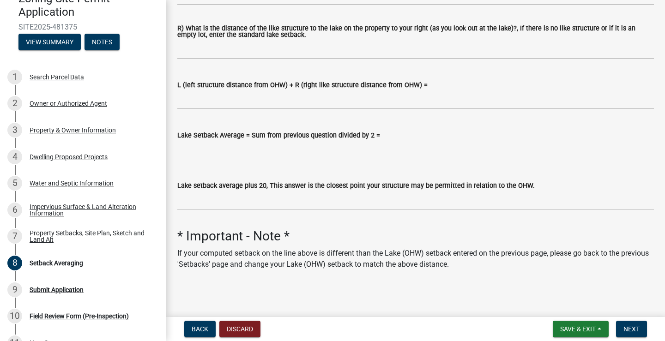
scroll to position [269, 0]
click at [633, 330] on span "Next" at bounding box center [632, 329] width 16 height 7
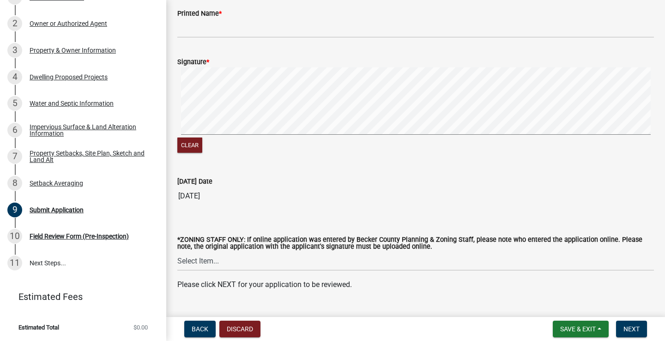
scroll to position [215, 0]
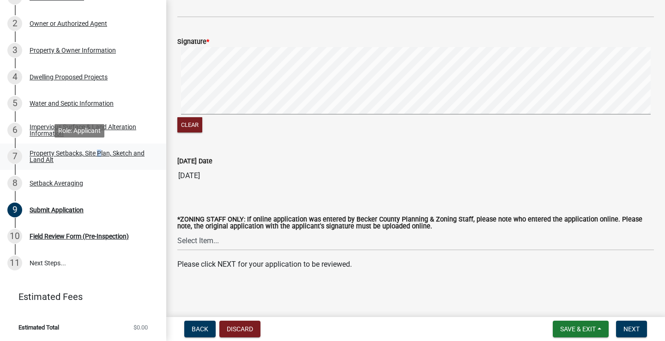
click at [97, 154] on div "Property Setbacks, Site Plan, Sketch and Land Alt" at bounding box center [91, 156] width 122 height 13
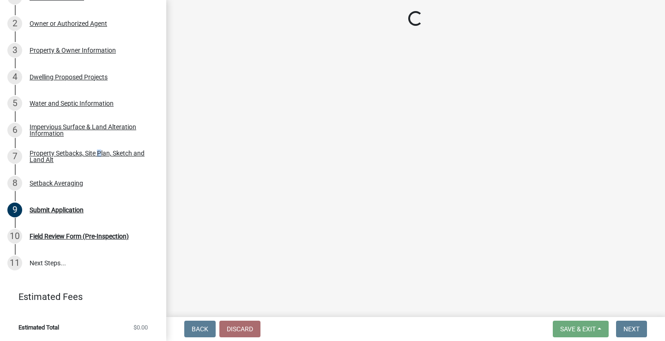
select select "7b13c63f-e699-4112-b373-98fbd28ec536"
select select "6fb38e55-b1d4-4490-a69c-4f13ab4051e6"
select select "fd58f24c-a096-4195-863e-b494ea1fd324"
select select "b9185151-7fec-488a-a719-f11a93338dbd"
select select "e8ab2dc3-aa3f-46f3-9b4a-37eb25ad84af"
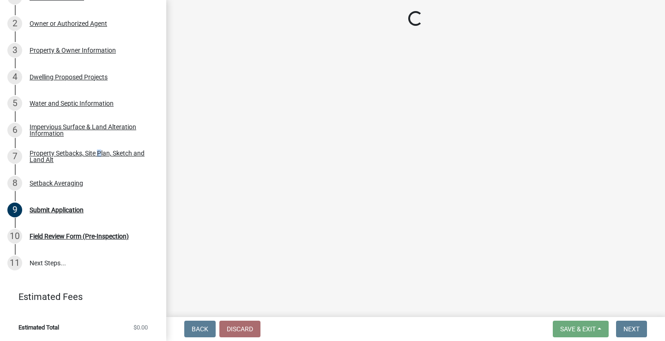
select select "27b2a8b4-abf6-463e-8c0c-7c5d2b4fe26f"
select select "5ad4ab64-b44e-481c-9000-9e5907aa74e1"
select select "e019de12-4845-45f2-ad10-5fb76eee0e55"
select select "288143c3-cc30-40f5-bb2a-2522511345b2"
select select "1c6b2b2e-439c-462d-bb45-b31f31c95a9c"
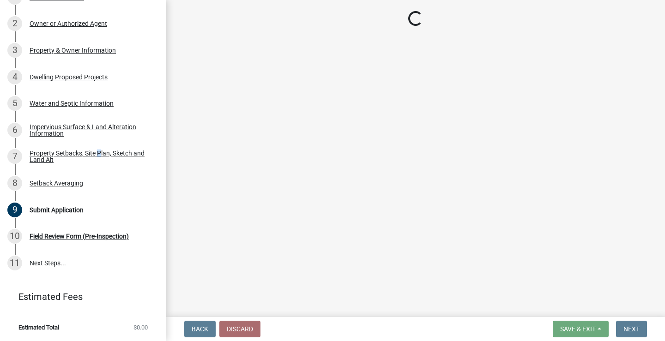
select select "f51aecae-0421-4f67-bd2d-0cff8a85c7cd"
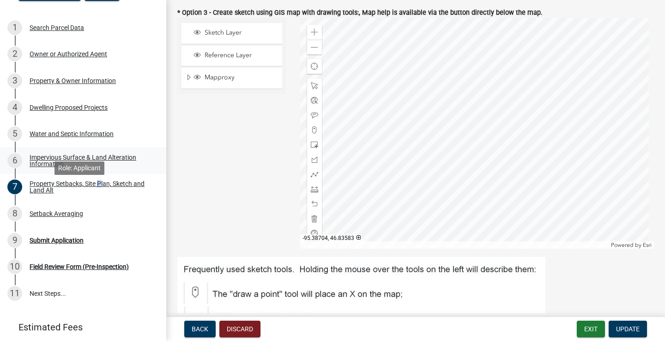
scroll to position [29, 0]
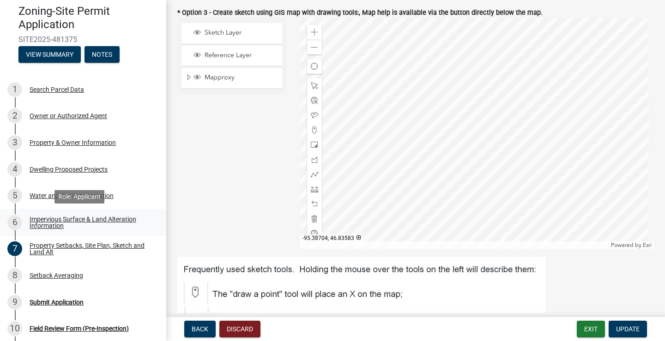
click at [92, 217] on div "Impervious Surface & Land Alteration Information" at bounding box center [91, 222] width 122 height 13
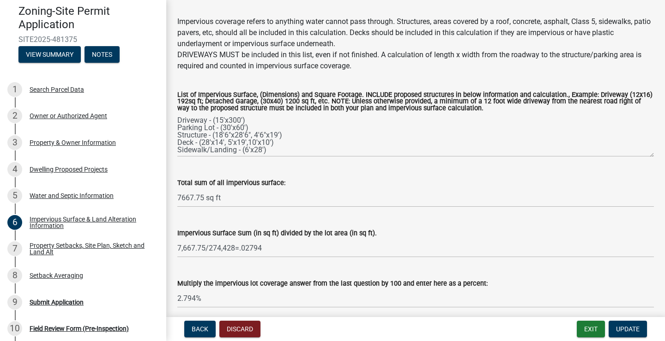
scroll to position [135, 0]
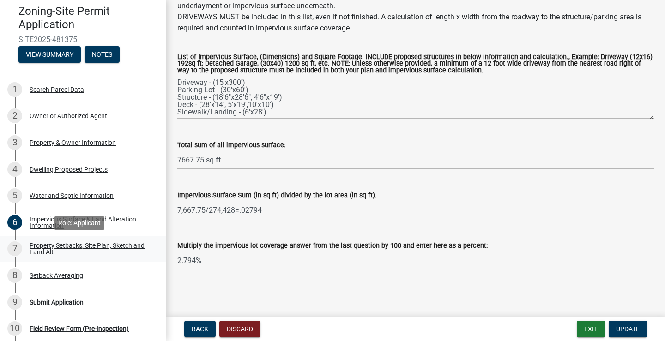
click at [77, 246] on div "Property Setbacks, Site Plan, Sketch and Land Alt" at bounding box center [91, 249] width 122 height 13
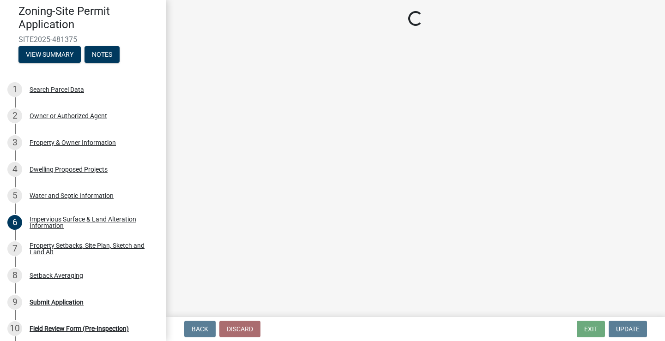
select select "7b13c63f-e699-4112-b373-98fbd28ec536"
select select "6fb38e55-b1d4-4490-a69c-4f13ab4051e6"
select select "fd58f24c-a096-4195-863e-b494ea1fd324"
select select "b9185151-7fec-488a-a719-f11a93338dbd"
select select "e8ab2dc3-aa3f-46f3-9b4a-37eb25ad84af"
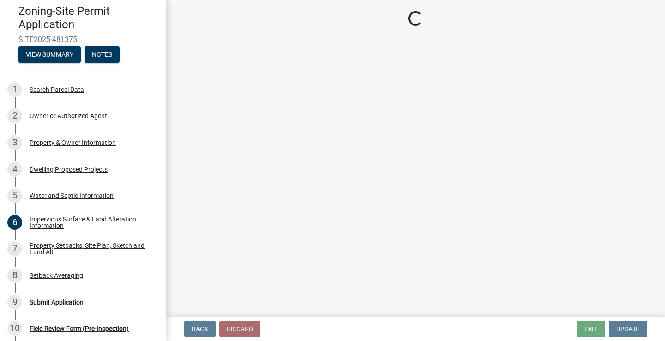
select select "27b2a8b4-abf6-463e-8c0c-7c5d2b4fe26f"
select select "5ad4ab64-b44e-481c-9000-9e5907aa74e1"
select select "e019de12-4845-45f2-ad10-5fb76eee0e55"
select select "288143c3-cc30-40f5-bb2a-2522511345b2"
select select "1c6b2b2e-439c-462d-bb45-b31f31c95a9c"
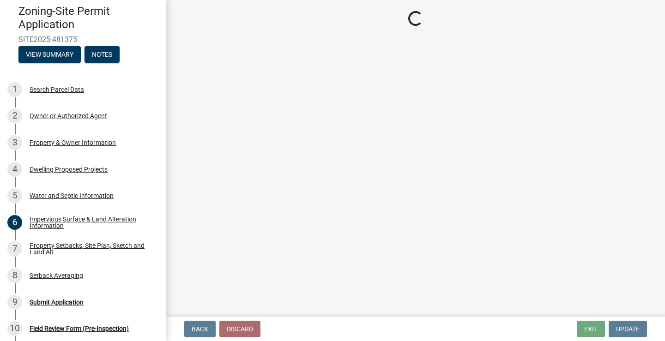
select select "f51aecae-0421-4f67-bd2d-0cff8a85c7cd"
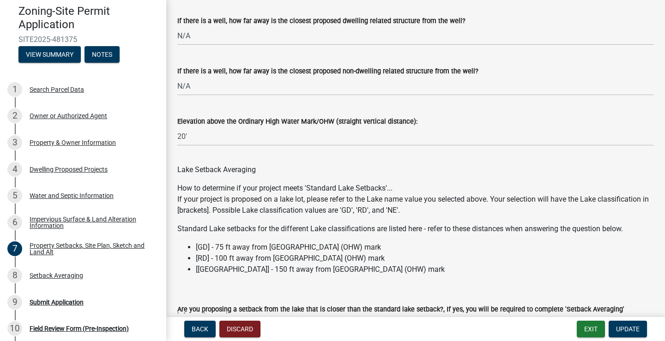
scroll to position [2786, 0]
